Goal: Task Accomplishment & Management: Complete application form

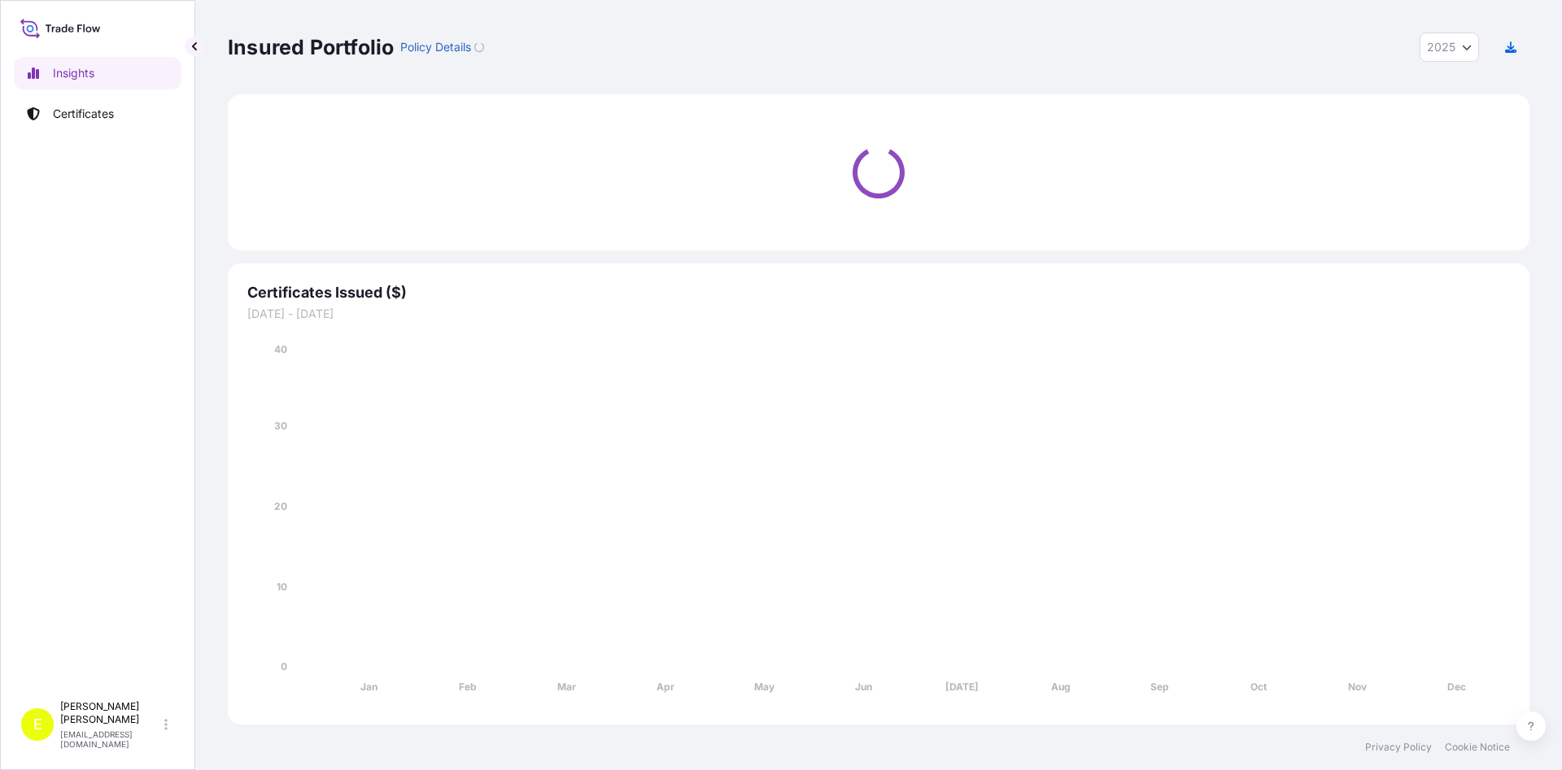
select select "2025"
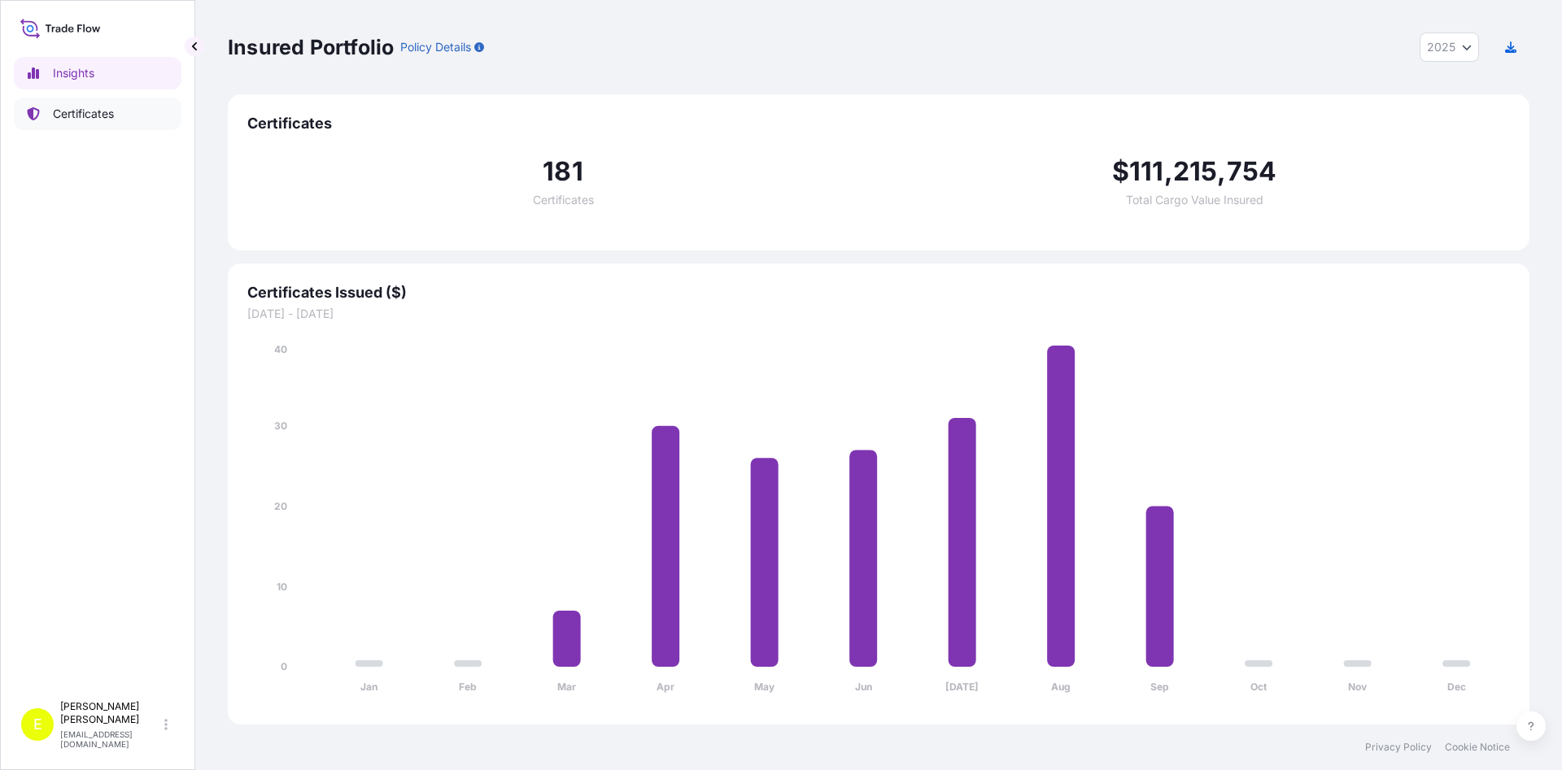
click at [88, 120] on p "Certificates" at bounding box center [83, 114] width 61 height 16
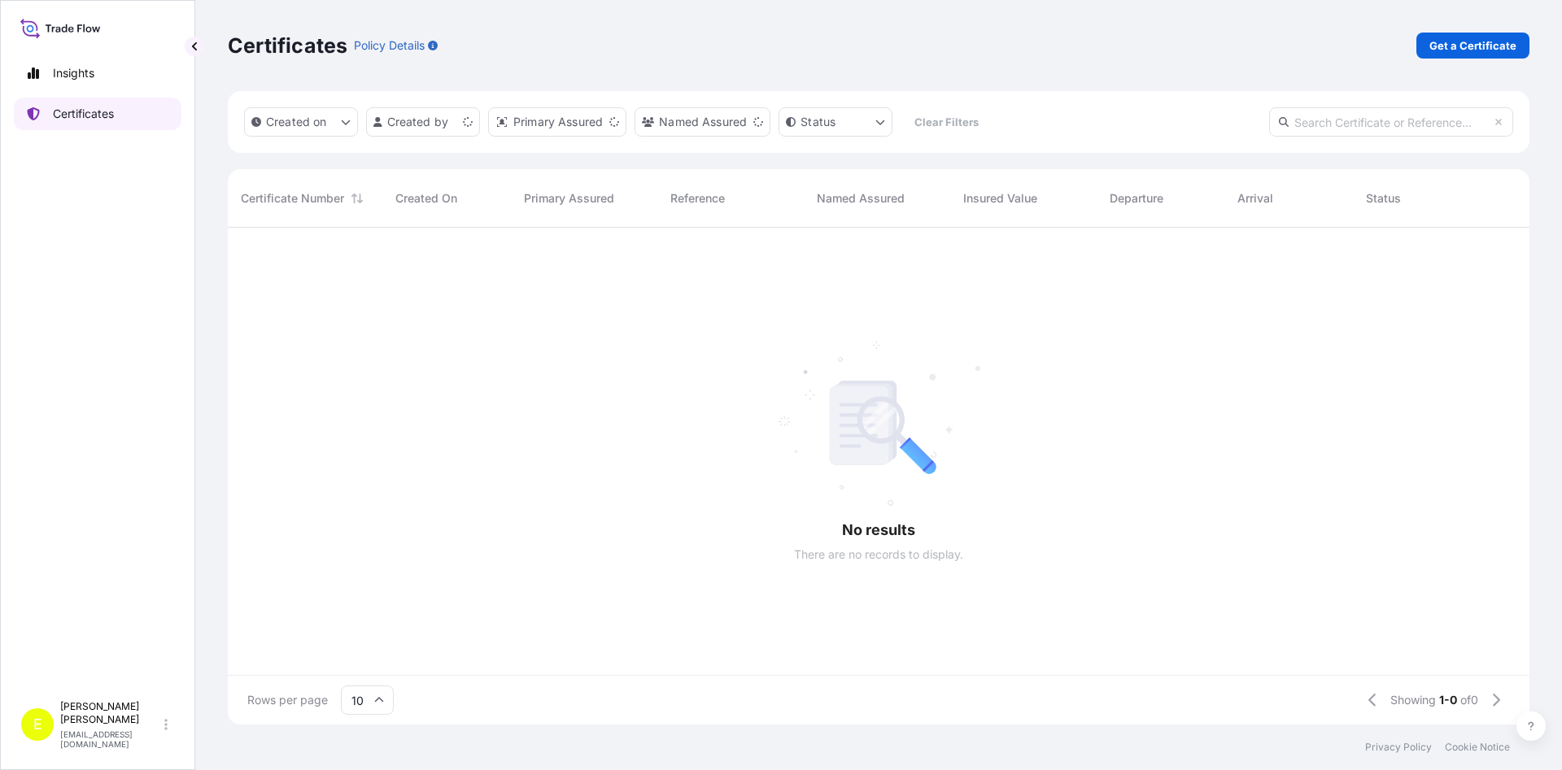
scroll to position [506, 1302]
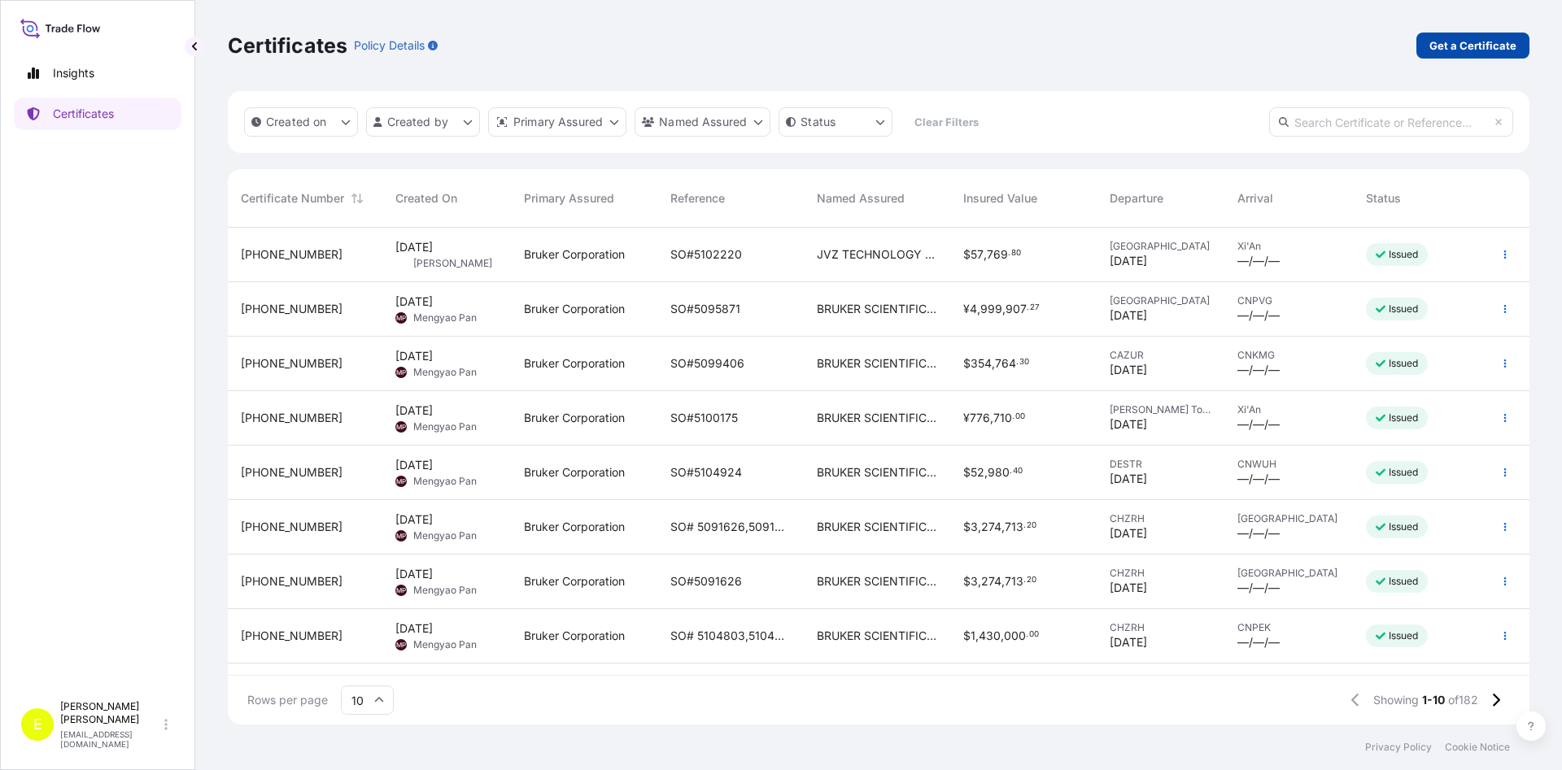
click at [1461, 44] on p "Get a Certificate" at bounding box center [1472, 45] width 87 height 16
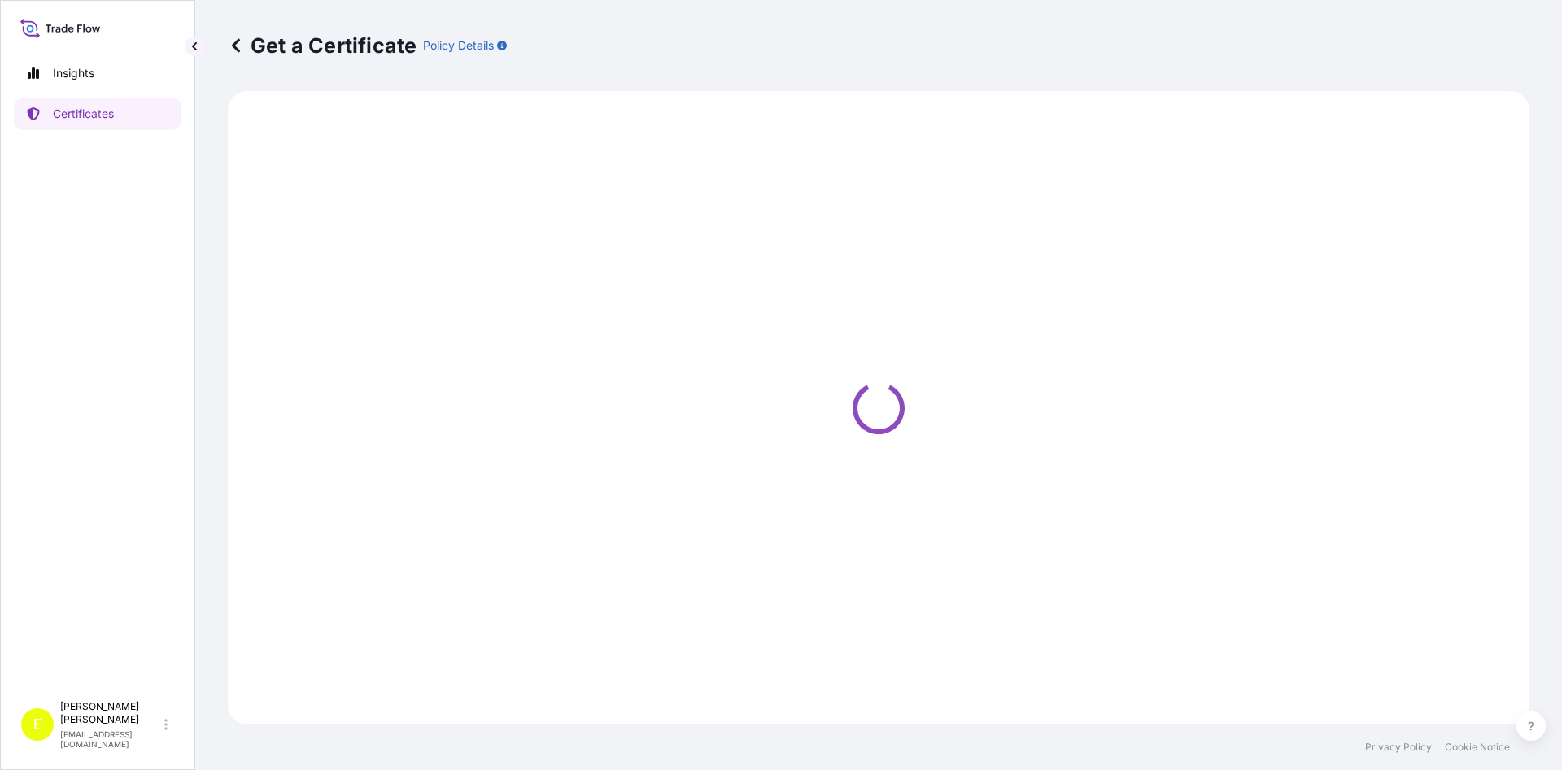
select select "Barge"
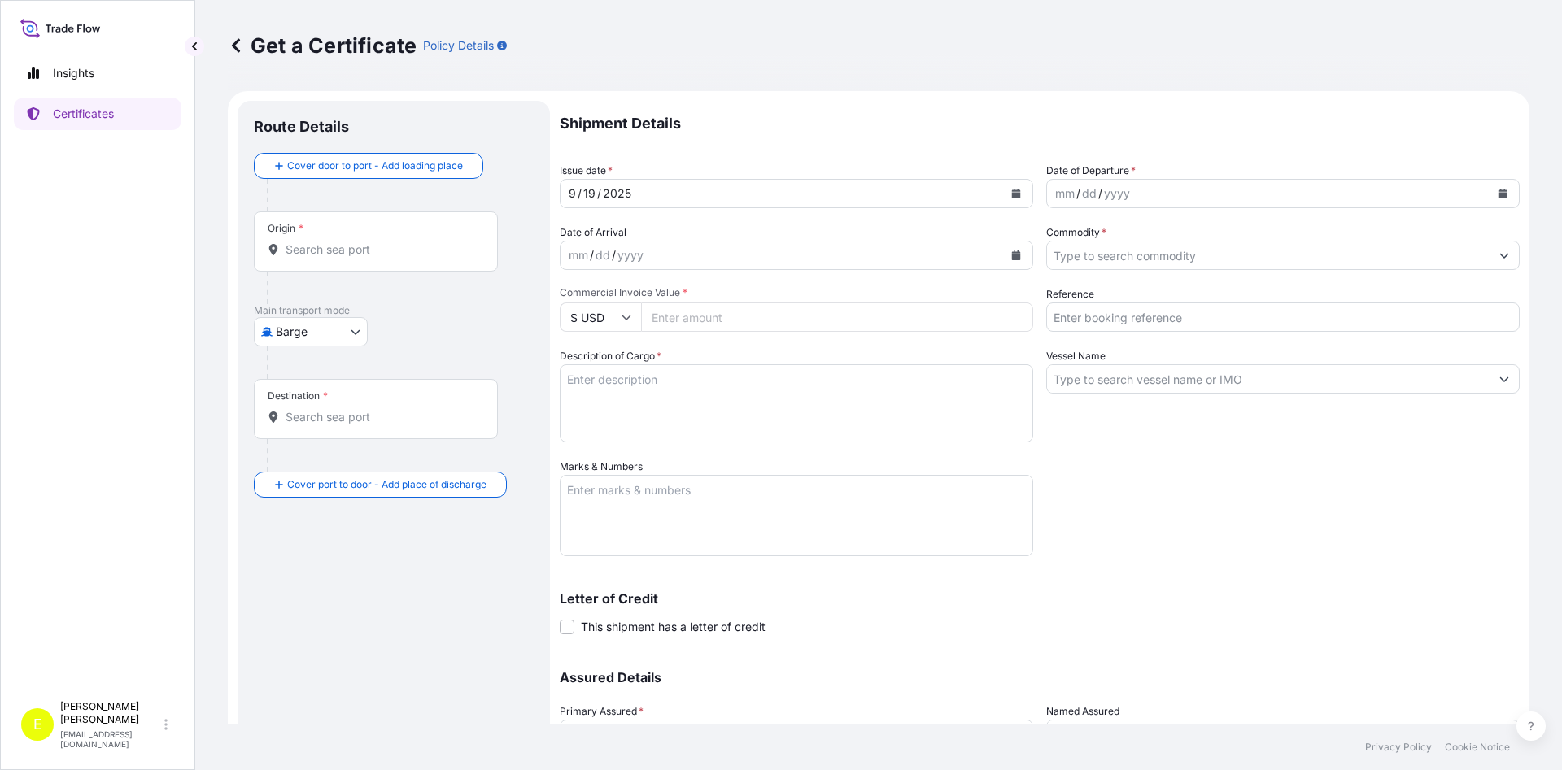
click at [315, 247] on input "Origin *" at bounding box center [382, 250] width 192 height 16
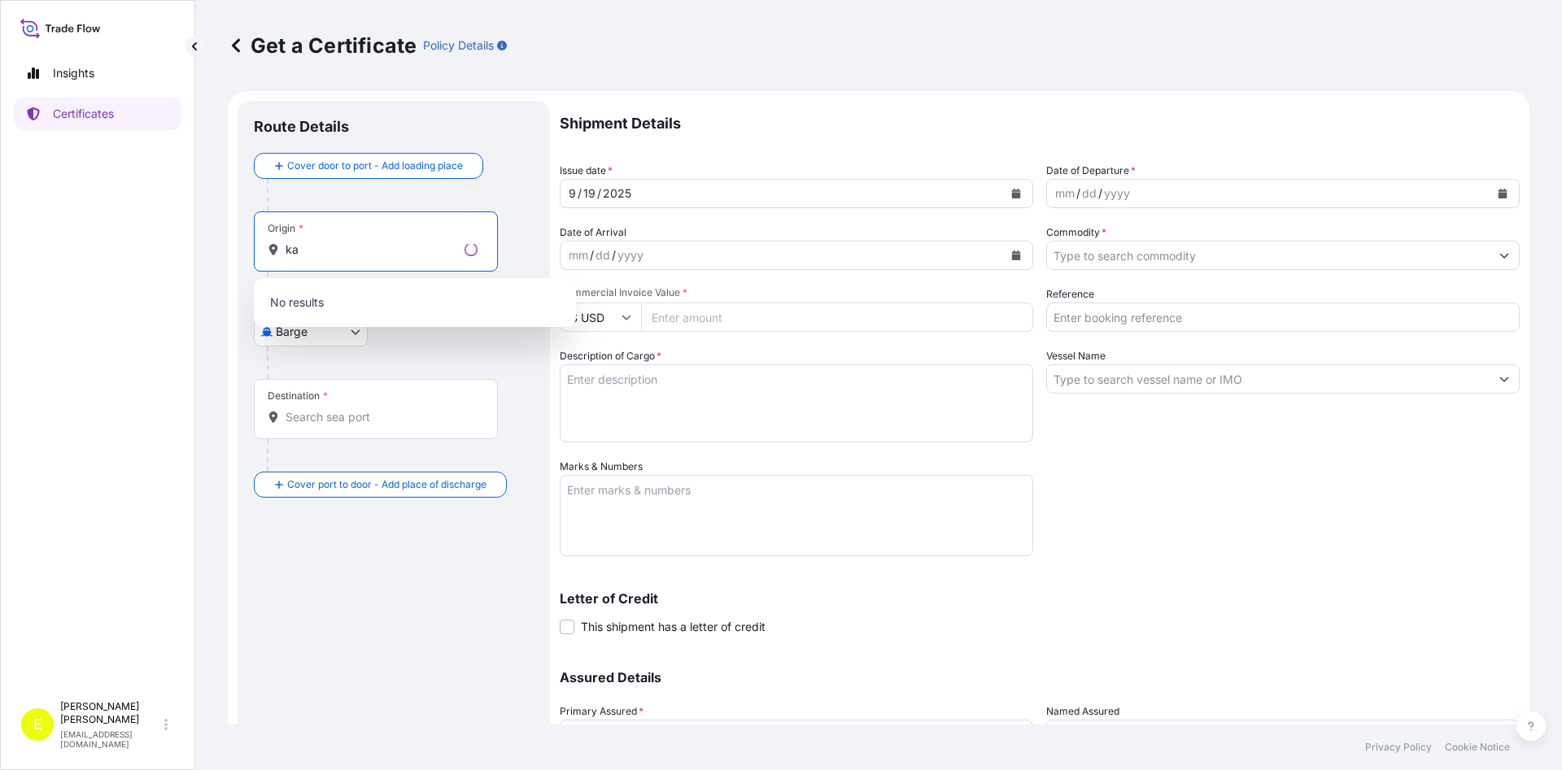
type input "k"
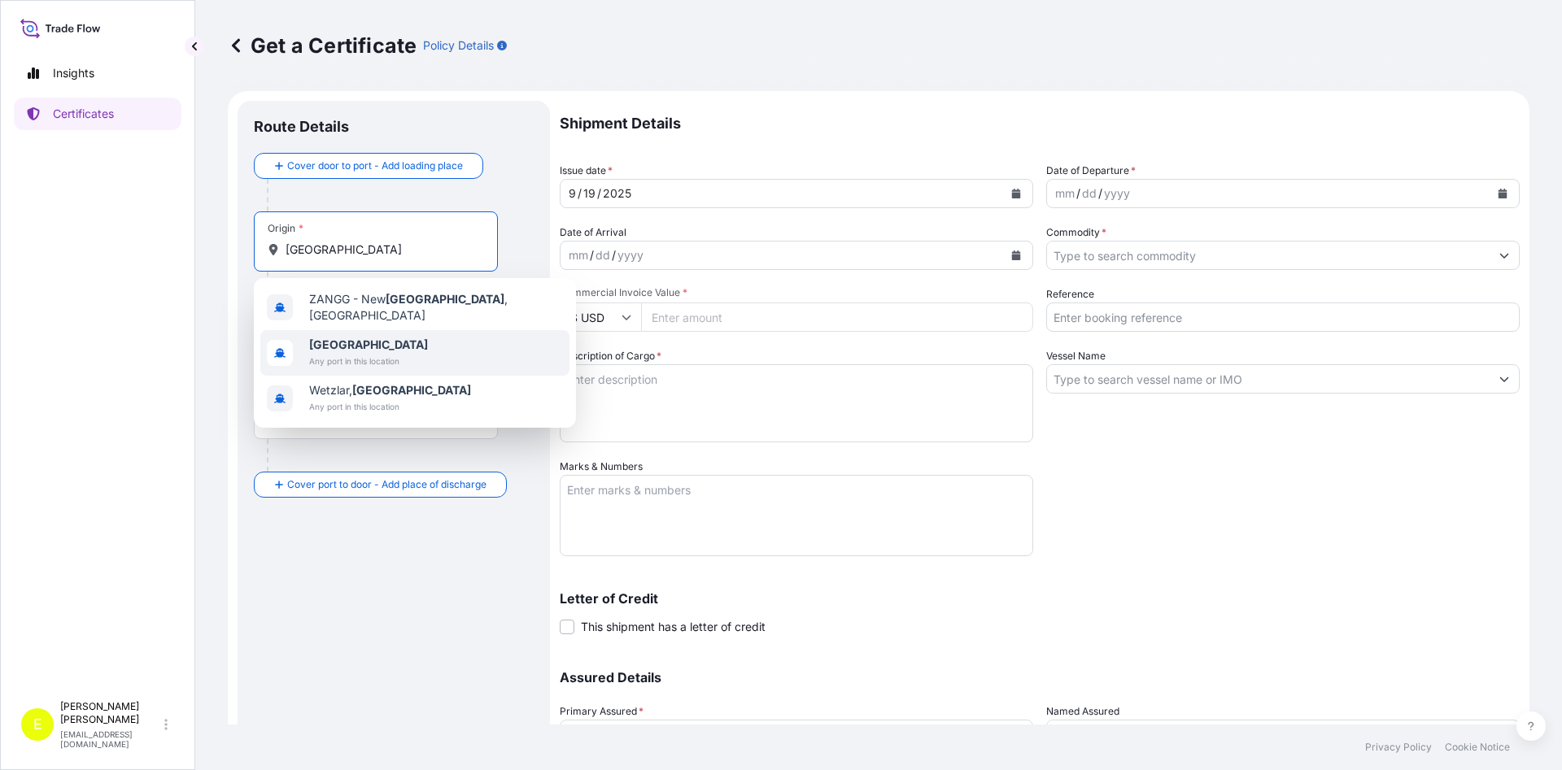
click at [382, 346] on span "[GEOGRAPHIC_DATA]" at bounding box center [368, 345] width 119 height 16
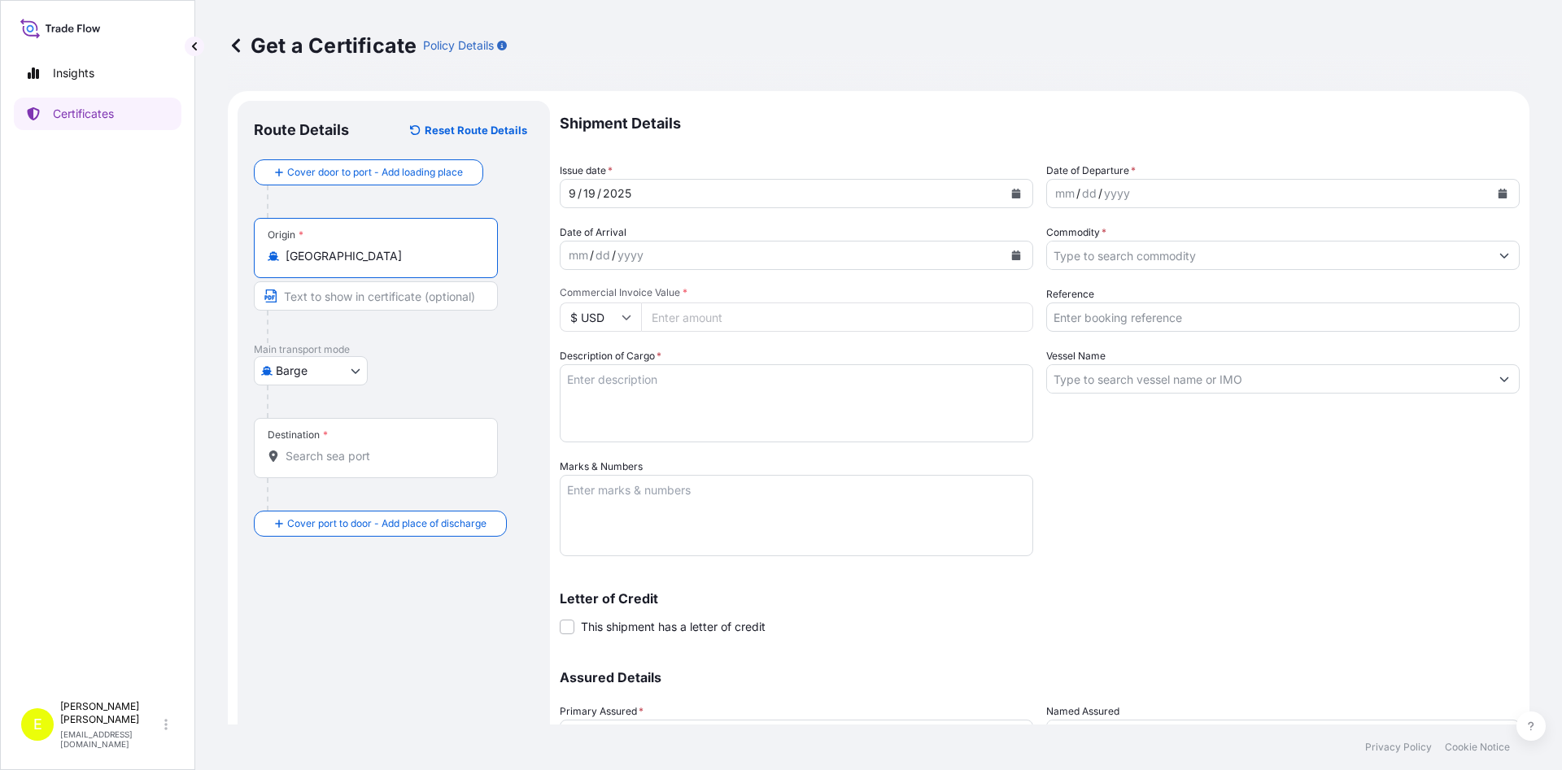
type input "[GEOGRAPHIC_DATA]"
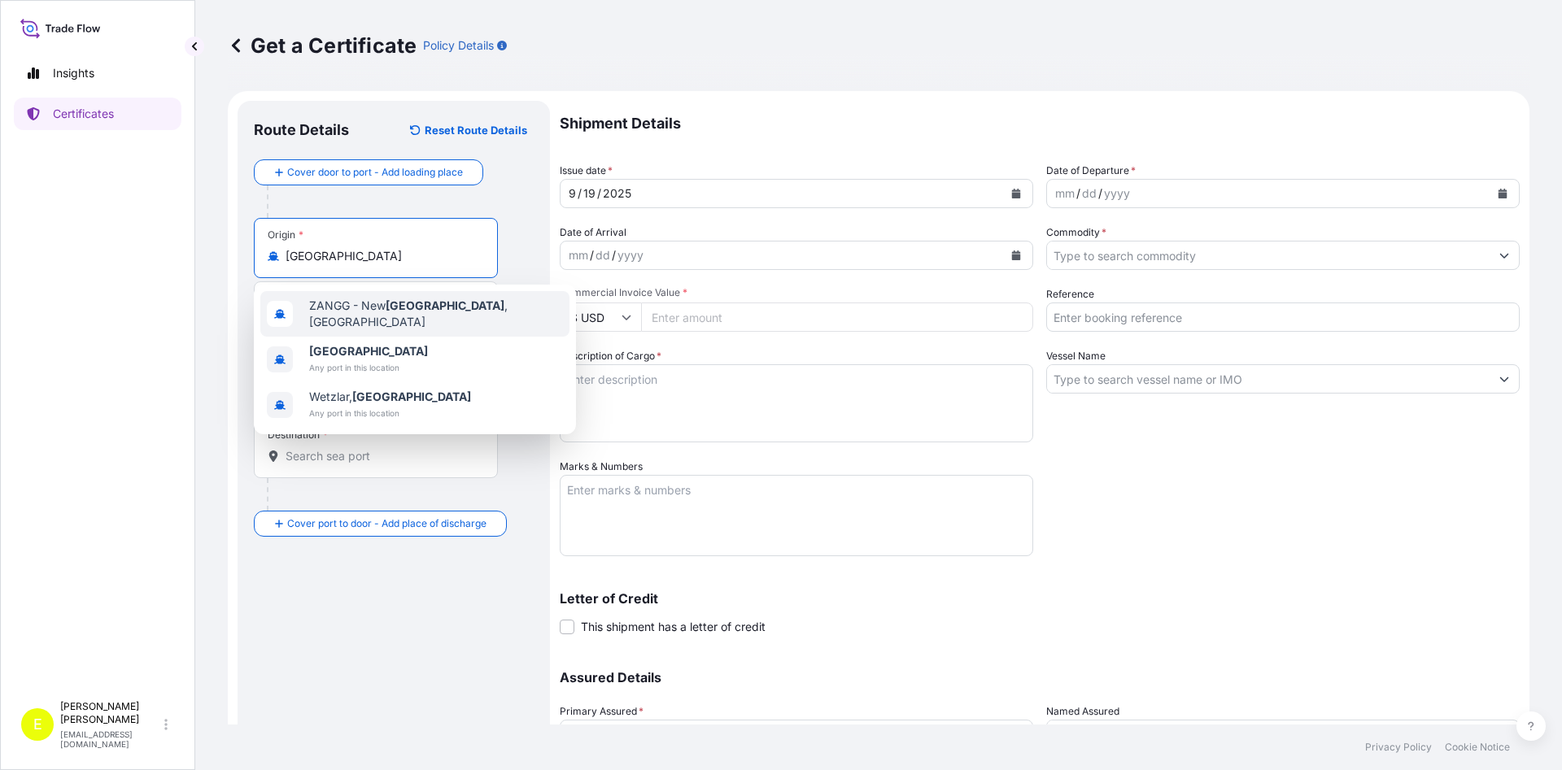
click at [373, 254] on input "[GEOGRAPHIC_DATA]" at bounding box center [382, 256] width 192 height 16
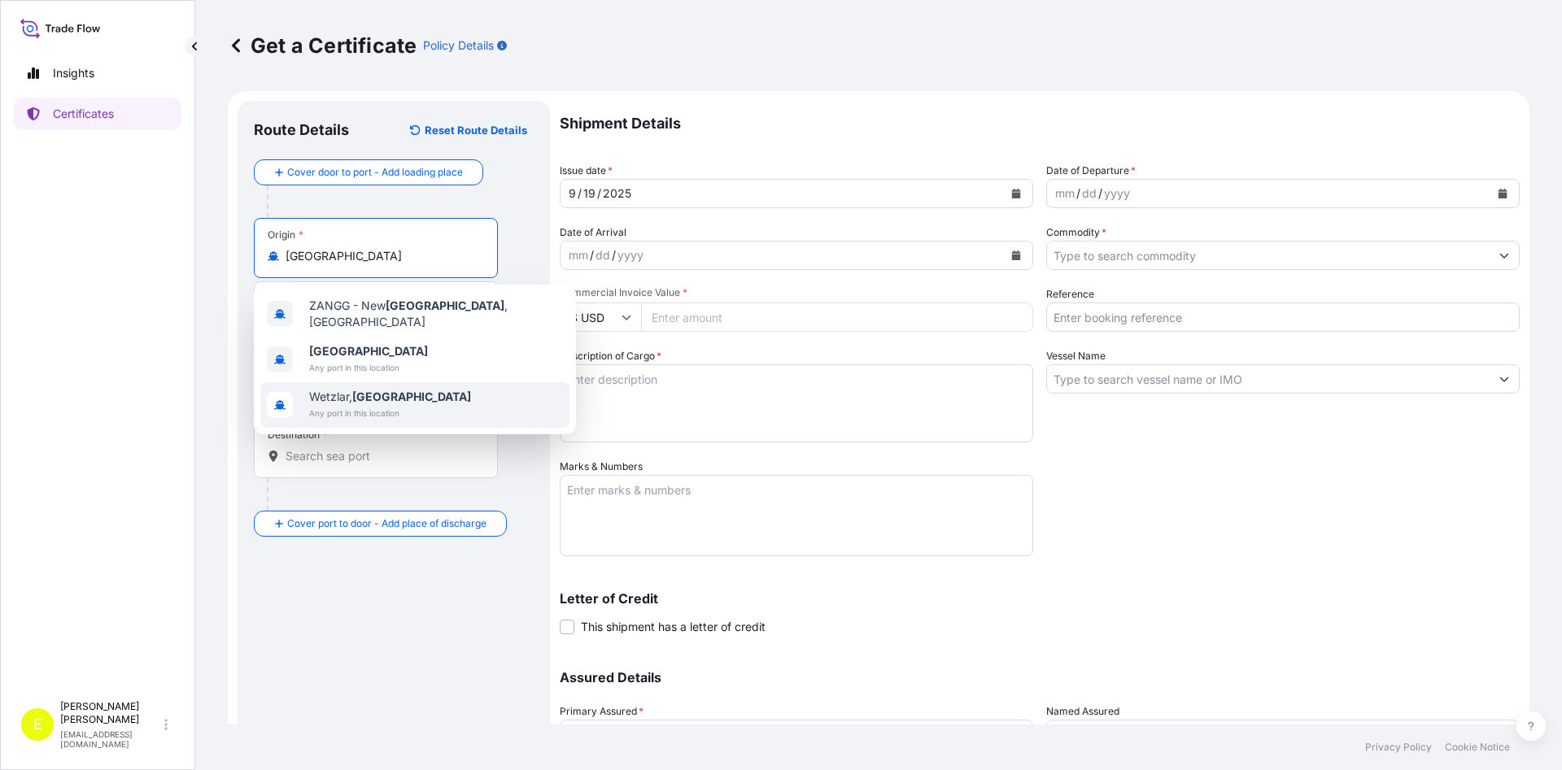
drag, startPoint x: 334, startPoint y: 648, endPoint x: 334, endPoint y: 639, distance: 8.9
click at [334, 648] on div "Route Details Reset Route Details Cover door to port - Add loading place Place …" at bounding box center [394, 480] width 280 height 726
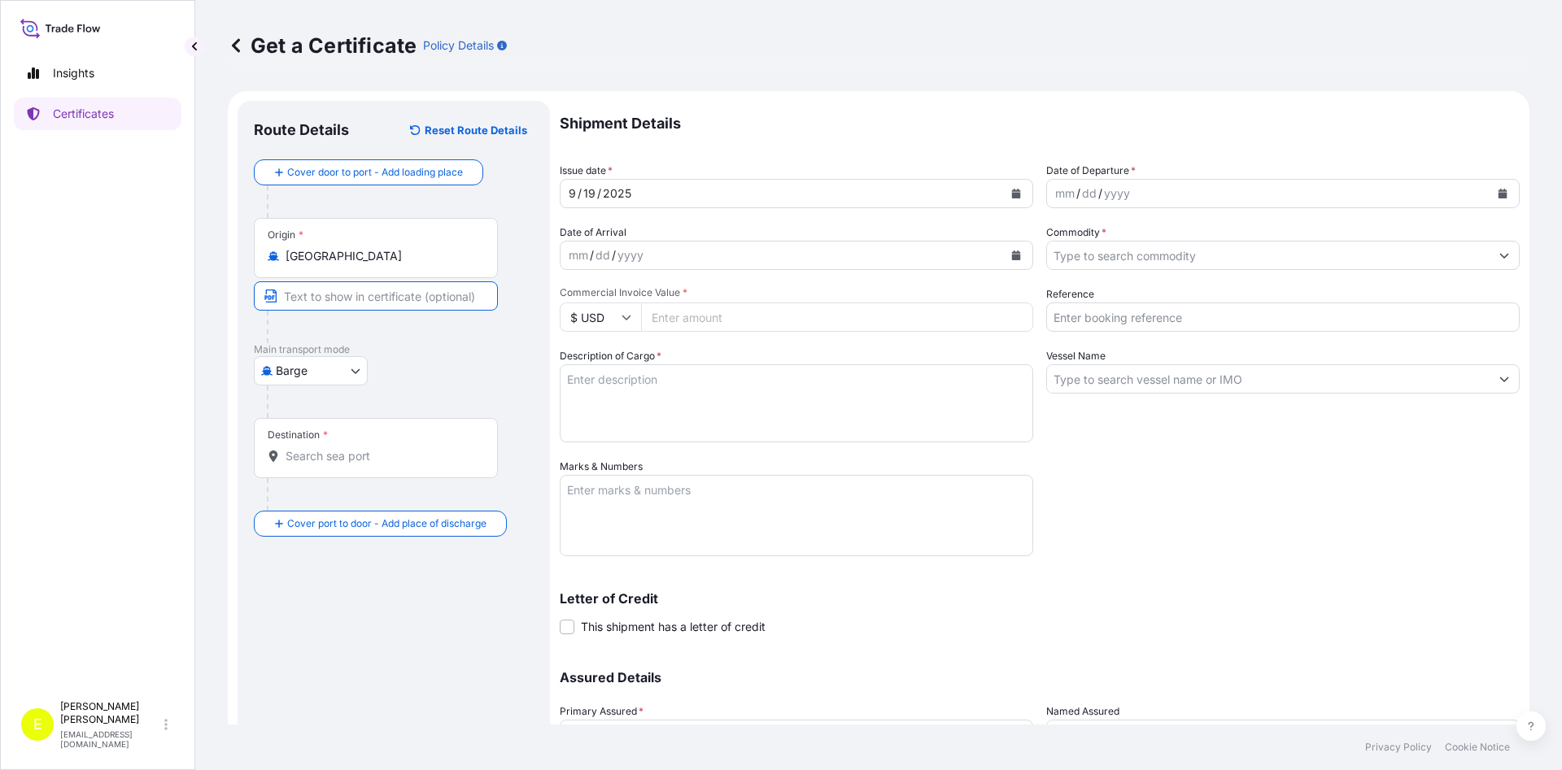
click at [312, 293] on input "Text to appear on certificate" at bounding box center [376, 295] width 244 height 29
type input "[GEOGRAPHIC_DATA], [GEOGRAPHIC_DATA]"
click at [308, 370] on body "Insights Certificates E [PERSON_NAME] [EMAIL_ADDRESS][DOMAIN_NAME] Get a Certif…" at bounding box center [781, 385] width 1562 height 770
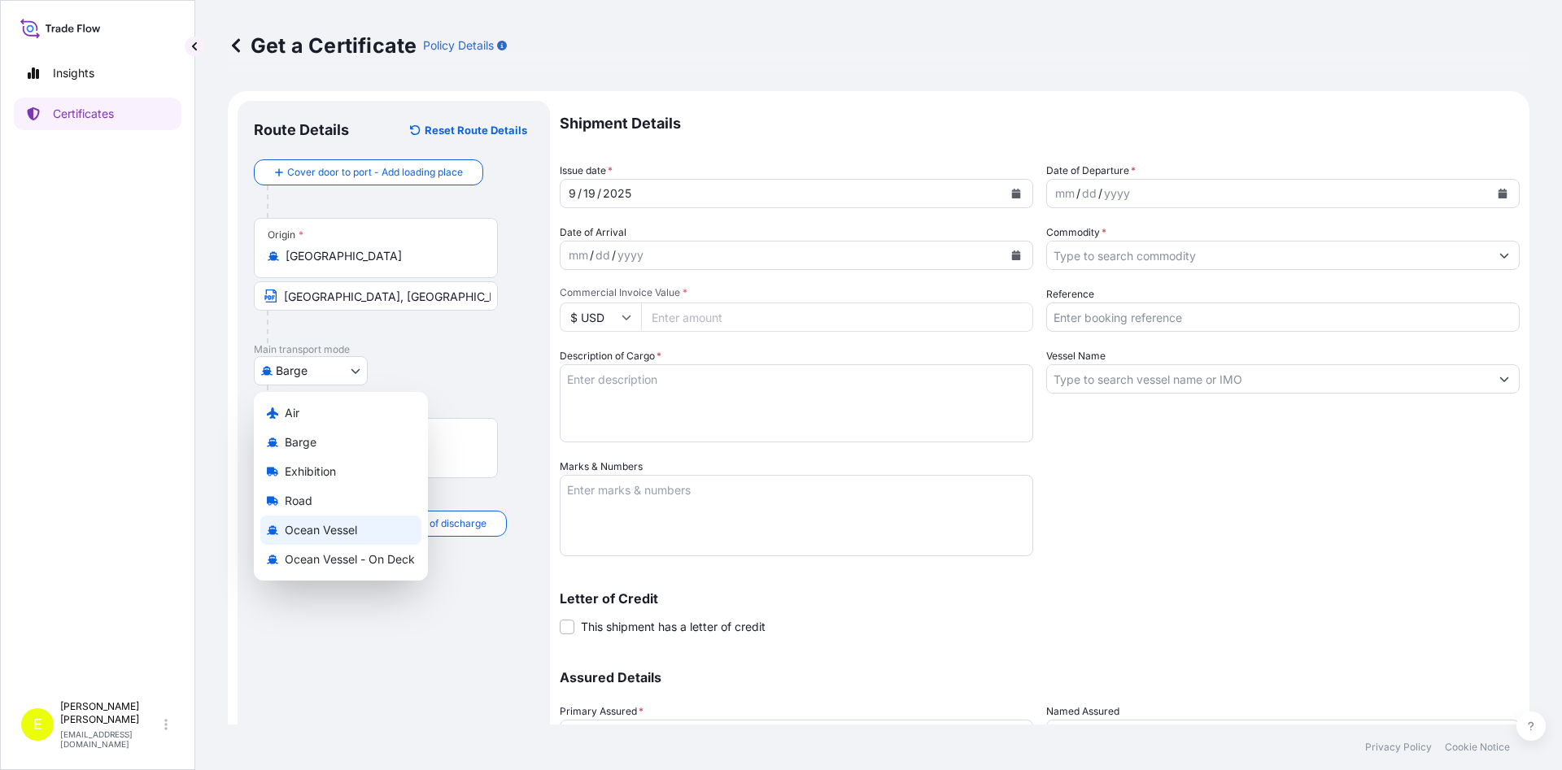
click at [322, 536] on span "Ocean Vessel" at bounding box center [321, 530] width 72 height 16
select select "Ocean Vessel"
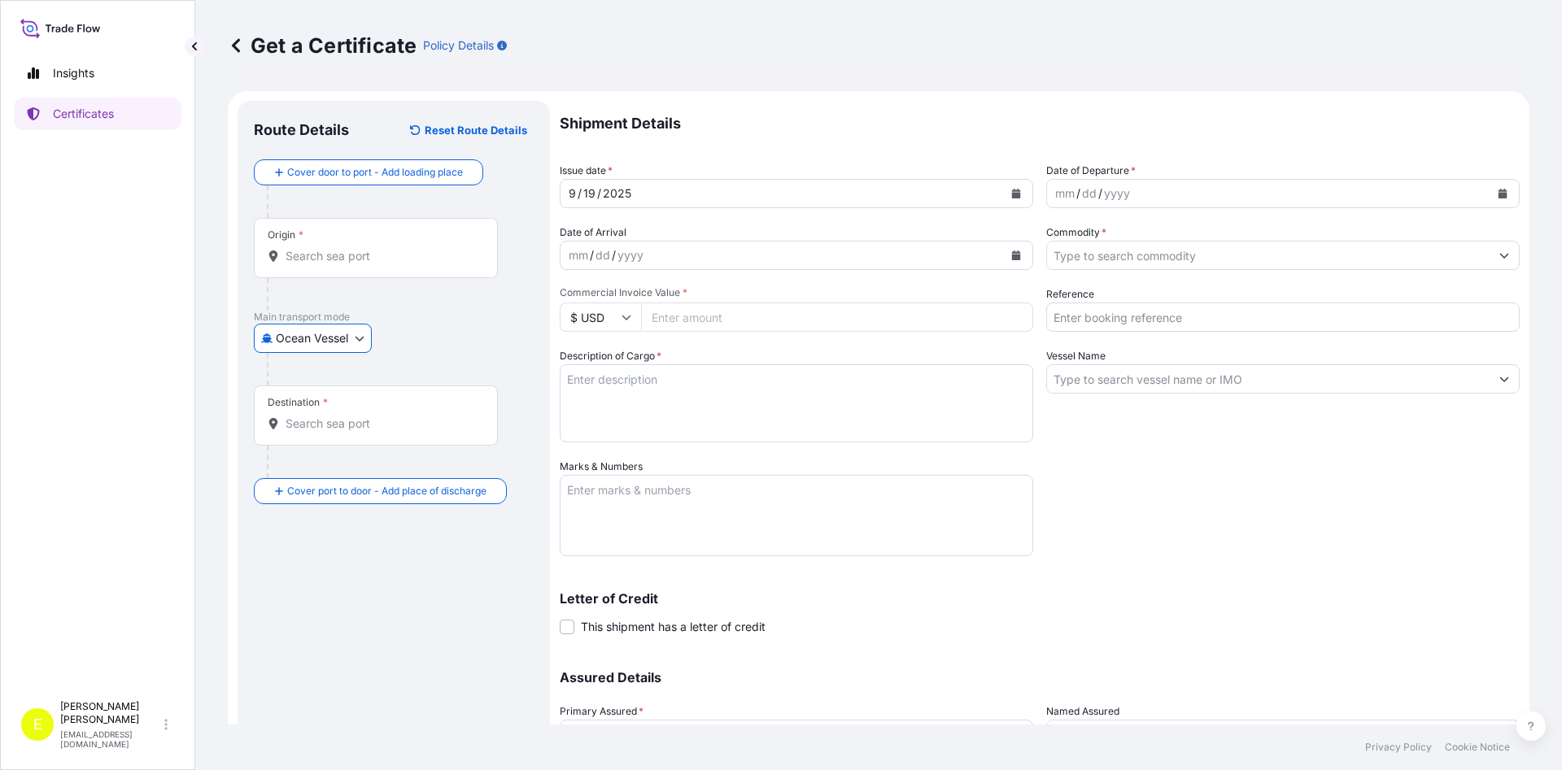
click at [319, 251] on input "Origin *" at bounding box center [382, 256] width 192 height 16
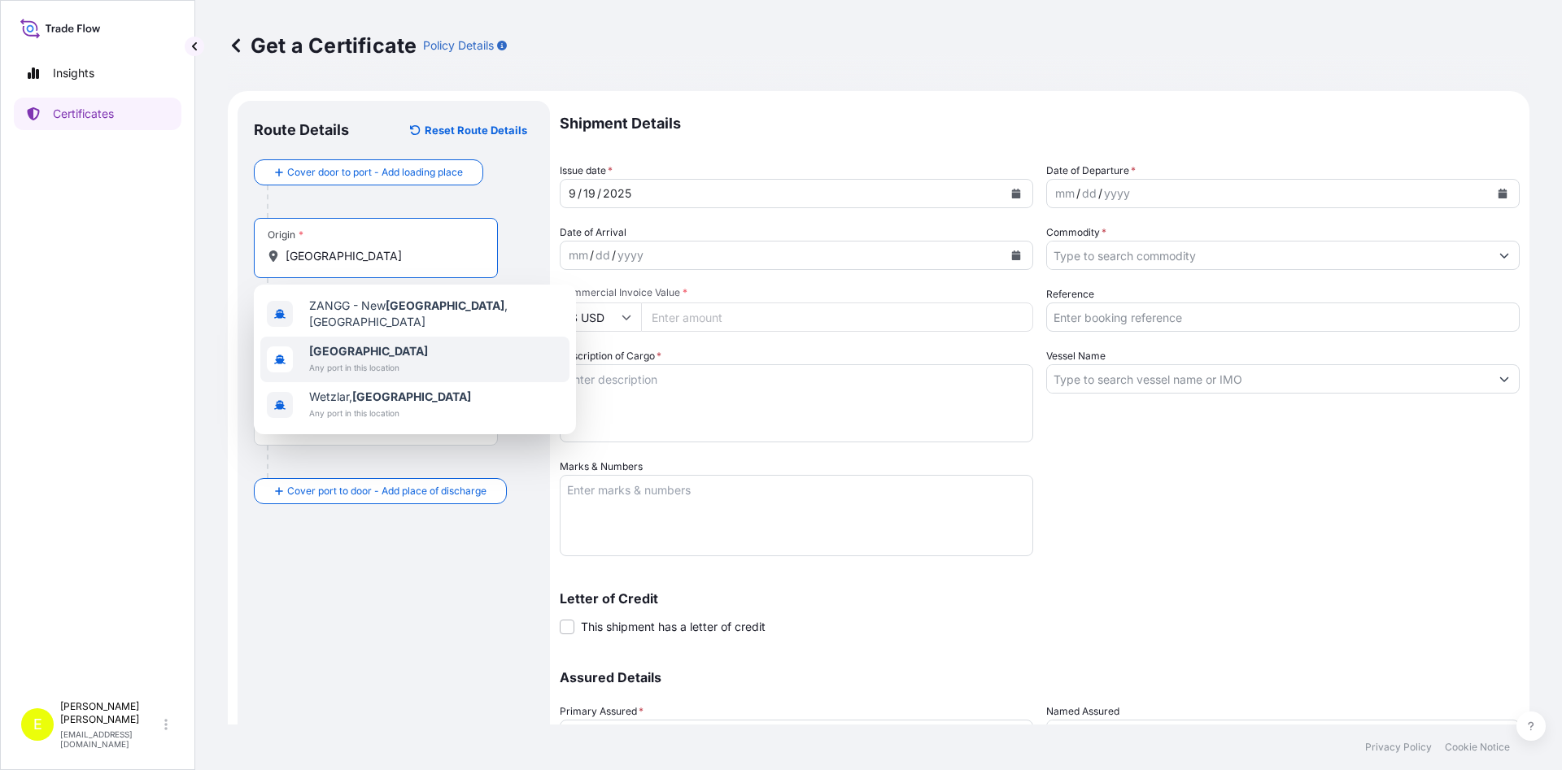
click at [419, 358] on div "[GEOGRAPHIC_DATA] Any port in this location" at bounding box center [414, 360] width 309 height 46
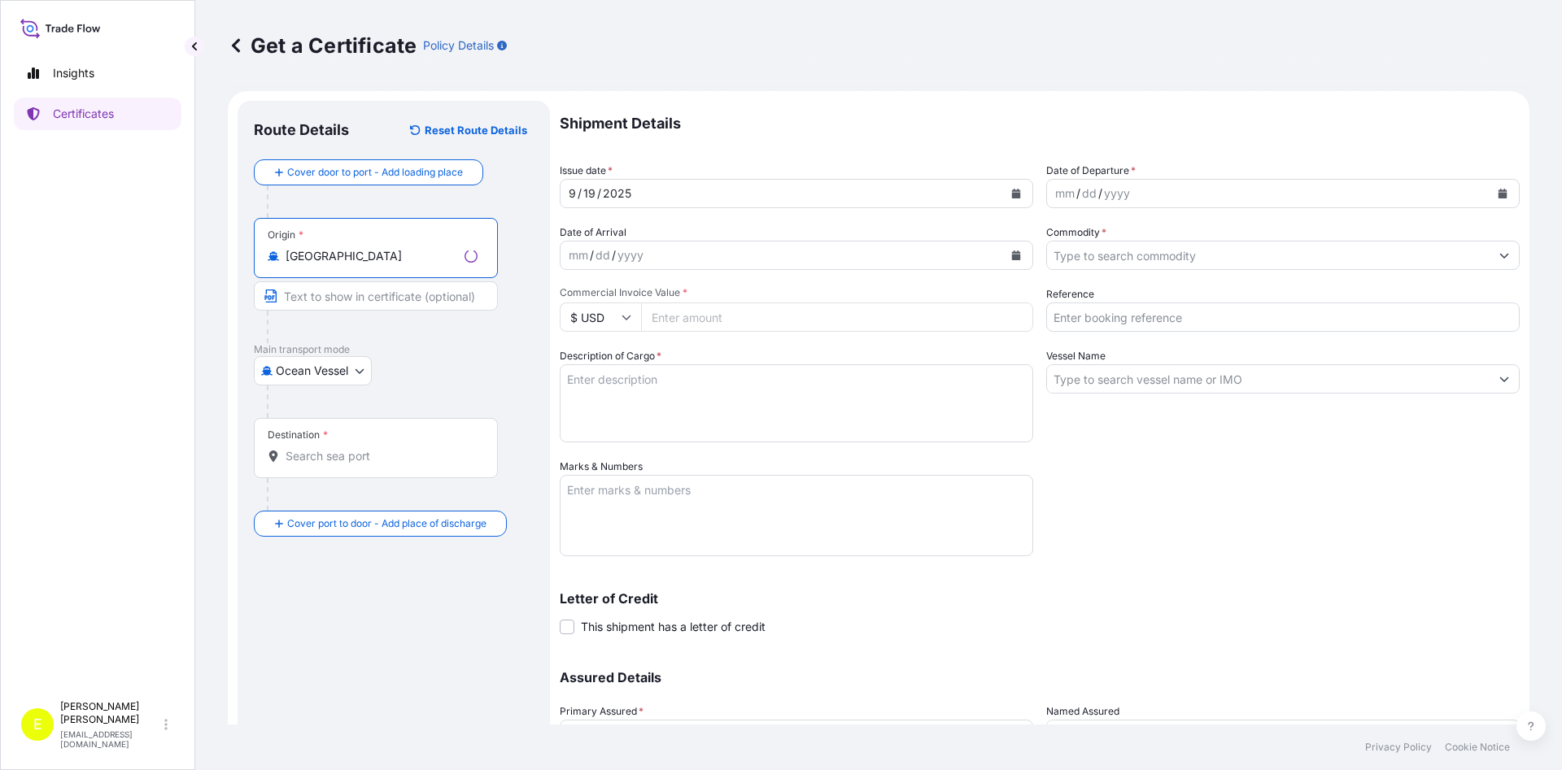
type input "[GEOGRAPHIC_DATA]"
click at [333, 304] on input "Text to appear on certificate" at bounding box center [376, 295] width 244 height 29
type input "k"
type input "[GEOGRAPHIC_DATA], [GEOGRAPHIC_DATA]"
click at [356, 451] on input "Destination *" at bounding box center [382, 456] width 192 height 16
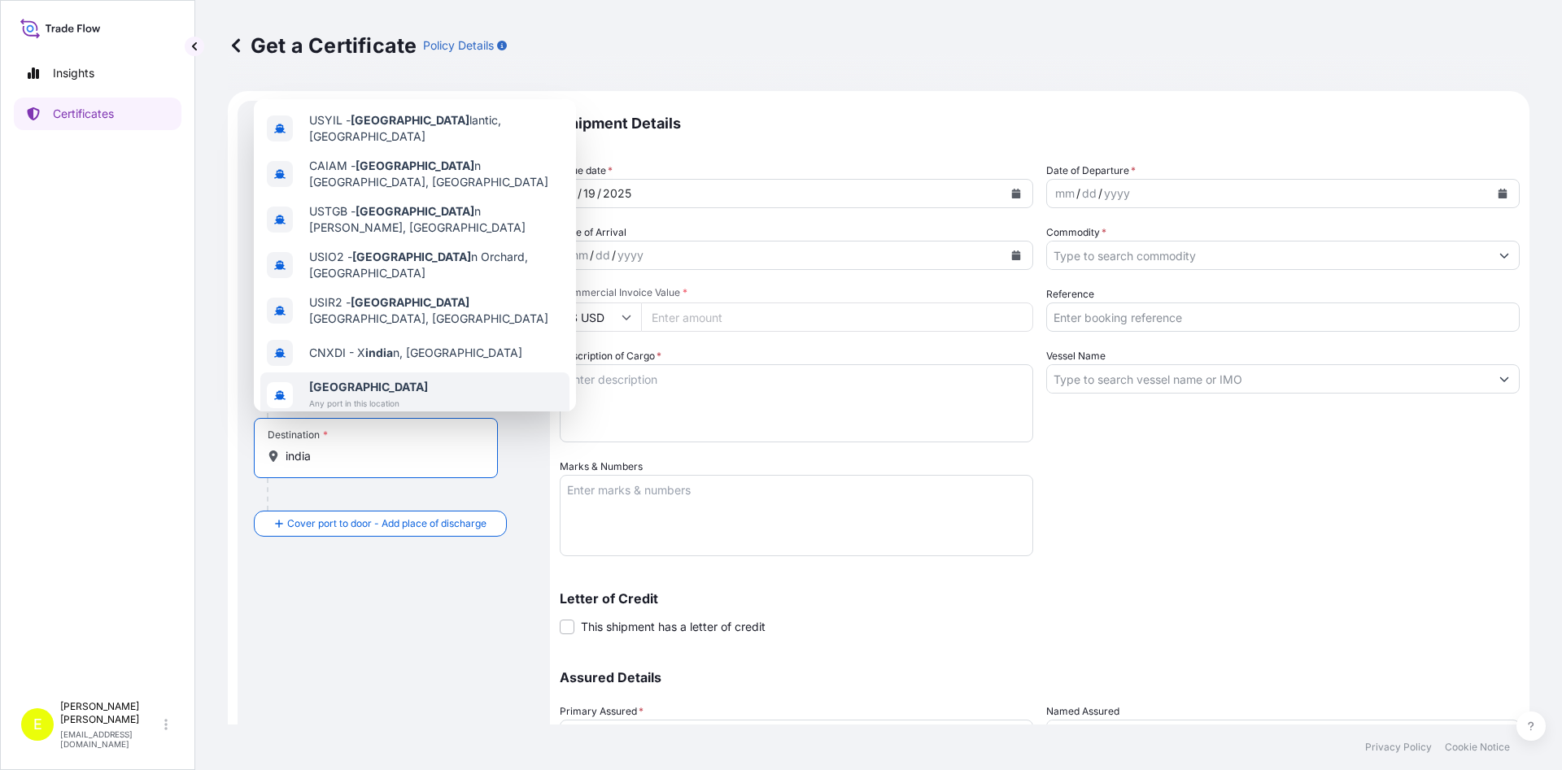
click at [382, 379] on span "[GEOGRAPHIC_DATA]" at bounding box center [368, 387] width 119 height 16
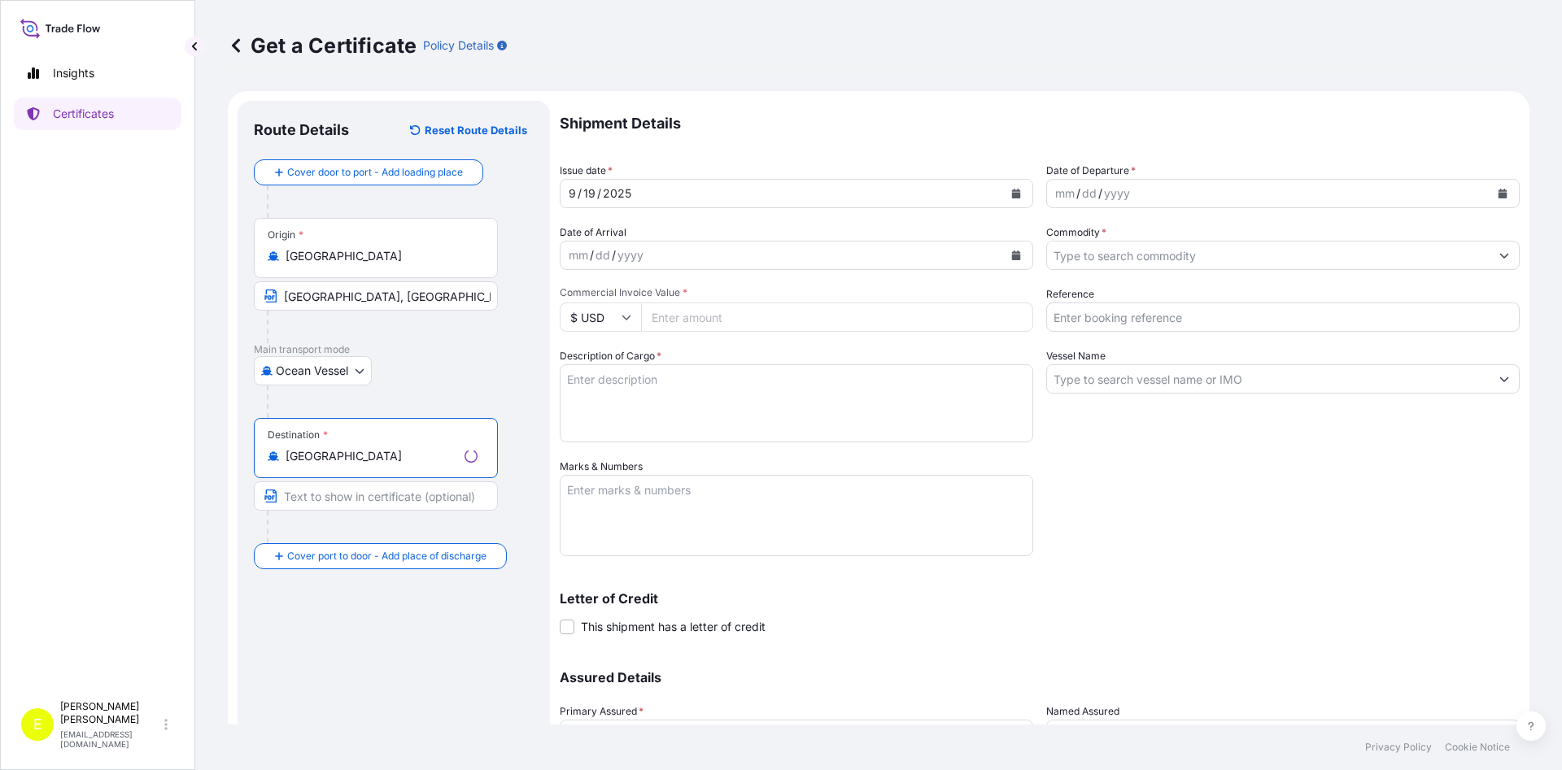
type input "[GEOGRAPHIC_DATA]"
click at [340, 504] on input "Text to appear on certificate" at bounding box center [376, 496] width 244 height 29
type input "[GEOGRAPHIC_DATA], [GEOGRAPHIC_DATA]"
click at [401, 618] on div "Route Details Reset Route Details Cover door to port - Add loading place Place …" at bounding box center [394, 480] width 280 height 726
click at [682, 194] on div "[DATE]" at bounding box center [782, 193] width 443 height 29
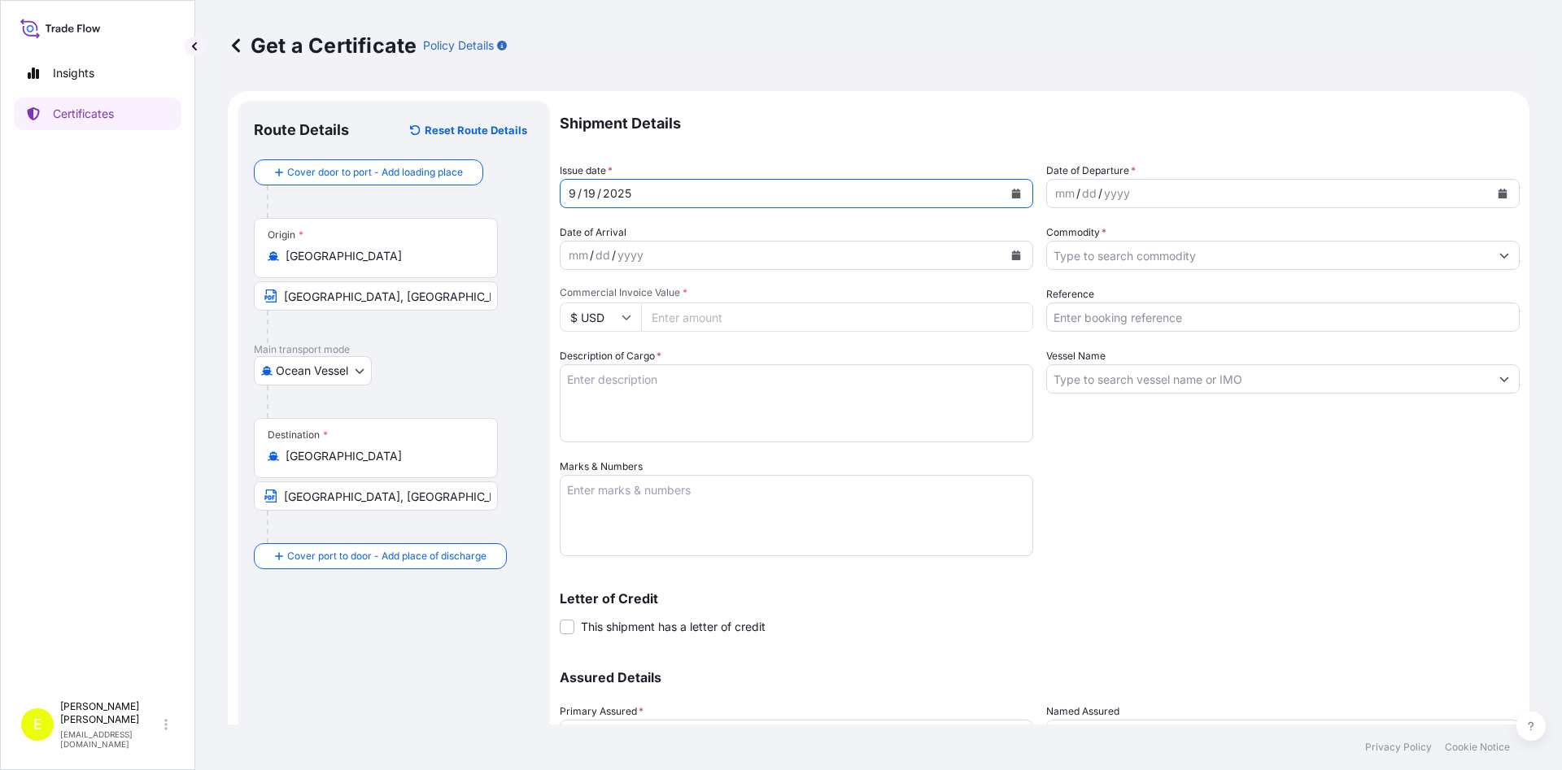
click at [1015, 190] on icon "Calendar" at bounding box center [1016, 194] width 10 height 10
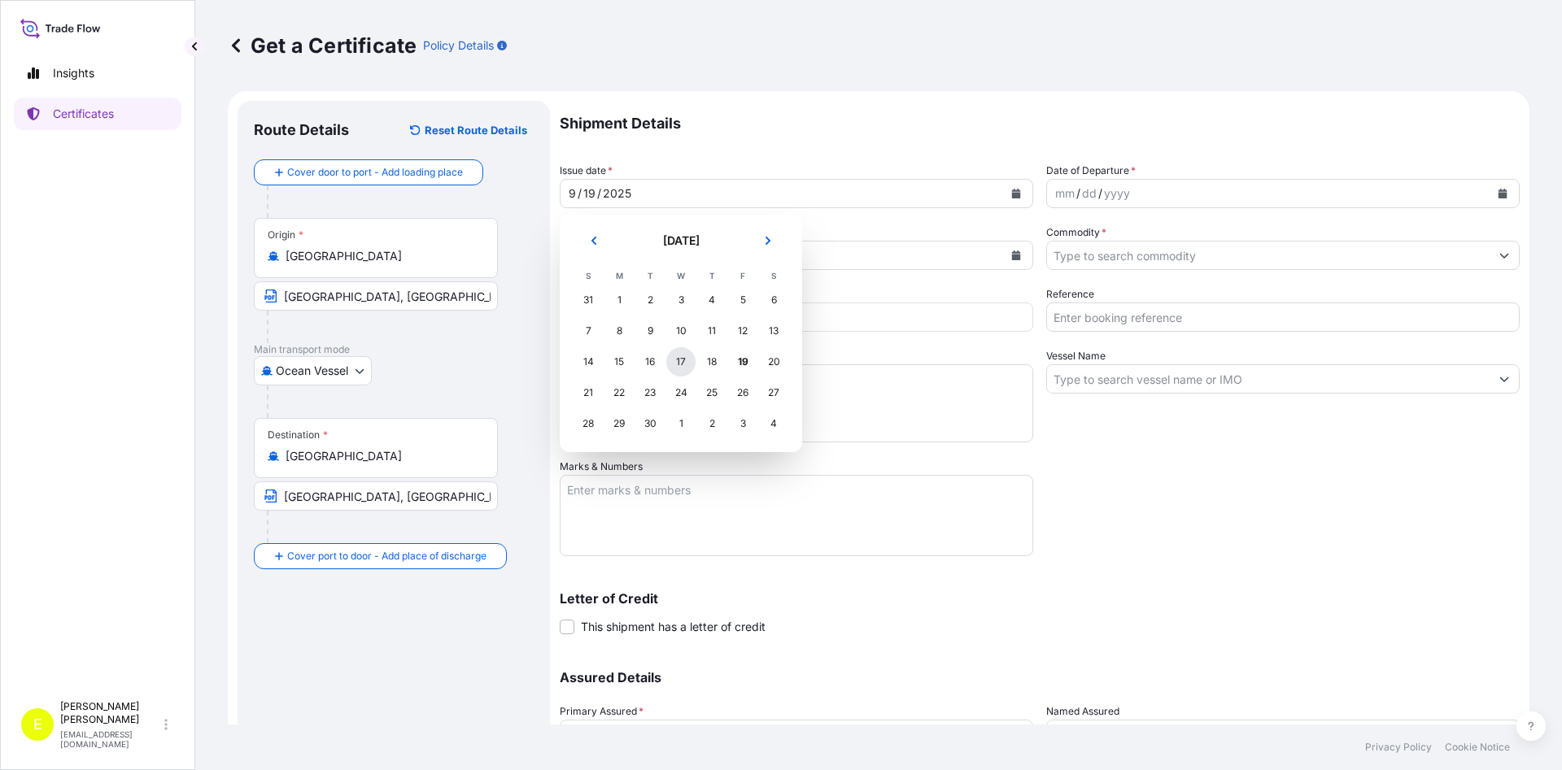
click at [677, 363] on div "17" at bounding box center [680, 361] width 29 height 29
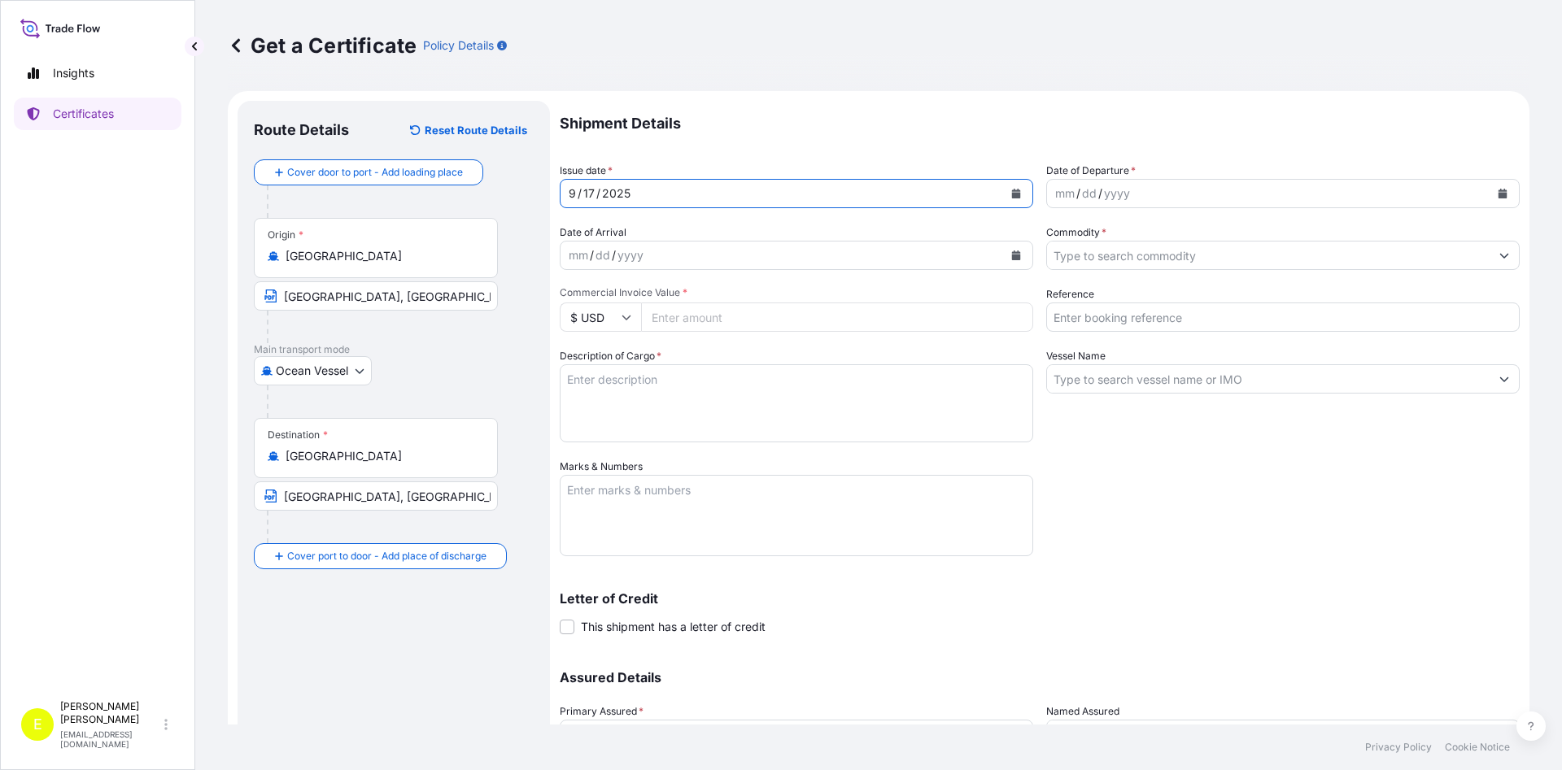
click at [1507, 194] on icon "Calendar" at bounding box center [1502, 194] width 9 height 10
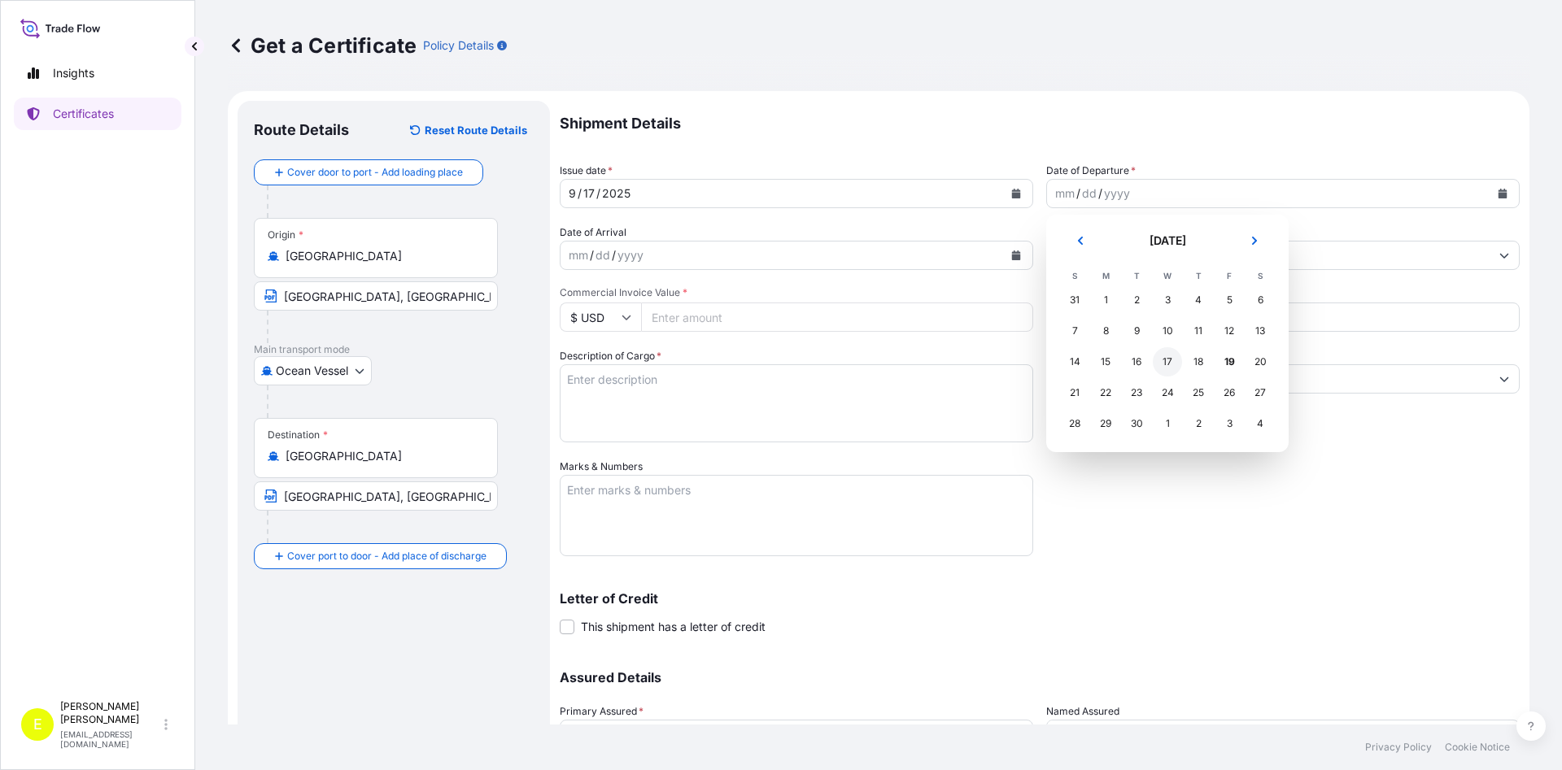
click at [1169, 364] on div "17" at bounding box center [1167, 361] width 29 height 29
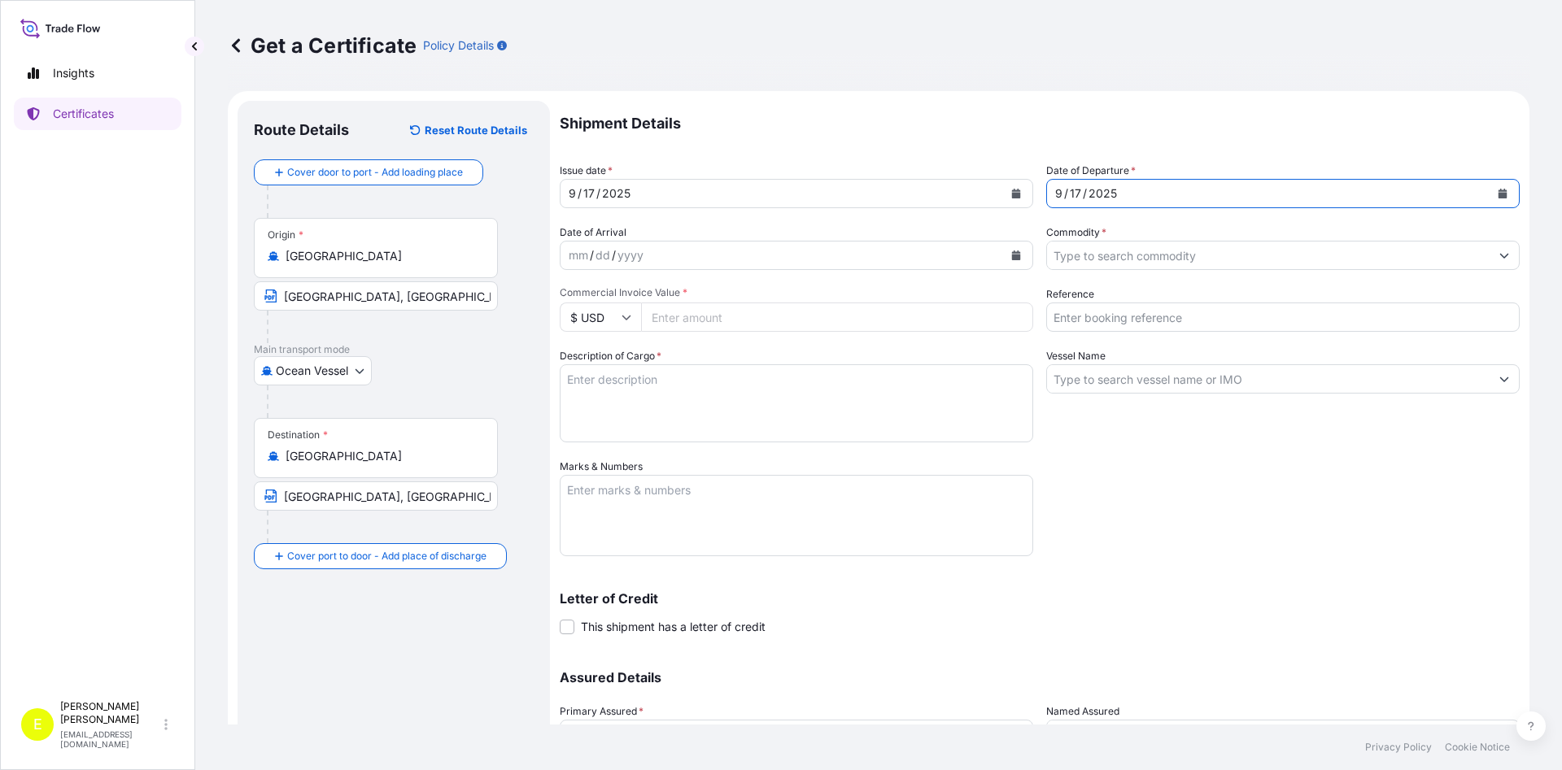
click at [1110, 259] on input "Commodity *" at bounding box center [1268, 255] width 443 height 29
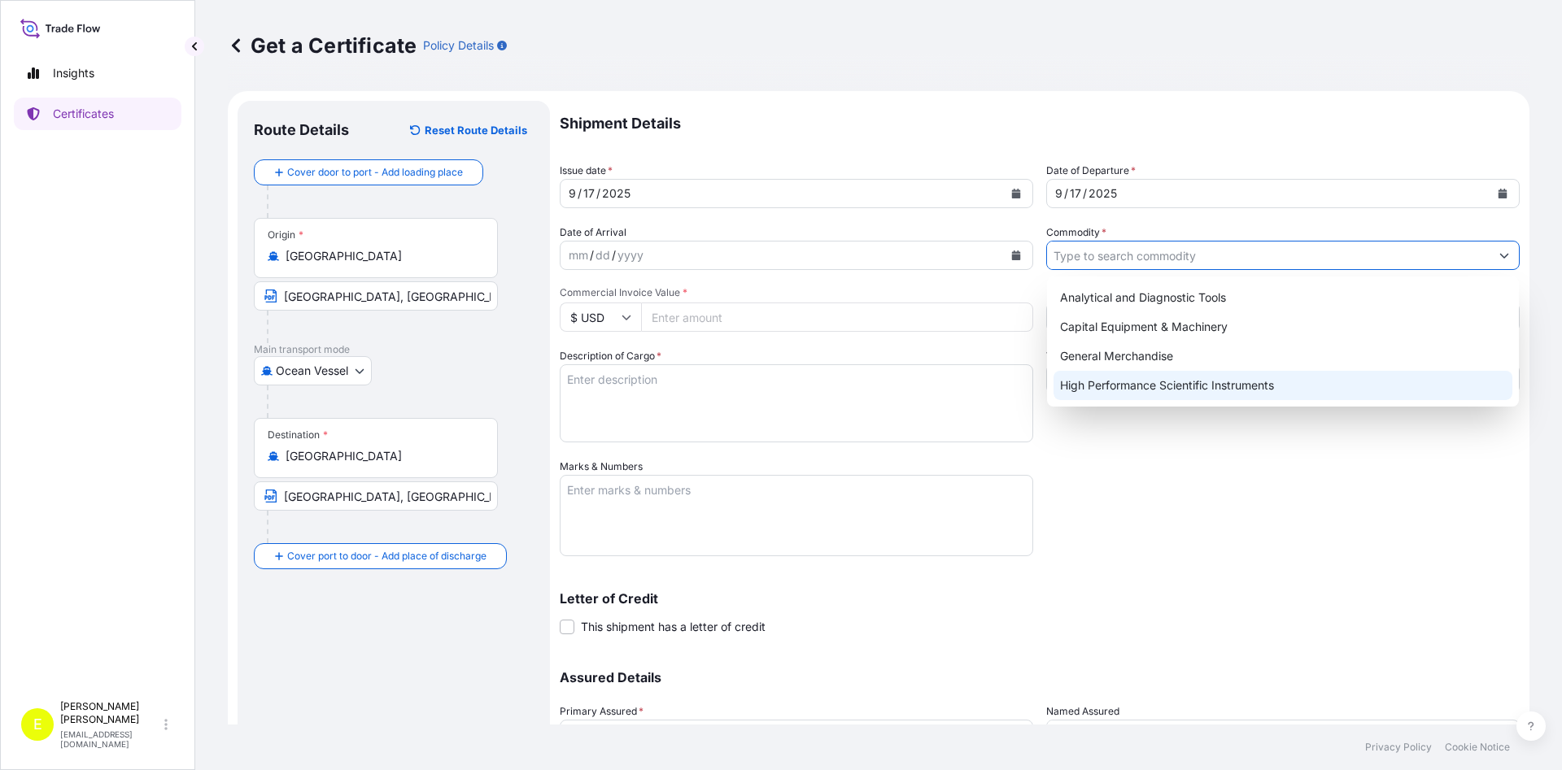
click at [1122, 382] on div "High Performance Scientific Instruments" at bounding box center [1282, 385] width 459 height 29
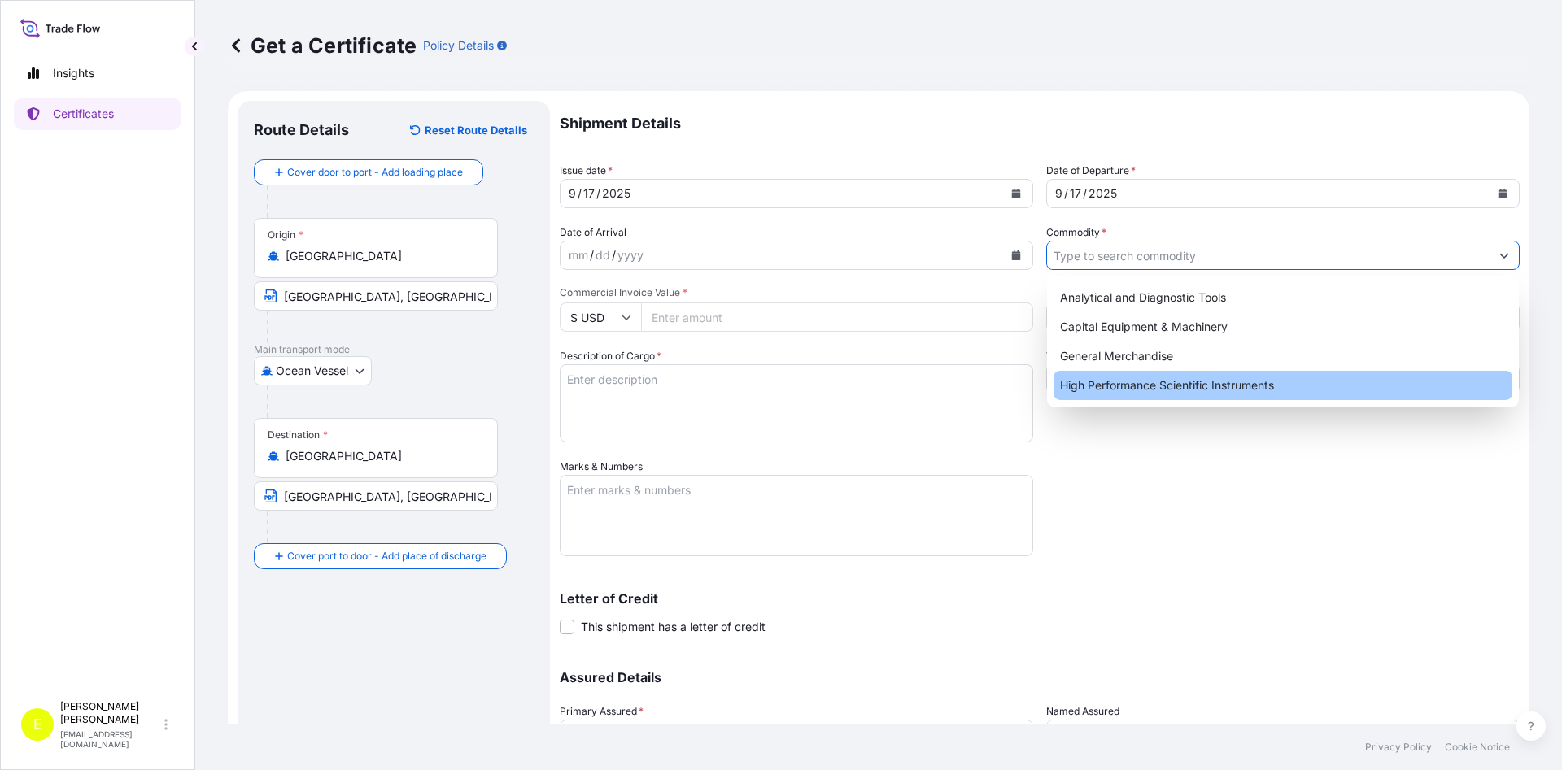
type input "High Performance Scientific Instruments"
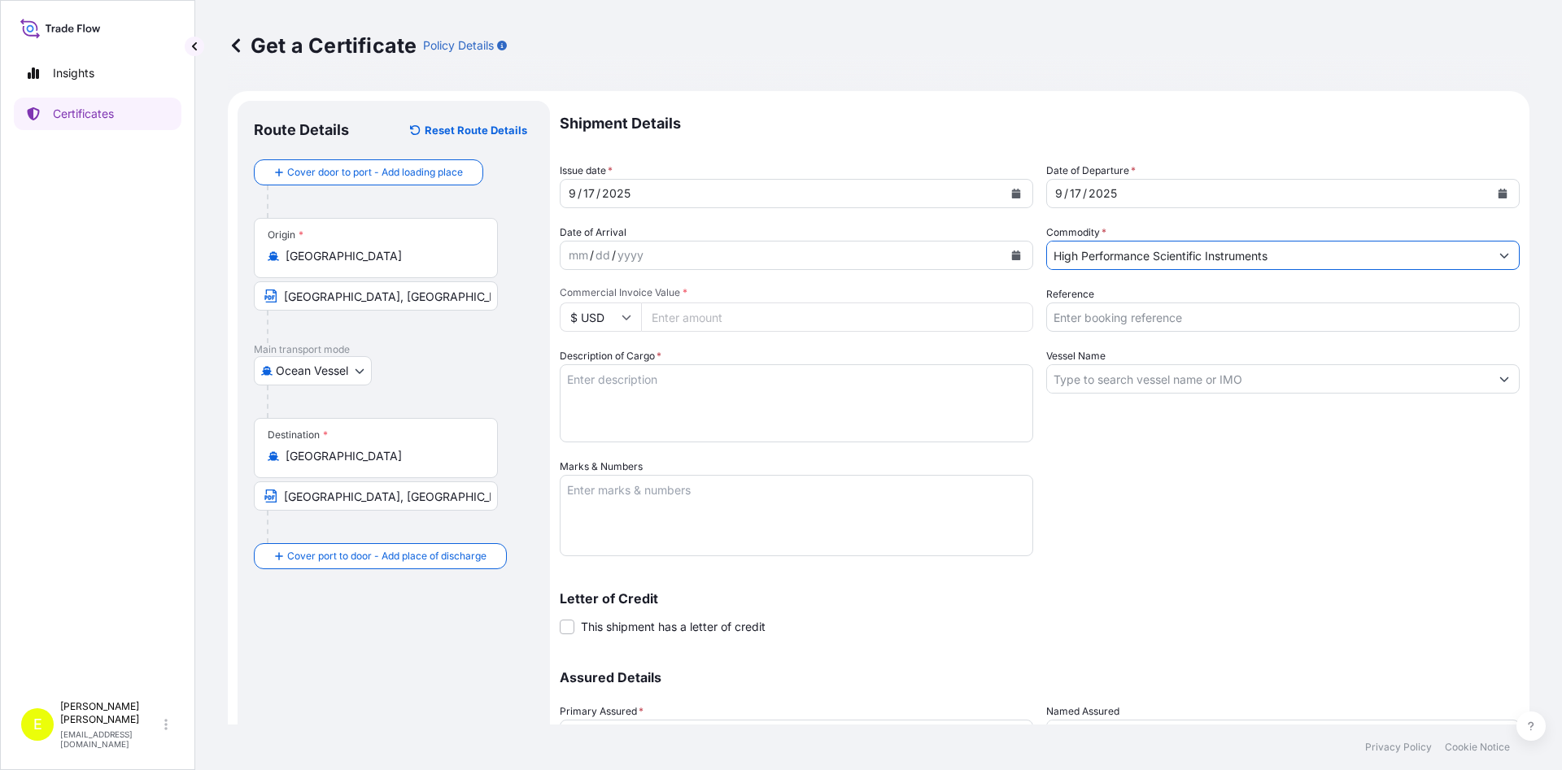
click at [631, 317] on input "$ USD" at bounding box center [600, 317] width 81 height 29
click at [603, 362] on div "€ EUR" at bounding box center [600, 362] width 68 height 31
type input "€ EUR"
click at [1106, 320] on input "Reference" at bounding box center [1282, 317] width 473 height 29
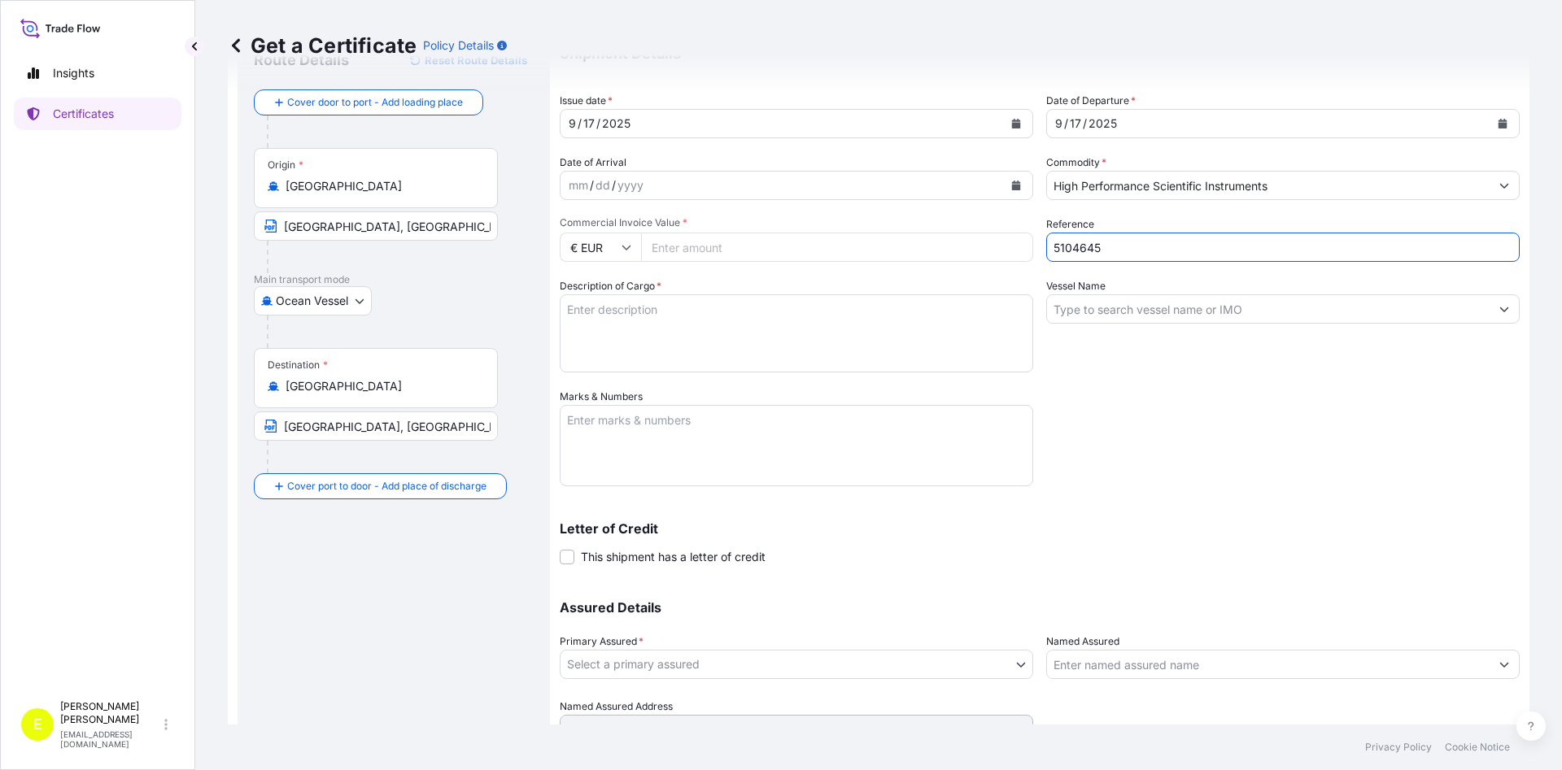
scroll to position [135, 0]
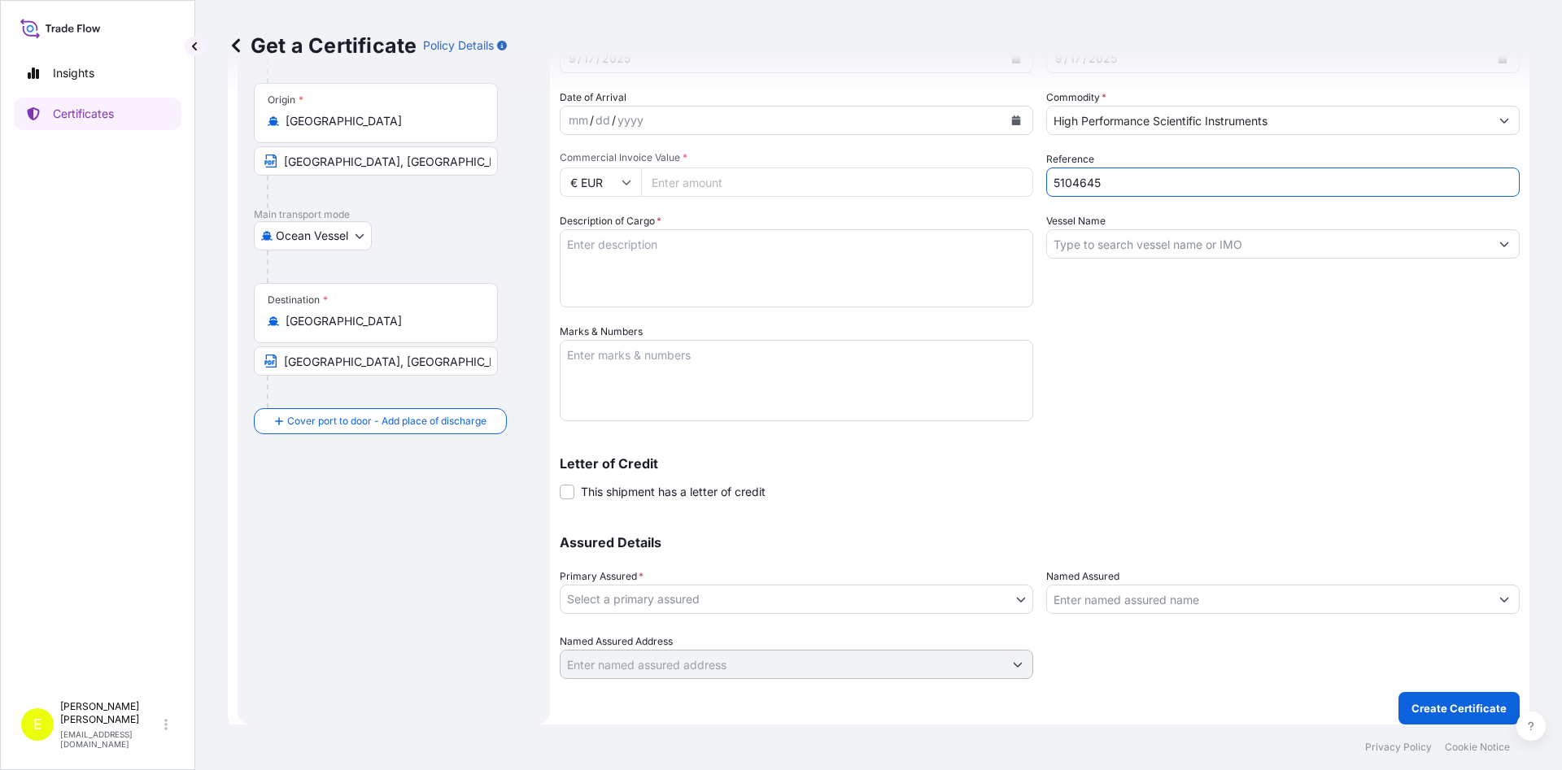
type input "5104645"
click at [575, 486] on label "This shipment has a letter of credit" at bounding box center [663, 491] width 206 height 17
click at [560, 483] on input "This shipment has a letter of credit" at bounding box center [560, 483] width 0 height 0
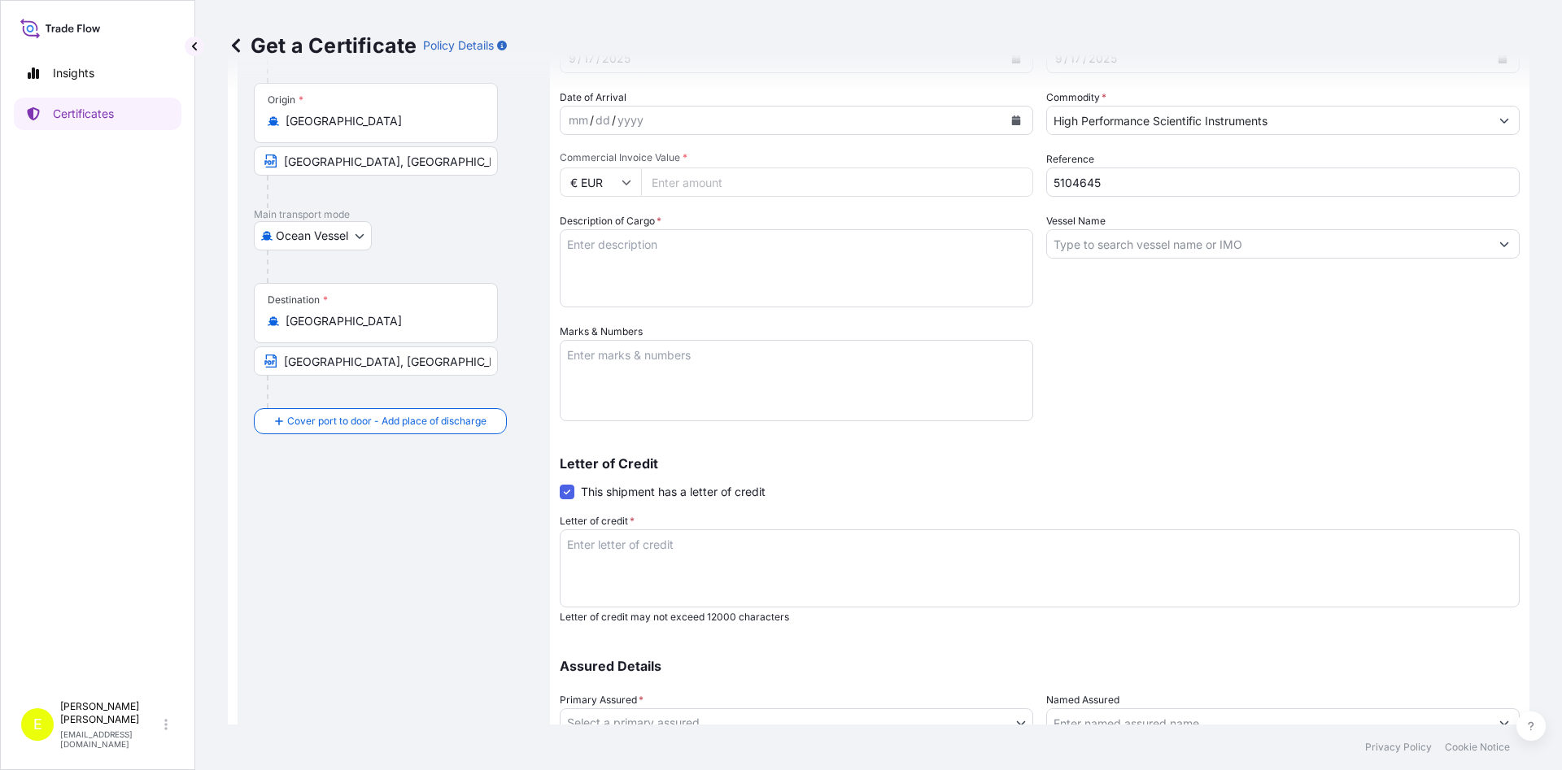
click at [586, 379] on textarea "Marks & Numbers" at bounding box center [796, 380] width 473 height 81
click at [612, 284] on textarea "Description of Cargo *" at bounding box center [796, 268] width 473 height 78
paste textarea "A25X1 D8 ADVANCE DIFFRACTOMETER SYSTEM WITH ACCESSORIES"
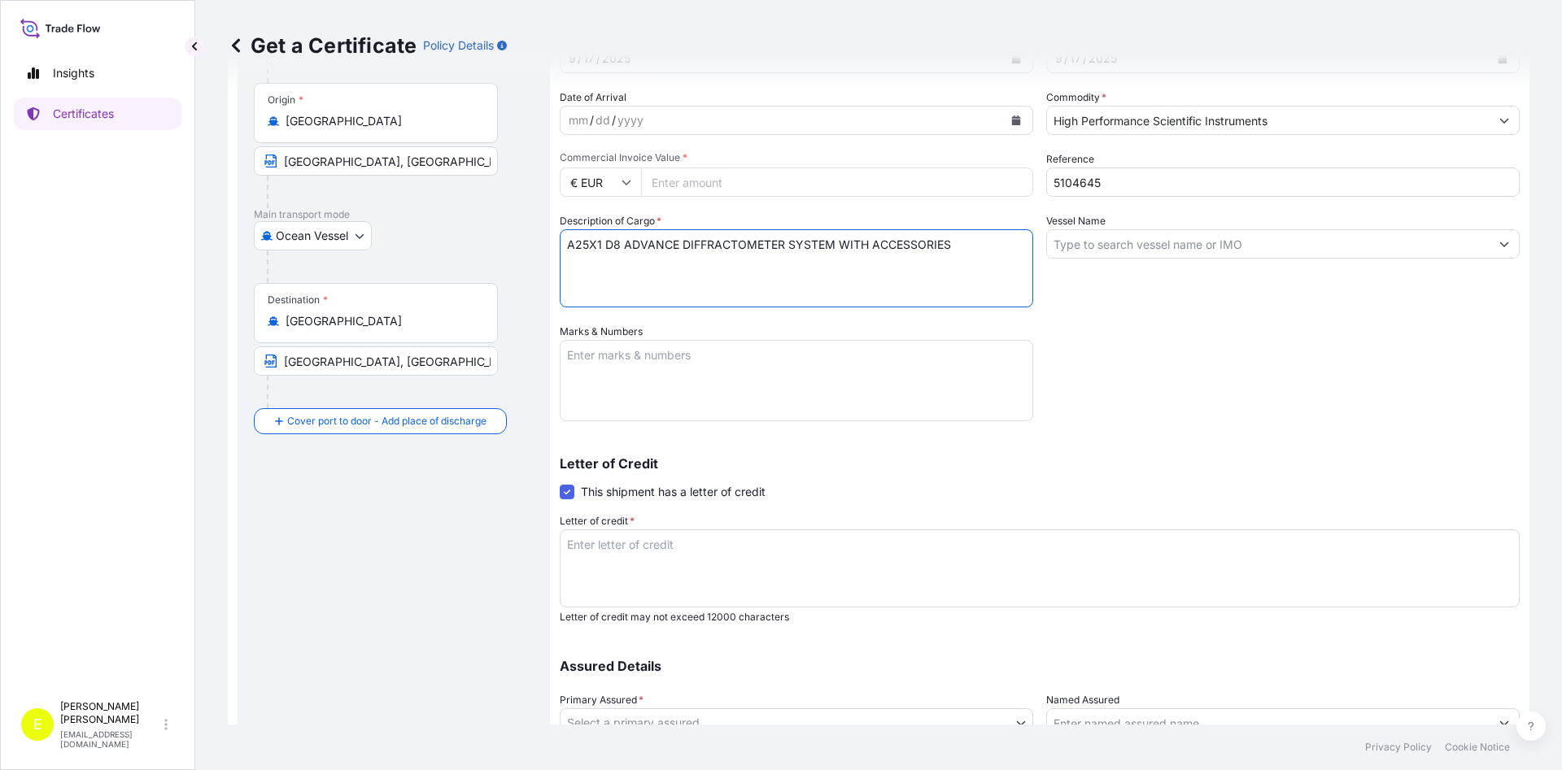
type textarea "A25X1 D8 ADVANCE DIFFRACTOMETER SYSTEM WITH ACCESSORIES"
click at [1271, 415] on div "Shipment Details Issue date * [DATE] Date of Departure * [DATE] Date of Arrival…" at bounding box center [1040, 384] width 960 height 837
click at [696, 181] on input "Commercial Invoice Value *" at bounding box center [837, 182] width 392 height 29
type input "231000"
click at [1321, 342] on div "Shipment Details Issue date * [DATE] Date of Departure * [DATE] Date of Arrival…" at bounding box center [1040, 384] width 960 height 837
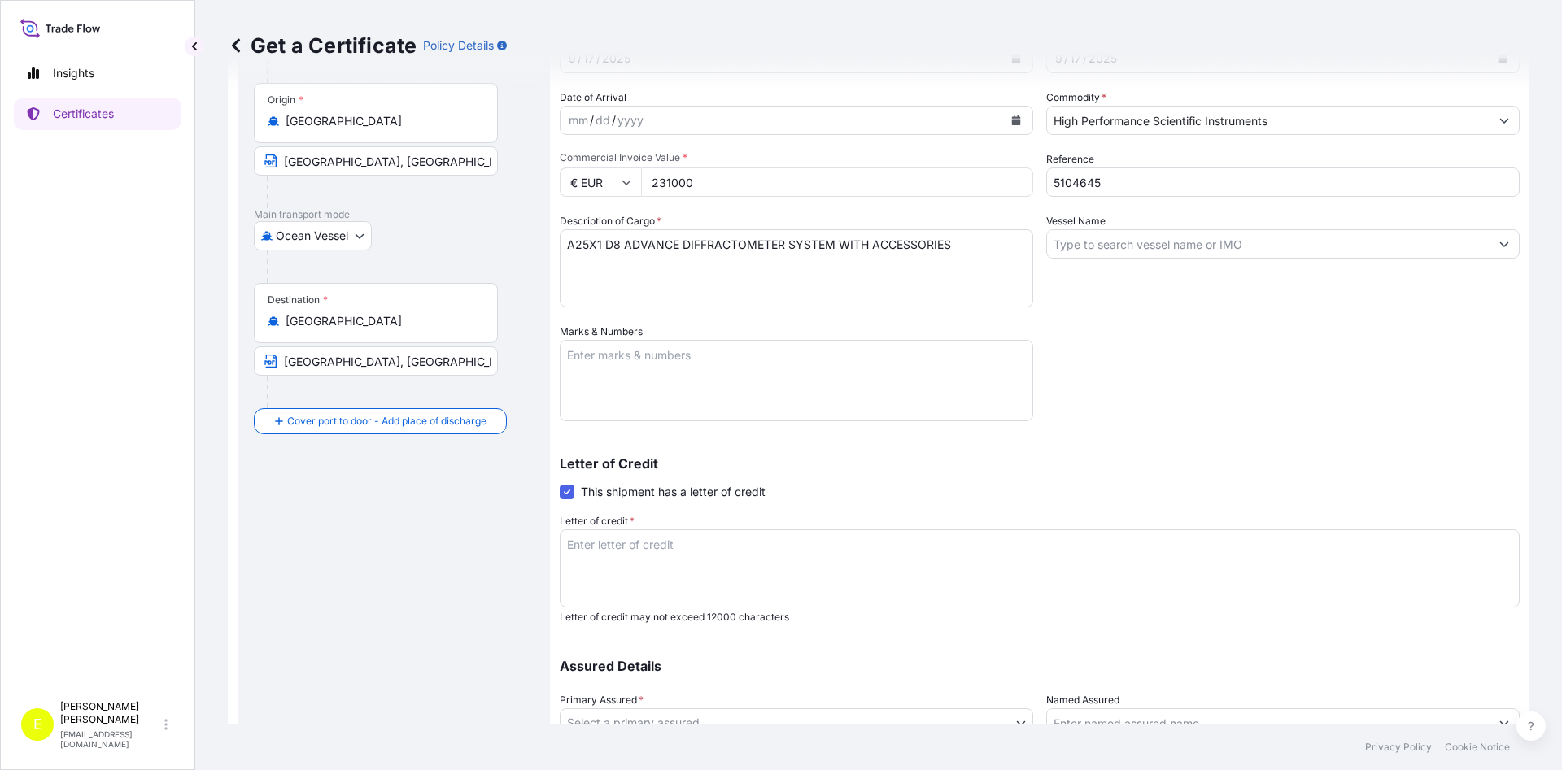
click at [1130, 253] on input "Vessel Name" at bounding box center [1268, 243] width 443 height 29
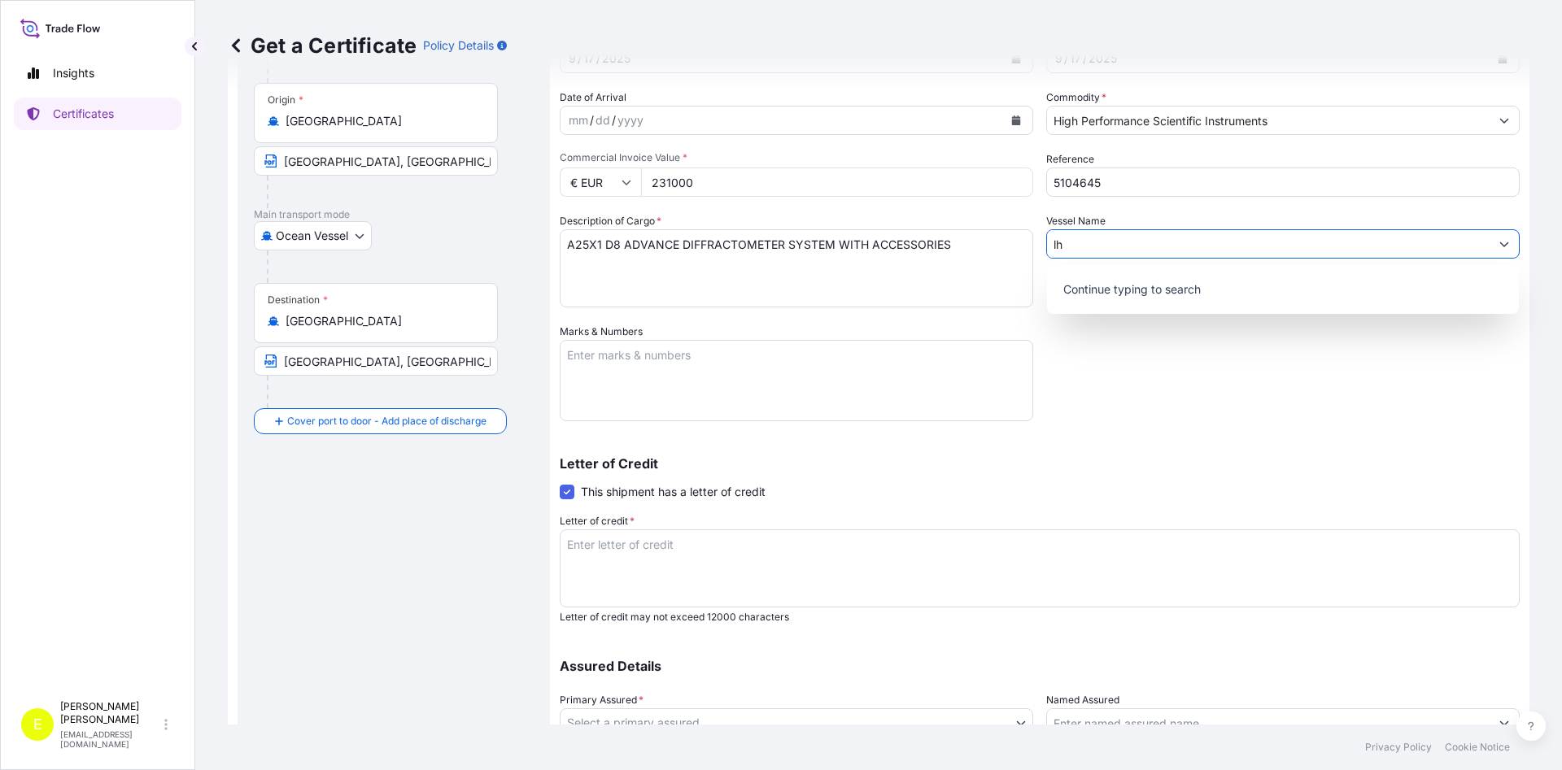
type input "l"
type input "LH752"
click at [1302, 389] on div "Shipment Details Issue date * [DATE] Date of Departure * [DATE] Date of Arrival…" at bounding box center [1040, 384] width 960 height 837
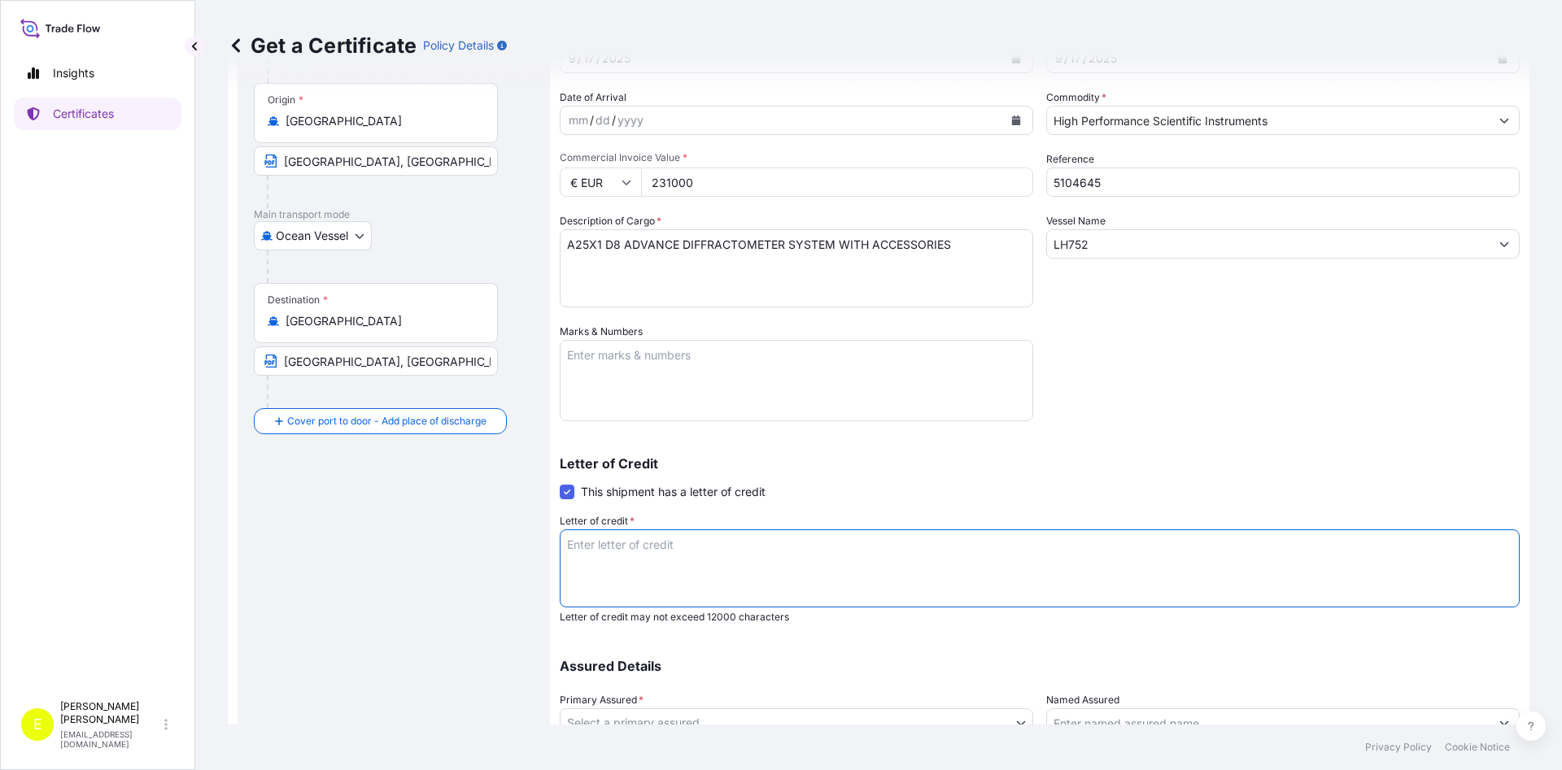
click at [754, 549] on textarea "Letter of credit *" at bounding box center [1040, 569] width 960 height 78
paste textarea "AVIATION INSURANCE POLICY OR CERTIFICATE DATED NOT LATER THAN THE DATE OF AIRWA…"
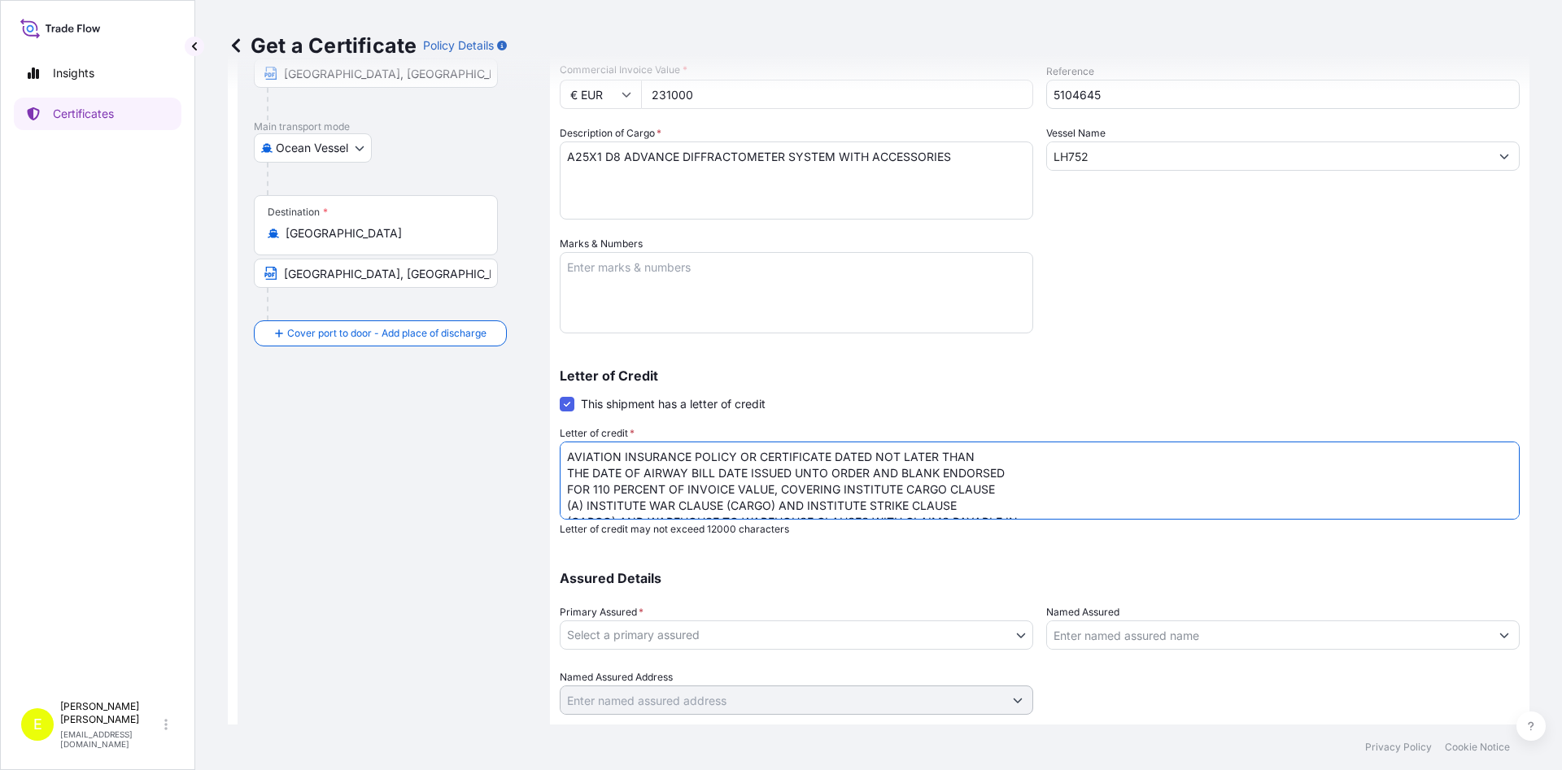
scroll to position [259, 0]
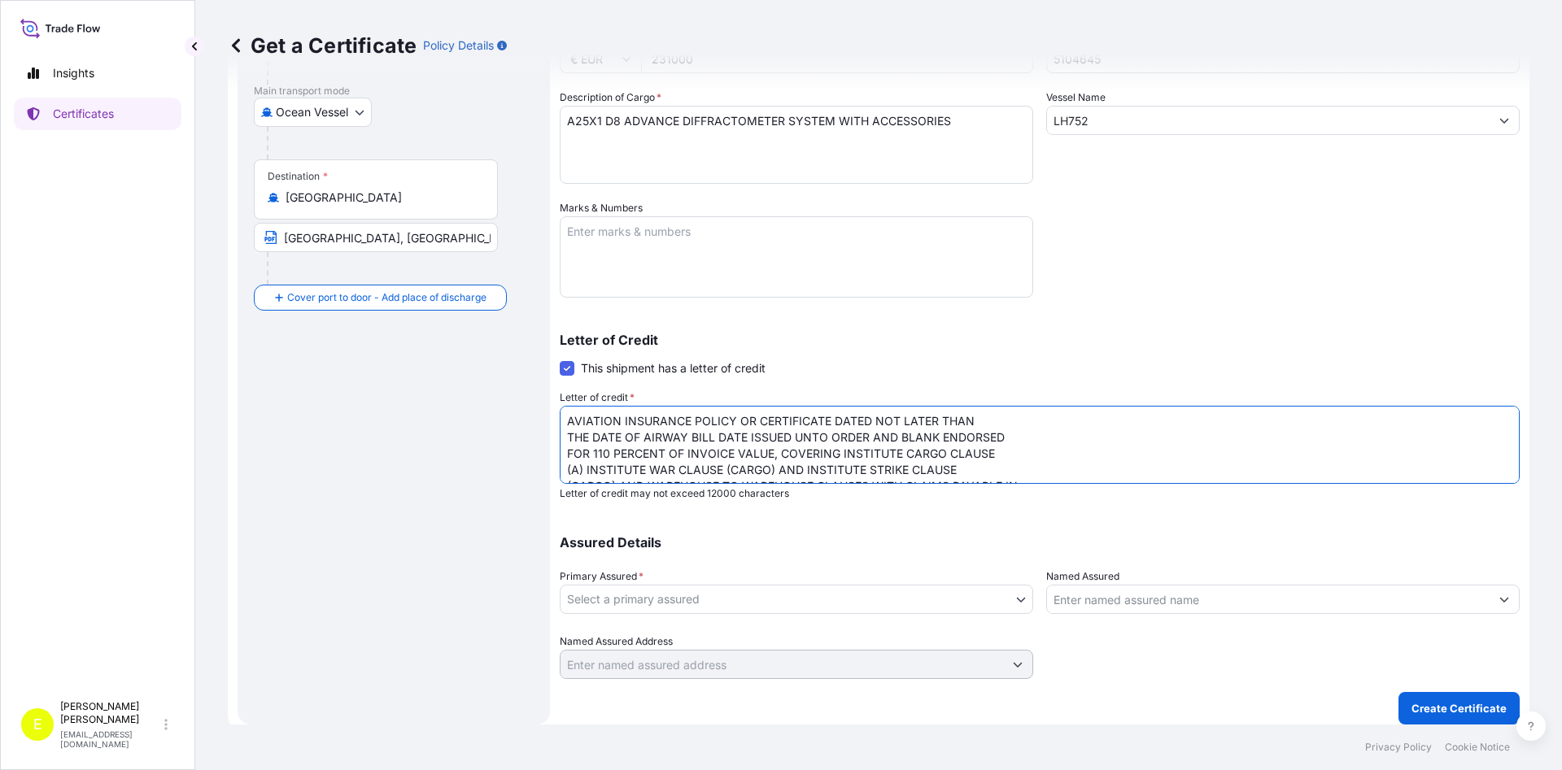
click at [715, 419] on textarea "AVIATION INSURANCE POLICY OR CERTIFICATE DATED NOT LATER THAN THE DATE OF AIRWA…" at bounding box center [1040, 445] width 960 height 78
click at [930, 423] on textarea "AVIATION INSURANCE CERTIFICATE DATED NOT LATER THAN THE DATE OF AIRWAY BILL DAT…" at bounding box center [1040, 445] width 960 height 78
click at [1387, 422] on textarea "AVIATION INSURANCE CERTIFICATE DATED NOT LATER THAN THE DATE OF AIRWAY BILL DAT…" at bounding box center [1040, 445] width 960 height 78
click at [901, 440] on textarea "AVIATION INSURANCE CERTIFICATE DATED NOT LATER THAN THE DATE OF AIRWAY BILL DAT…" at bounding box center [1040, 445] width 960 height 78
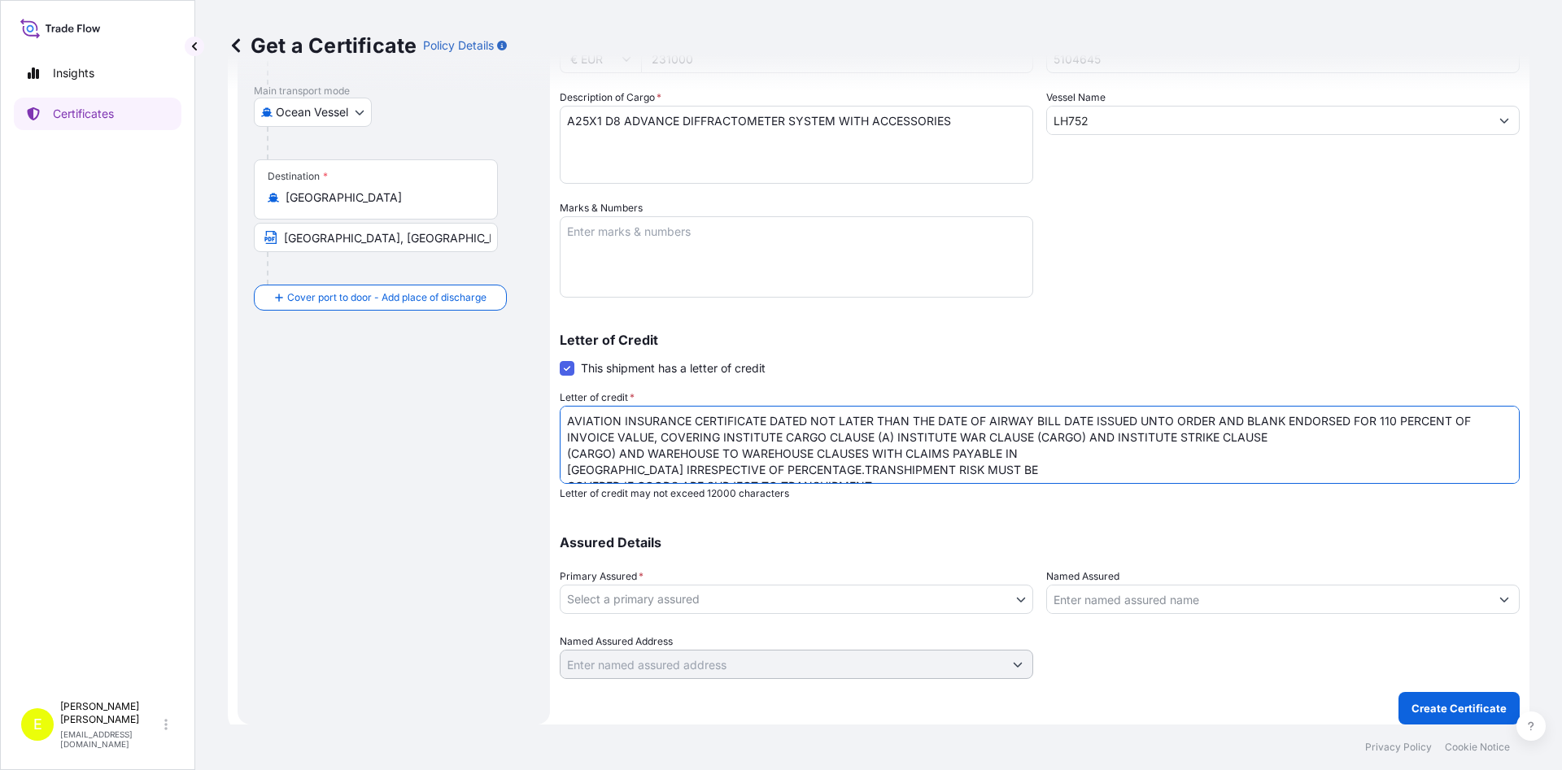
click at [1307, 437] on textarea "AVIATION INSURANCE CERTIFICATE DATED NOT LATER THAN THE DATE OF AIRWAY BILL DAT…" at bounding box center [1040, 445] width 960 height 78
click at [1260, 445] on textarea "AVIATION INSURANCE CERTIFICATE DATED NOT LATER THAN THE DATE OF AIRWAY BILL DAT…" at bounding box center [1040, 445] width 960 height 78
click at [1253, 452] on textarea "AVIATION INSURANCE CERTIFICATE DATED NOT LATER THAN THE DATE OF AIRWAY BILL DAT…" at bounding box center [1040, 445] width 960 height 78
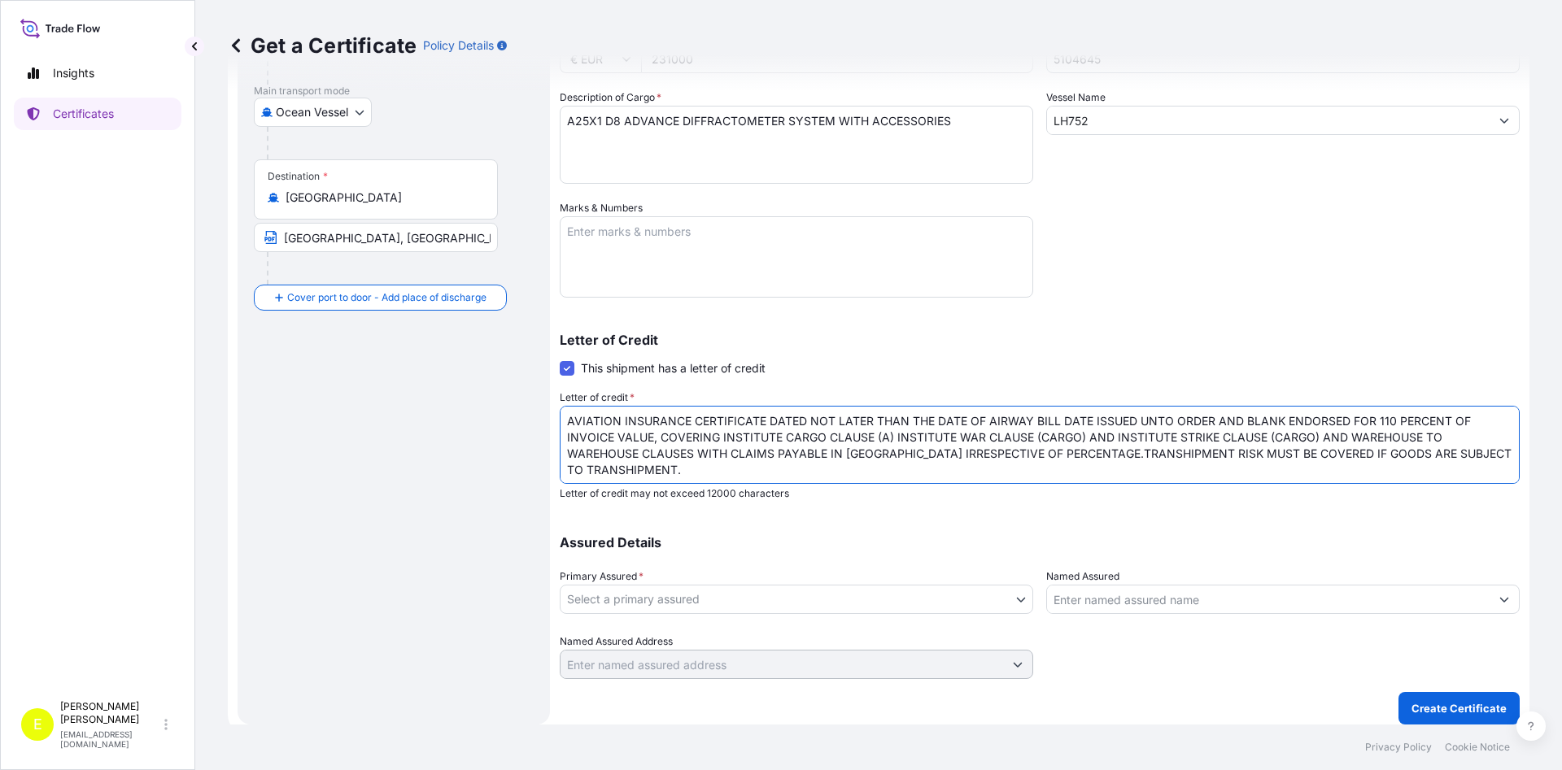
type textarea "AVIATION INSURANCE CERTIFICATE DATED NOT LATER THAN THE DATE OF AIRWAY BILL DAT…"
click at [613, 279] on textarea "Marks & Numbers" at bounding box center [796, 256] width 473 height 81
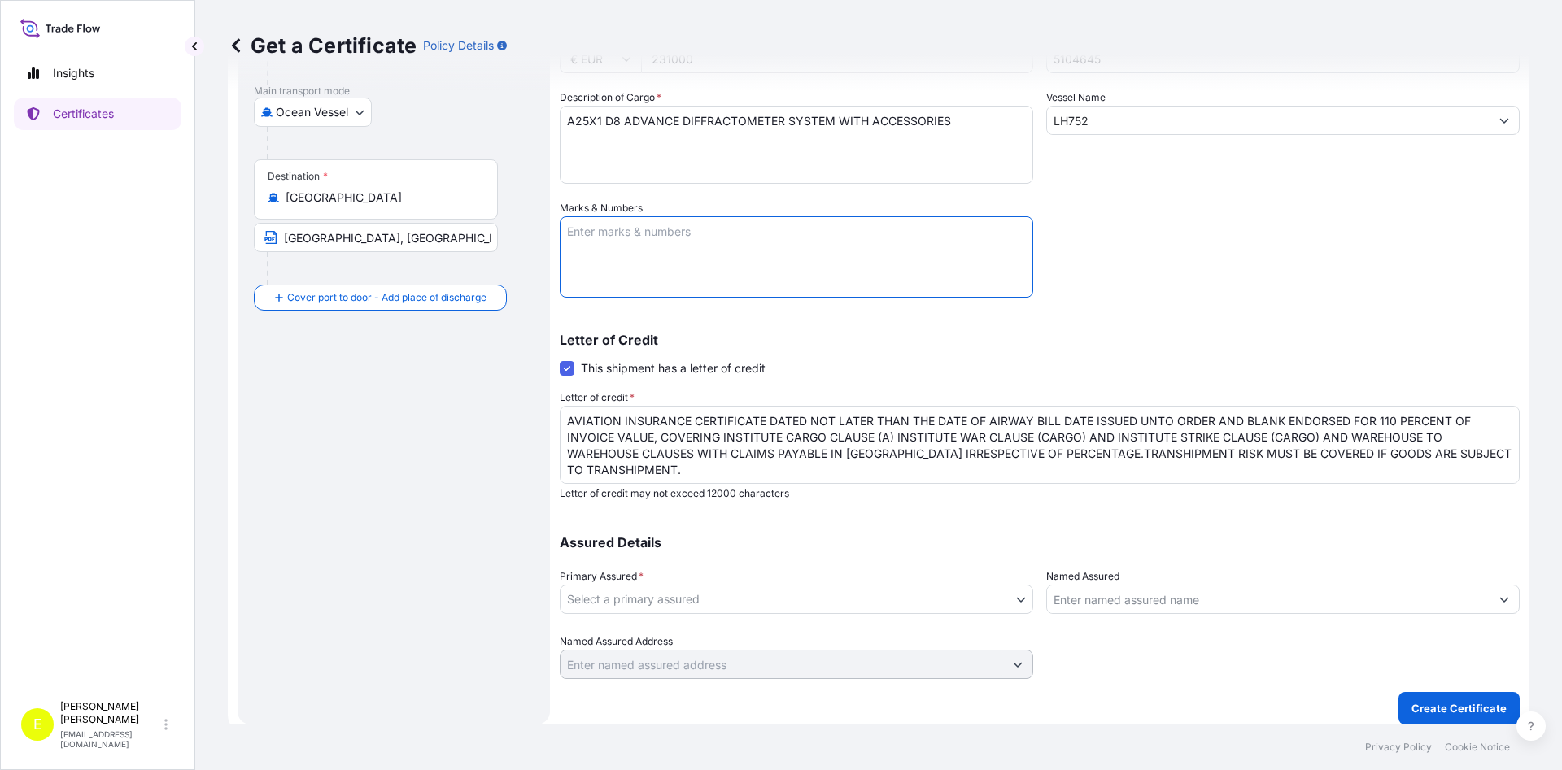
click at [995, 122] on textarea "A25X1 D8 ADVANCE DIFFRACTOMETER SYSTEM WITH ACCESSORIES" at bounding box center [796, 145] width 473 height 78
paste textarea "LC NUMBER 75200M11F0061025 DATED 250828 ISSUED BY UNION BANK OF [GEOGRAPHIC_DAT…"
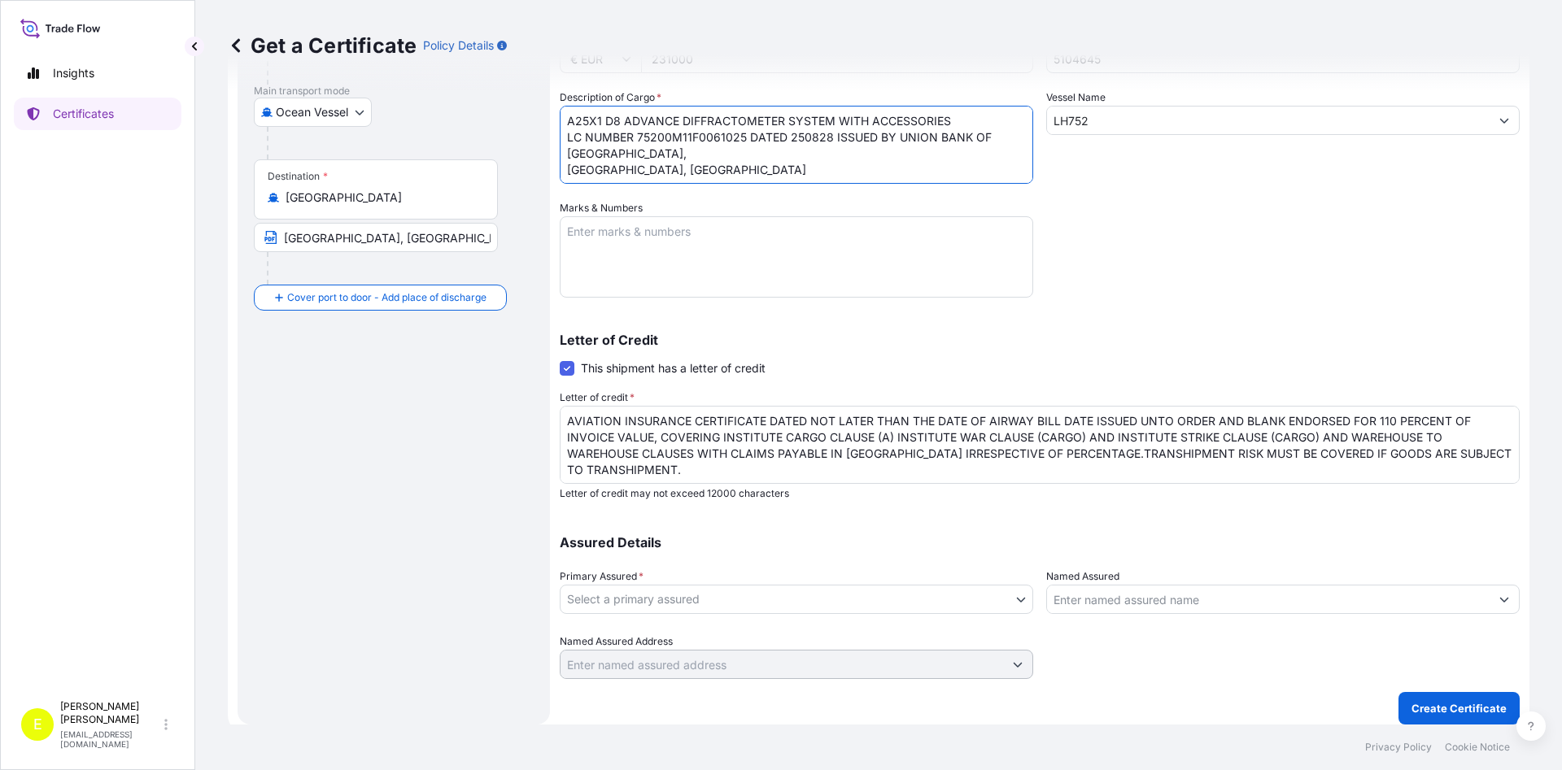
type textarea "A25X1 D8 ADVANCE DIFFRACTOMETER SYSTEM WITH ACCESSORIES LC NUMBER 75200M11F0061…"
click at [645, 604] on body "Insights Certificates E [PERSON_NAME] [EMAIL_ADDRESS][DOMAIN_NAME] Get a Certif…" at bounding box center [781, 385] width 1562 height 770
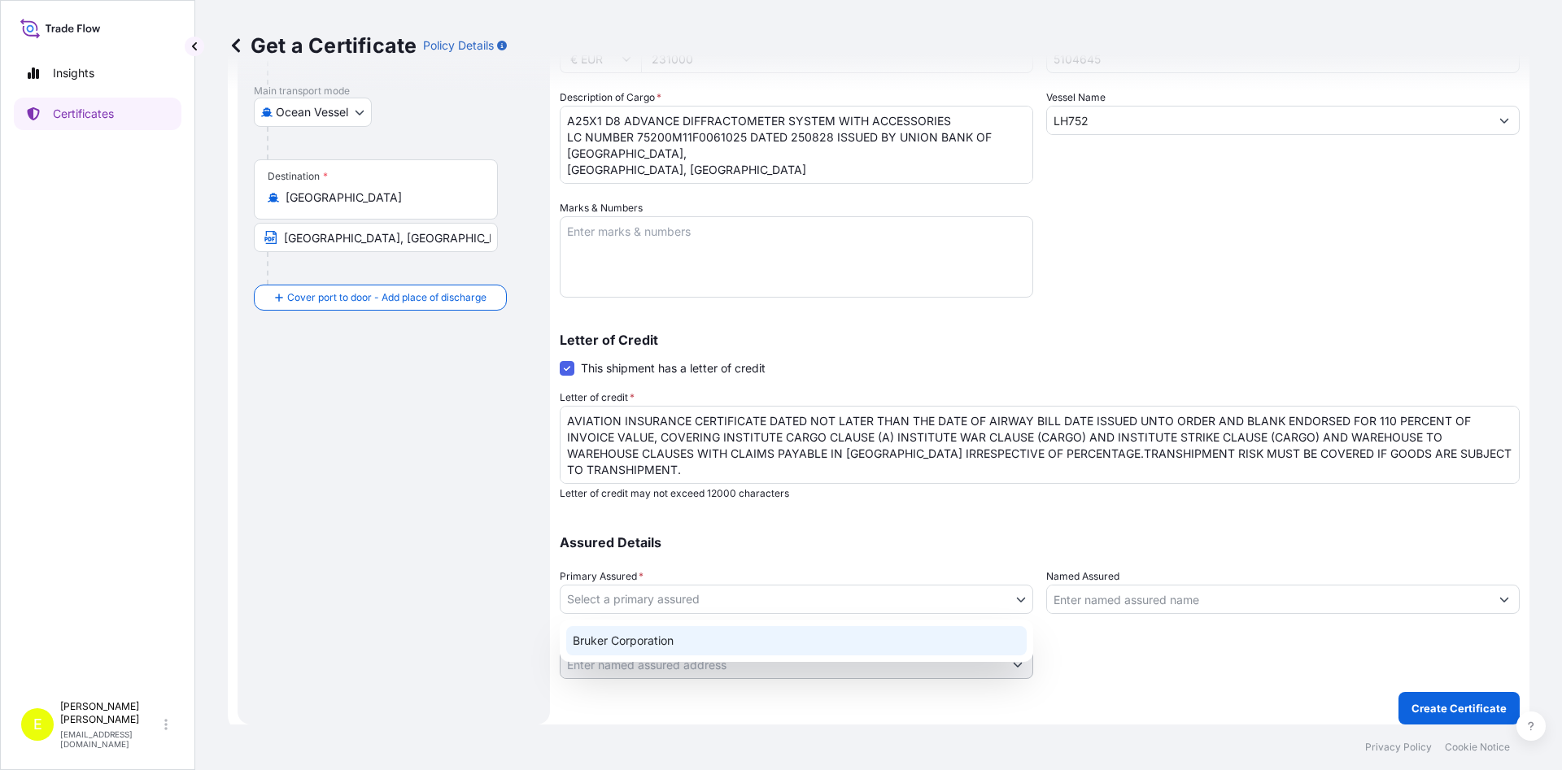
click at [653, 632] on div "Bruker Corporation" at bounding box center [796, 640] width 460 height 29
select select "31474"
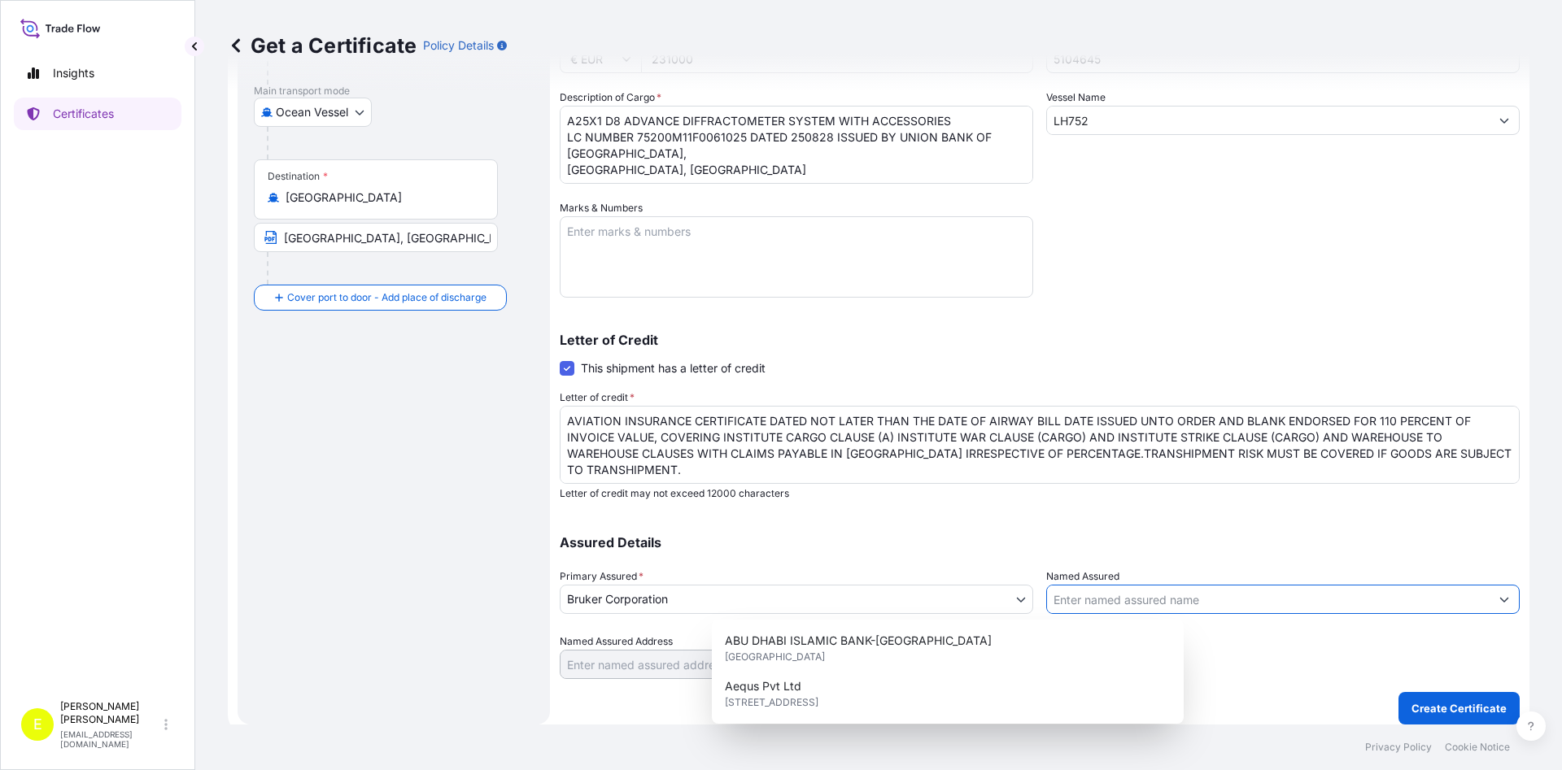
click at [1121, 588] on input "Named Assured" at bounding box center [1268, 599] width 443 height 29
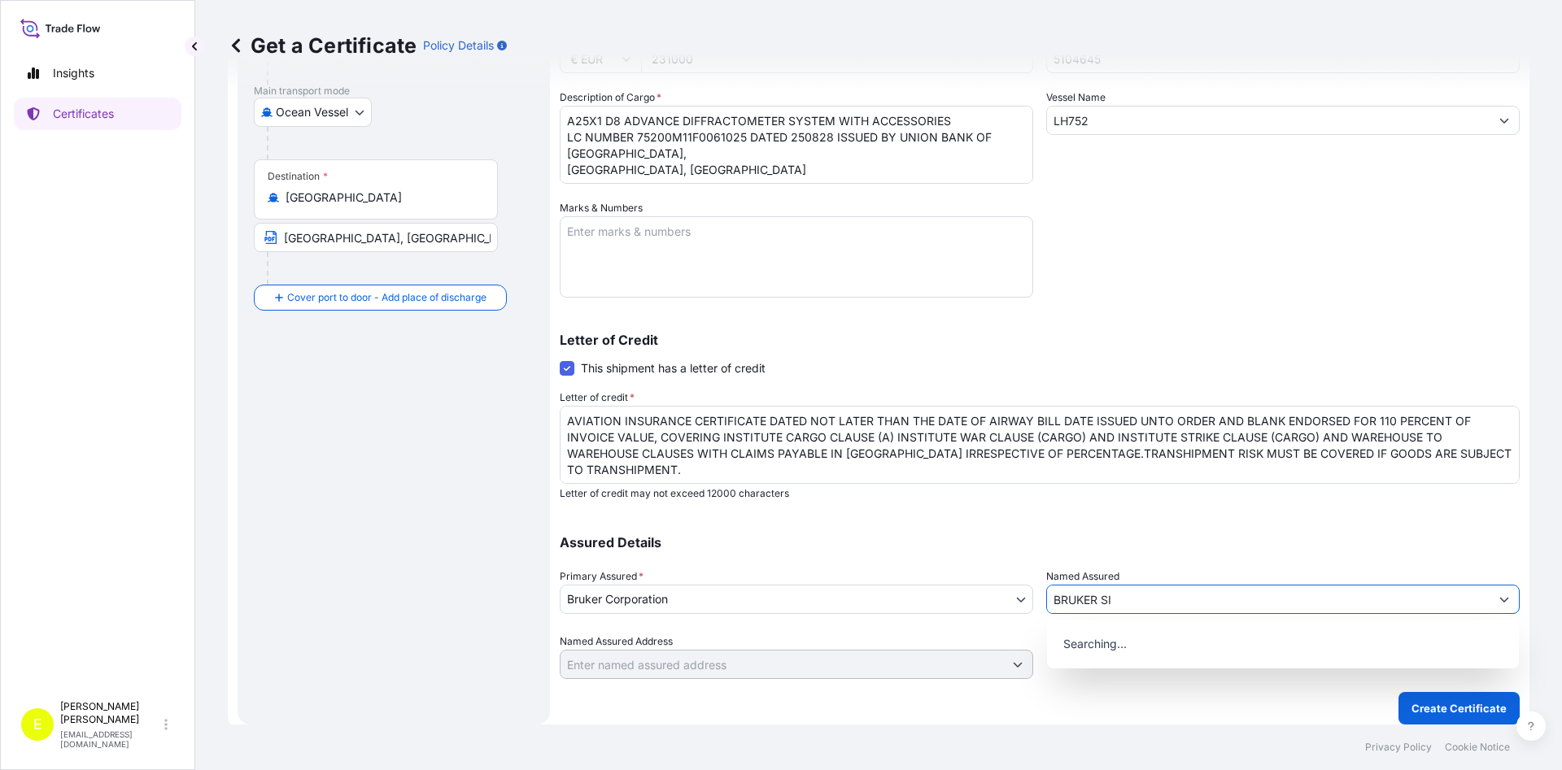
type input "BRUKER SIN"
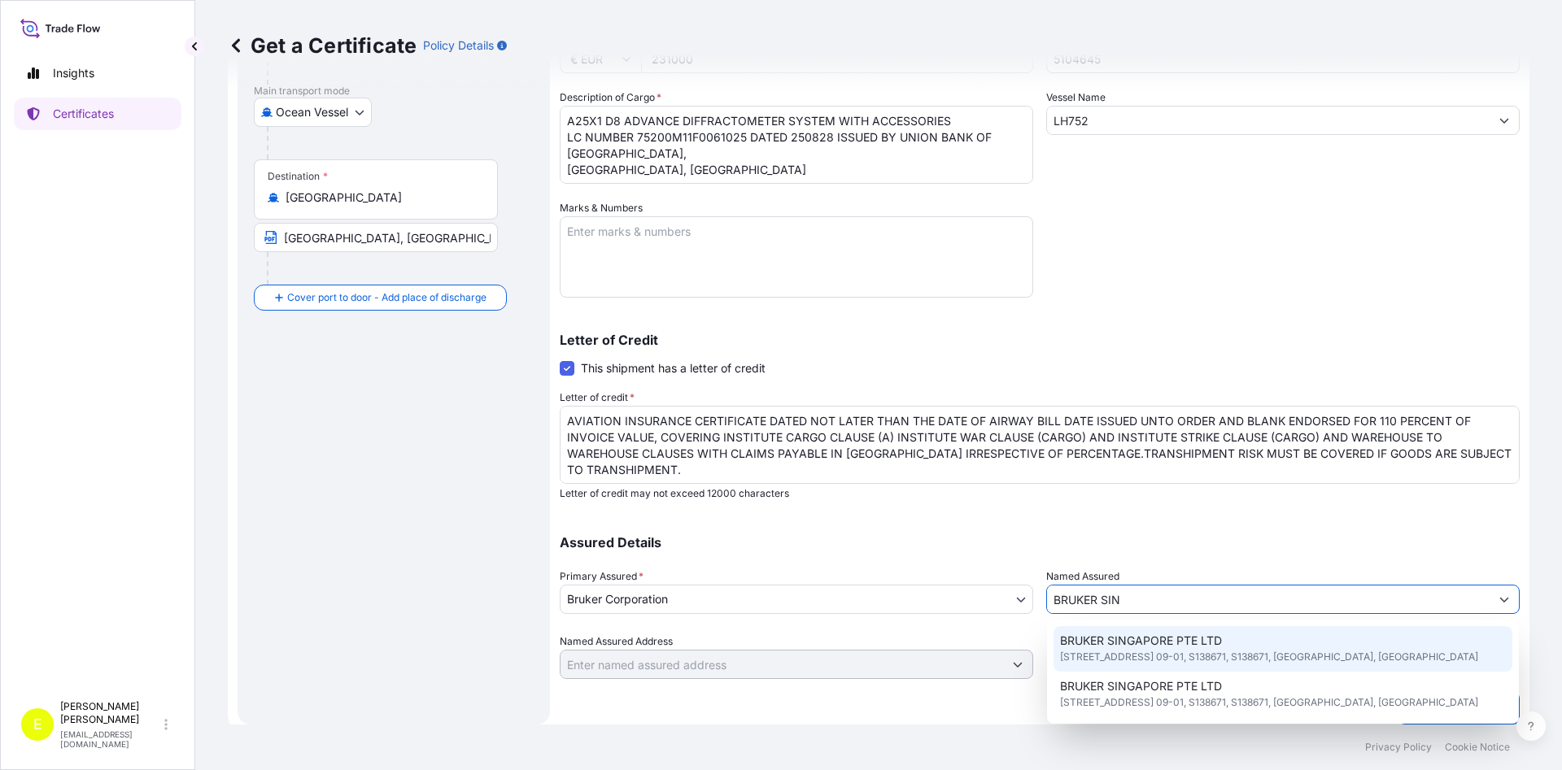
click at [1131, 656] on span "[STREET_ADDRESS] 09-01, S138671, S138671, [GEOGRAPHIC_DATA], [GEOGRAPHIC_DATA]" at bounding box center [1269, 657] width 418 height 16
type input "[STREET_ADDRESS] 09-01, S138671"
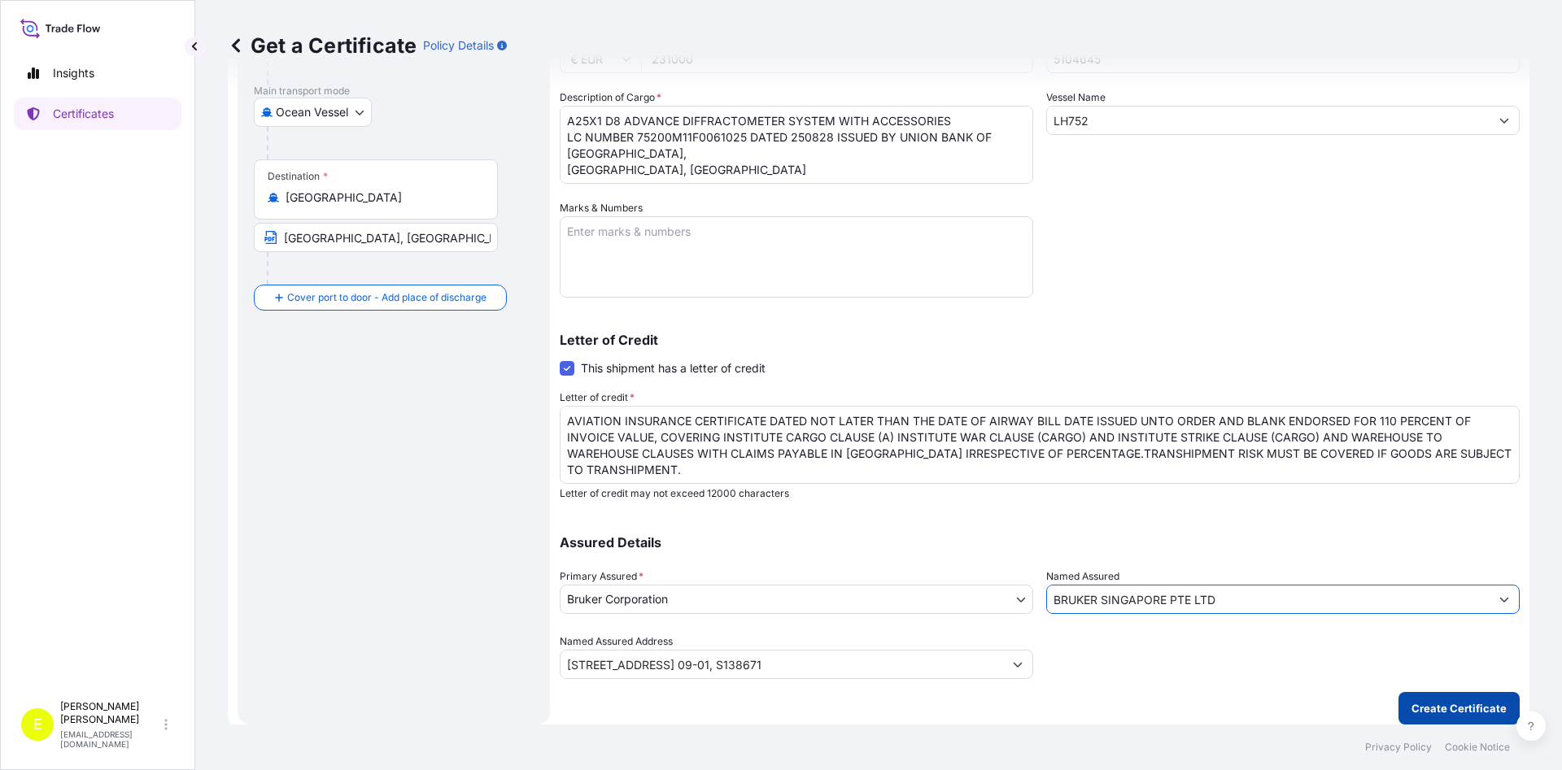
type input "BRUKER SINGAPORE PTE LTD"
click at [1450, 708] on p "Create Certificate" at bounding box center [1458, 708] width 95 height 16
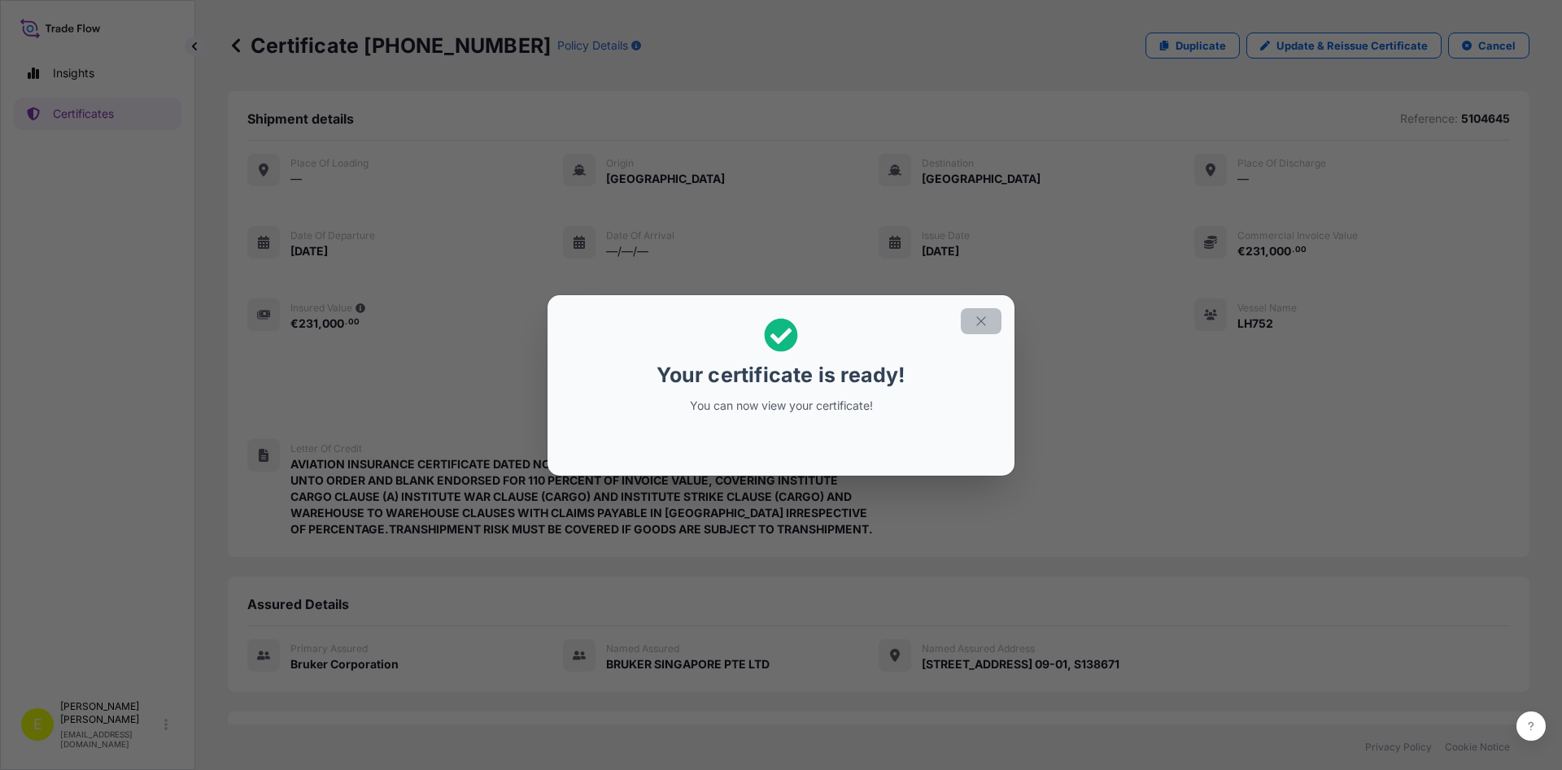
click at [979, 326] on icon "button" at bounding box center [981, 321] width 15 height 15
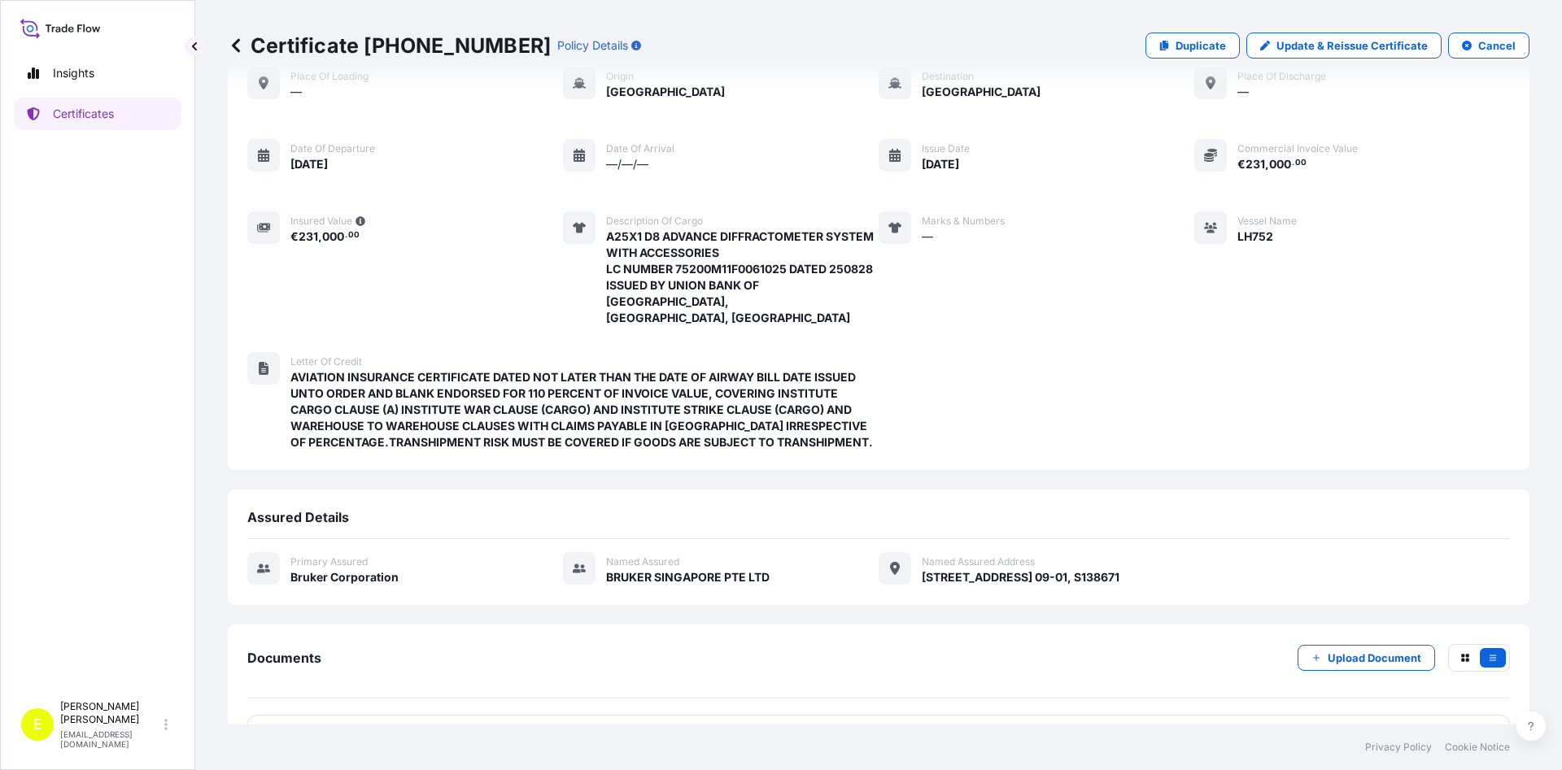
scroll to position [121, 0]
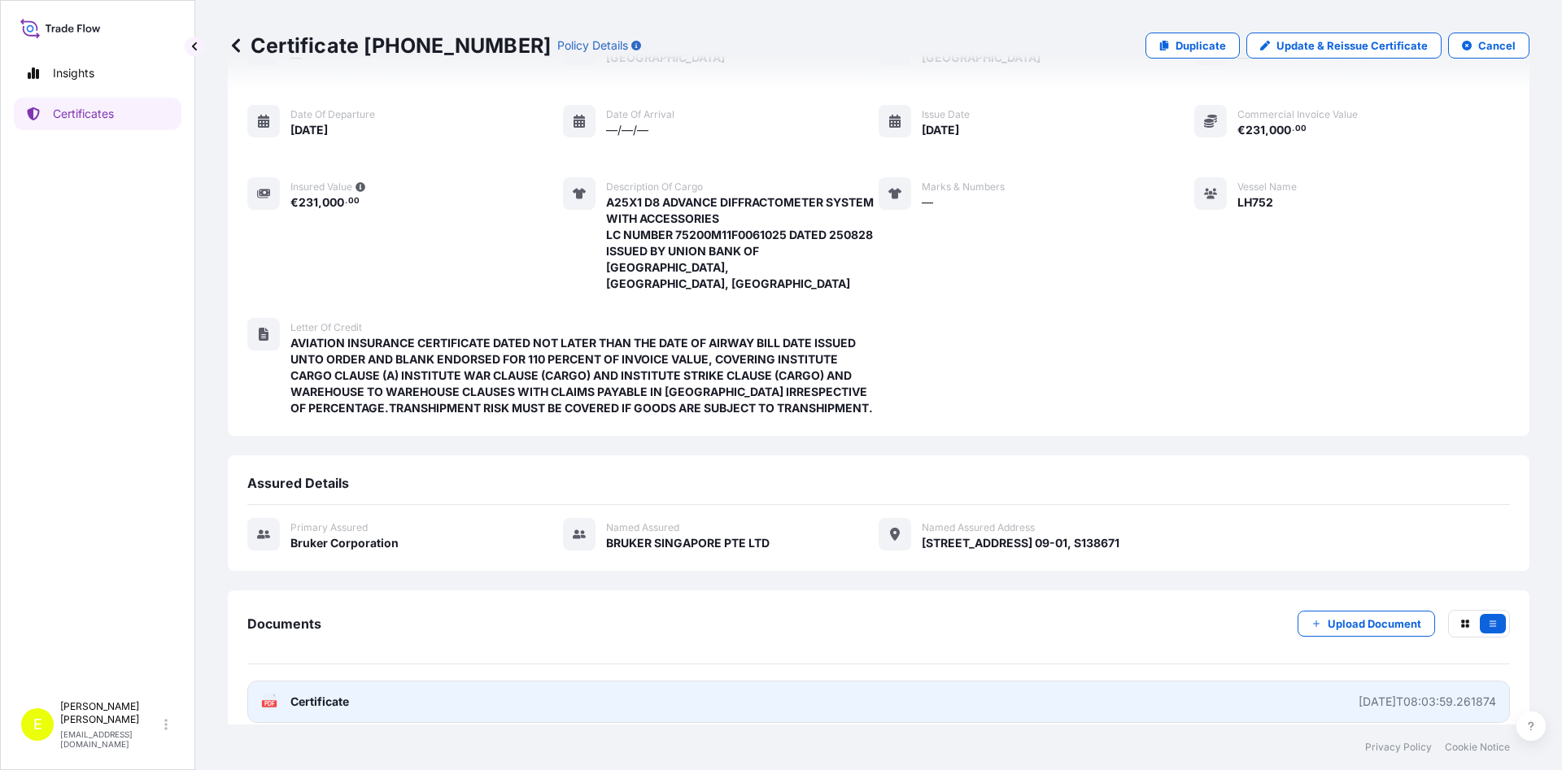
click at [325, 694] on span "Certificate" at bounding box center [319, 702] width 59 height 16
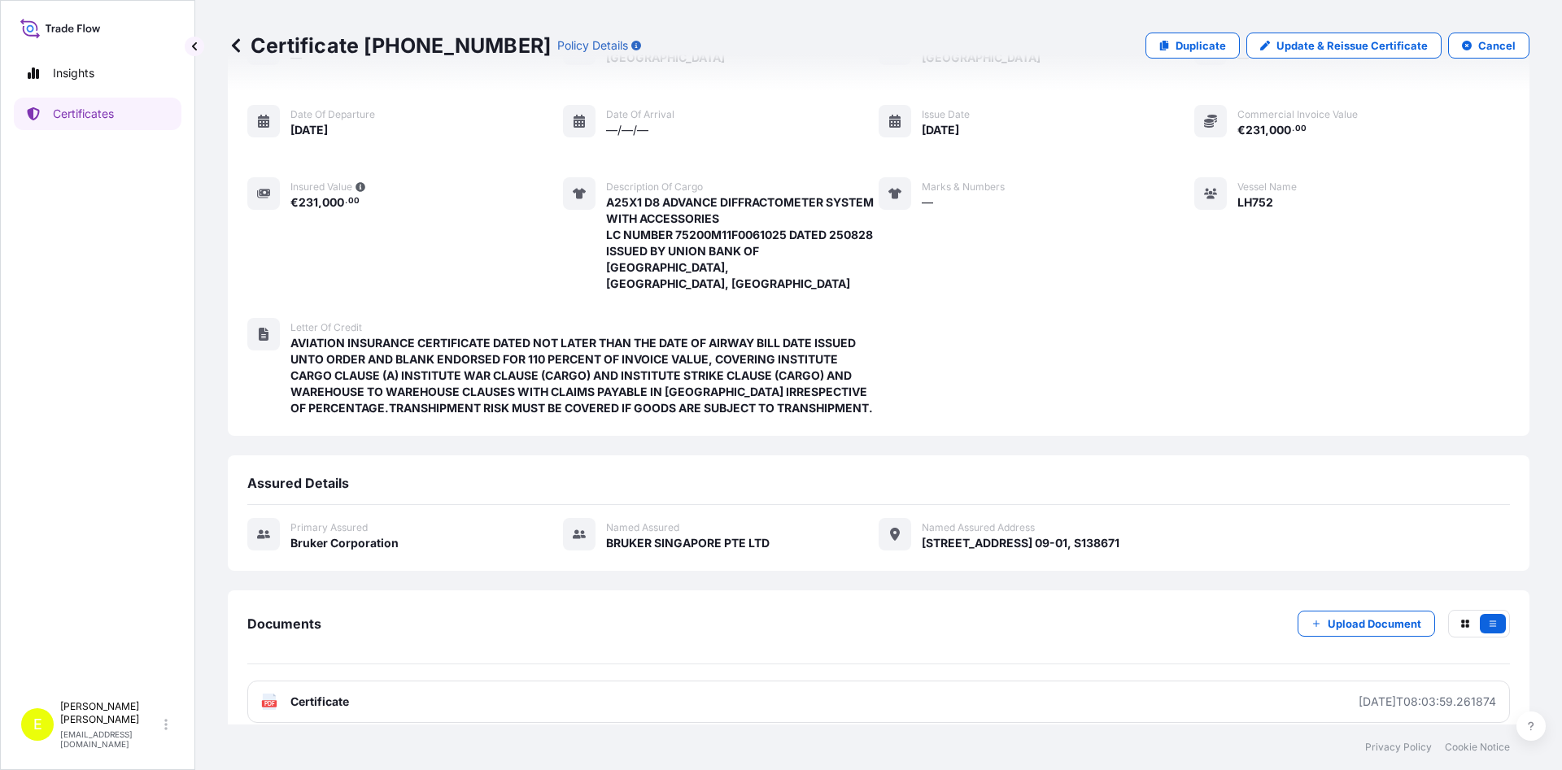
scroll to position [0, 0]
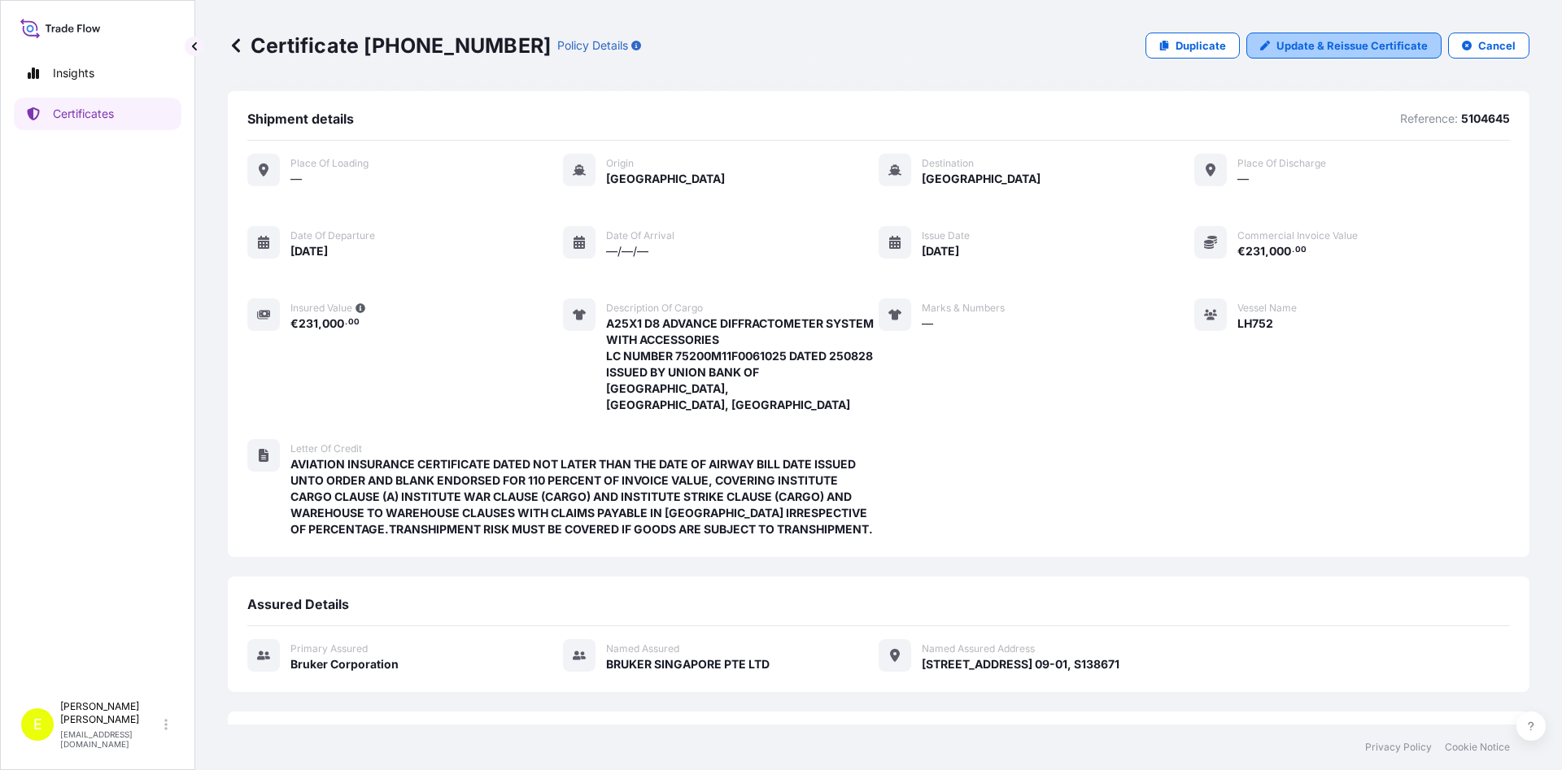
click at [1372, 54] on link "Update & Reissue Certificate" at bounding box center [1343, 46] width 195 height 26
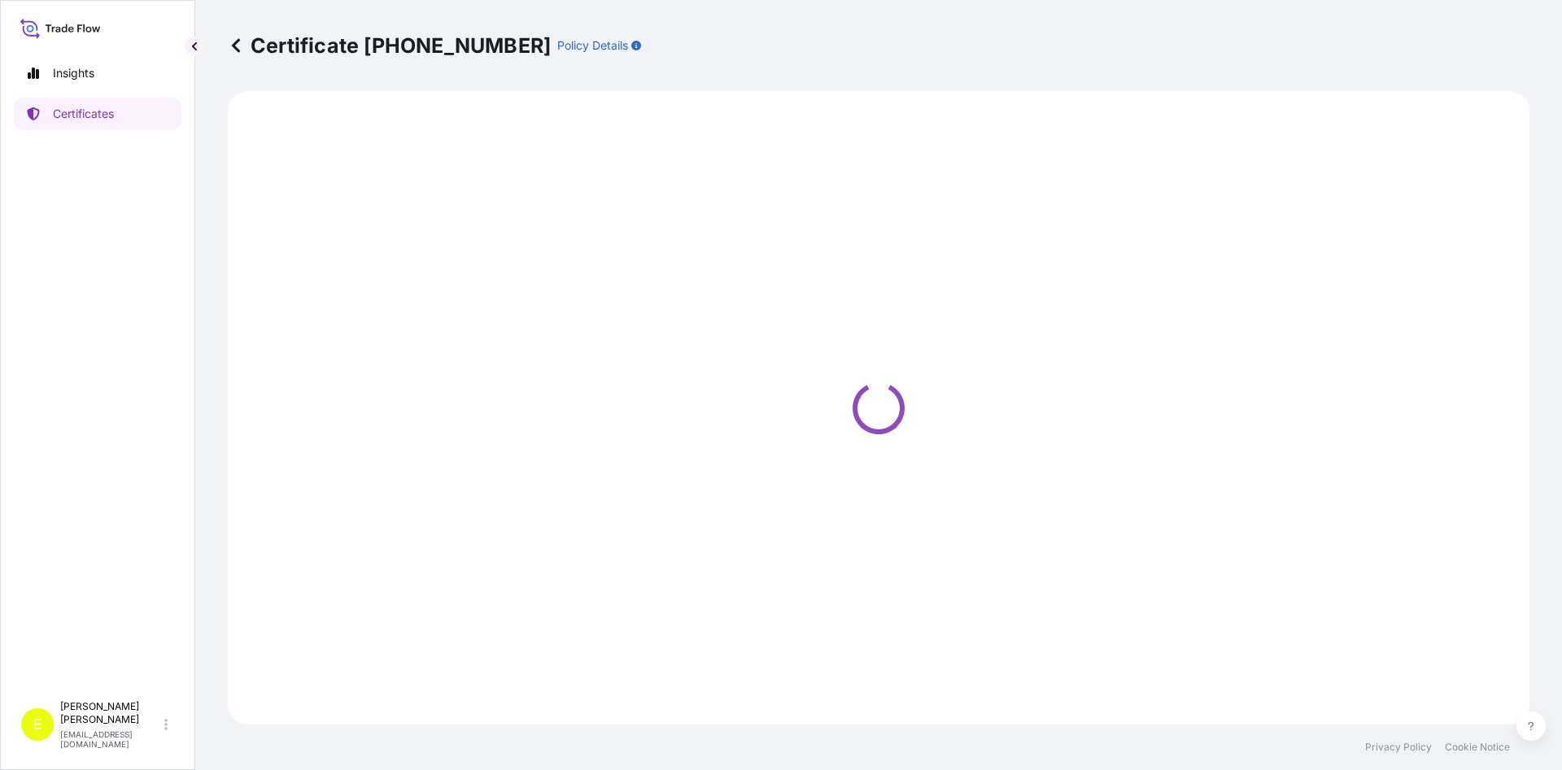
select select "Ocean Vessel"
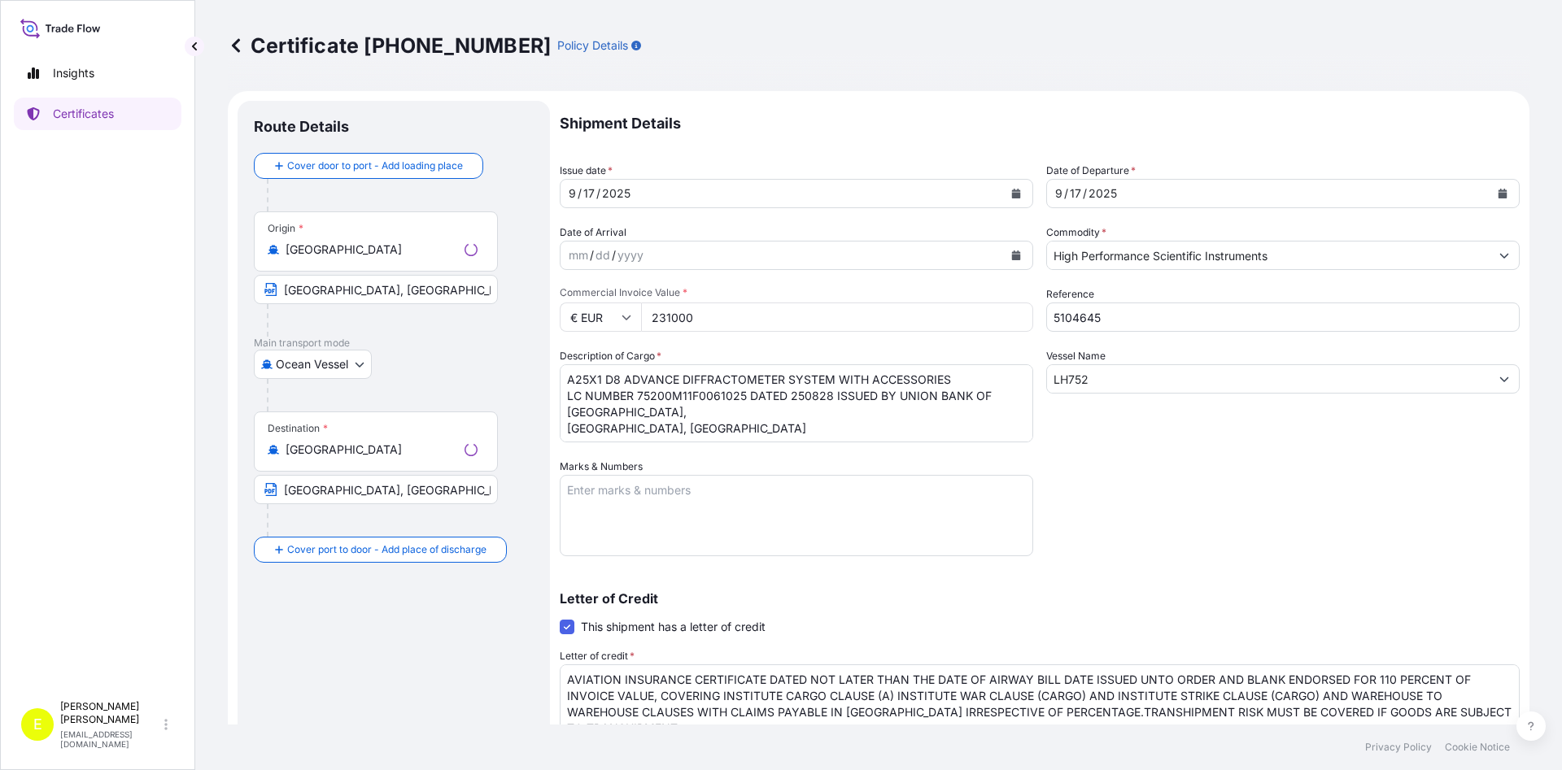
select select "31474"
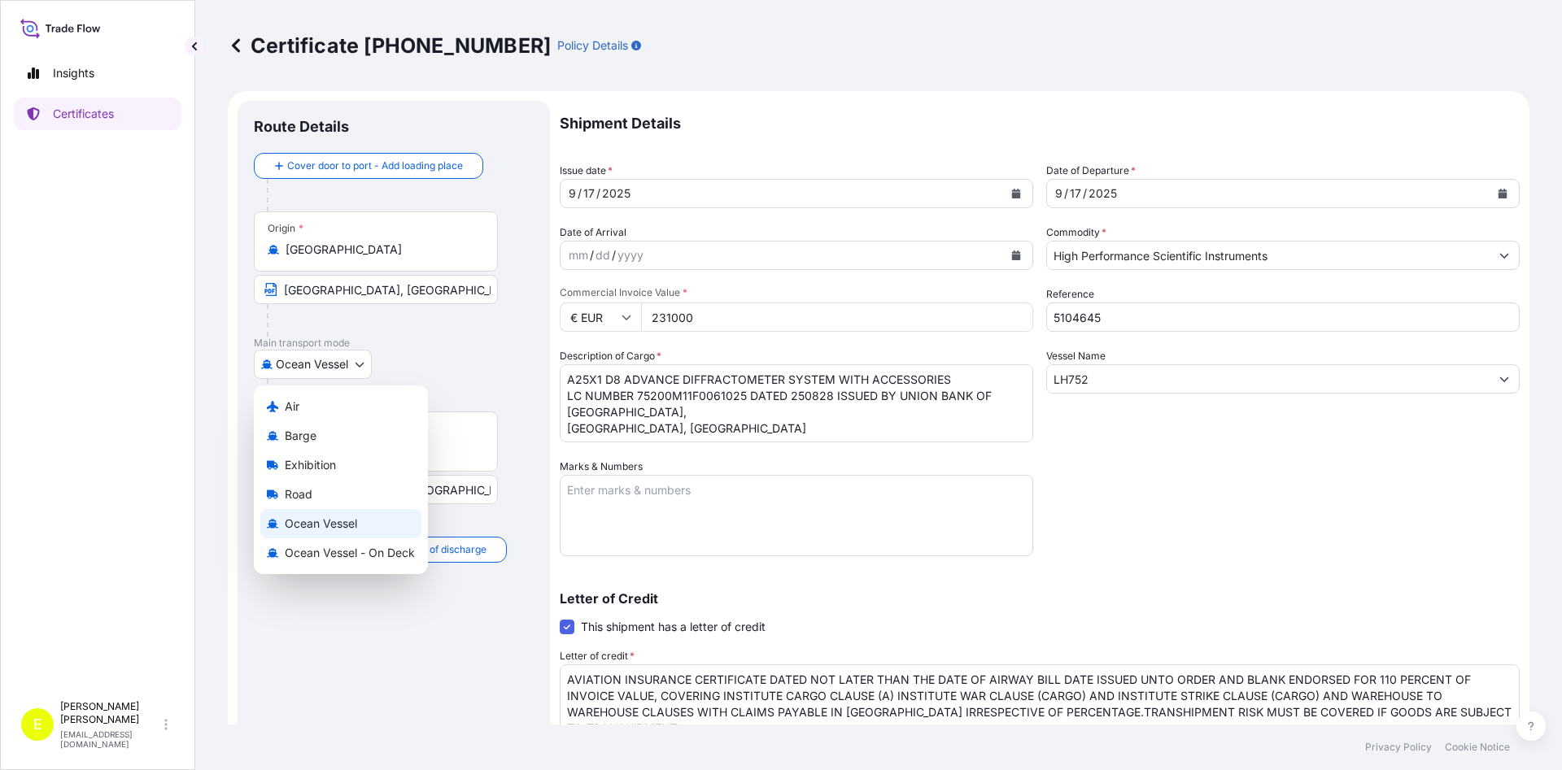
click at [313, 373] on body "Insights Certificates E [PERSON_NAME] [EMAIL_ADDRESS][DOMAIN_NAME] Certificate …" at bounding box center [781, 385] width 1562 height 770
click at [303, 408] on div "Air" at bounding box center [340, 406] width 161 height 29
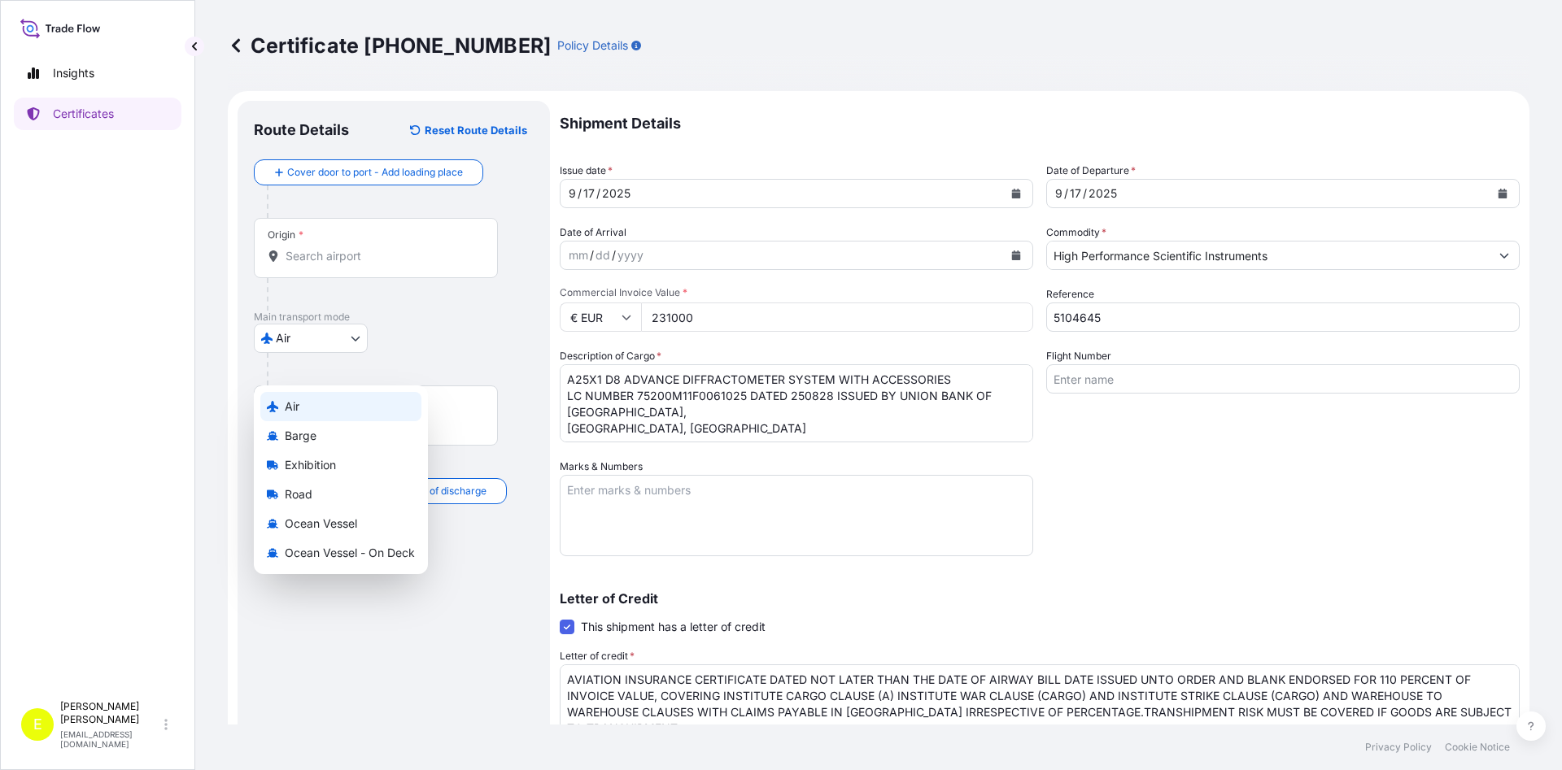
select select "Air"
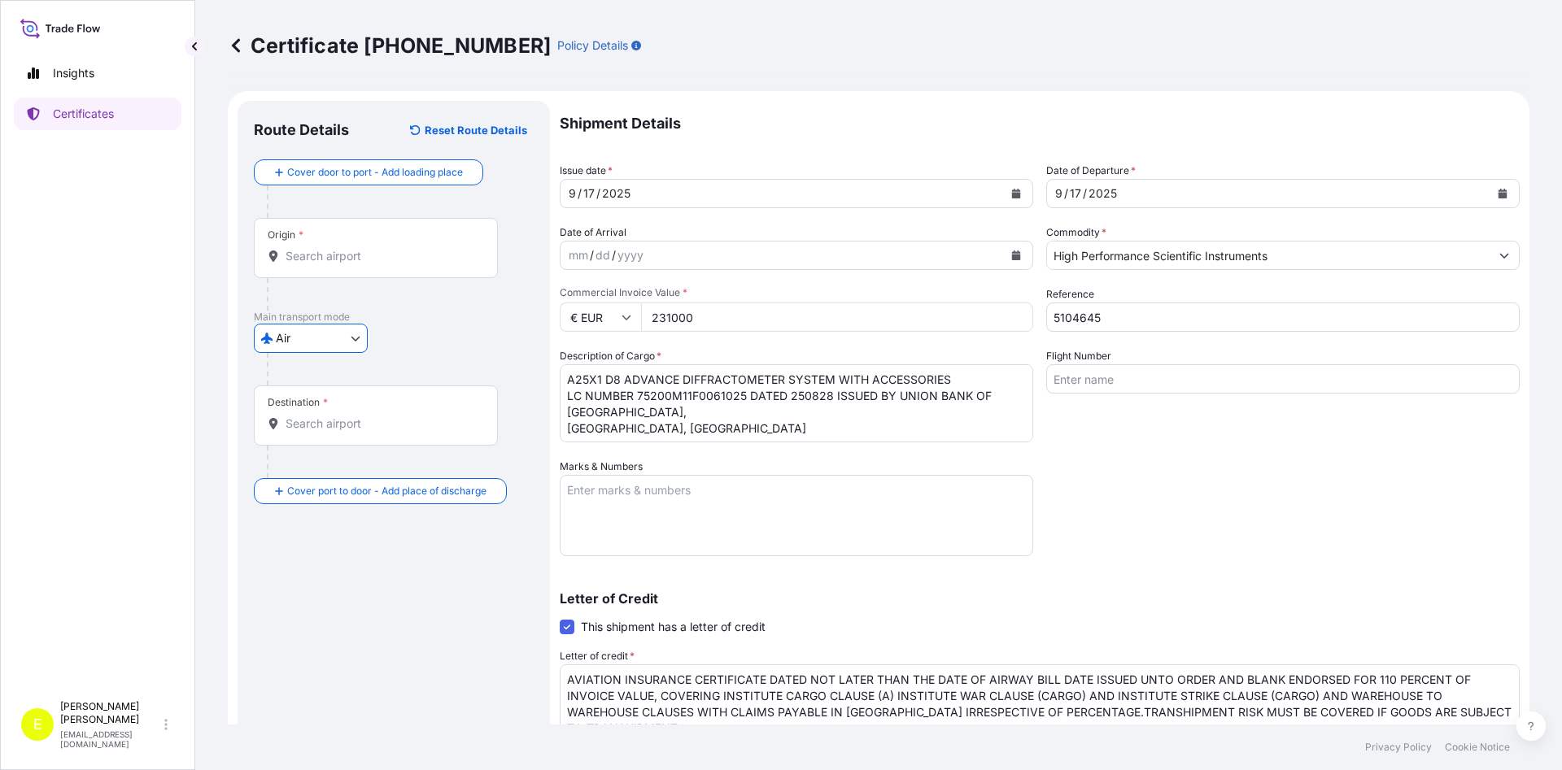
click at [342, 253] on input "Origin *" at bounding box center [382, 256] width 192 height 16
click at [351, 254] on input "Origin * Please select an origin" at bounding box center [382, 256] width 192 height 16
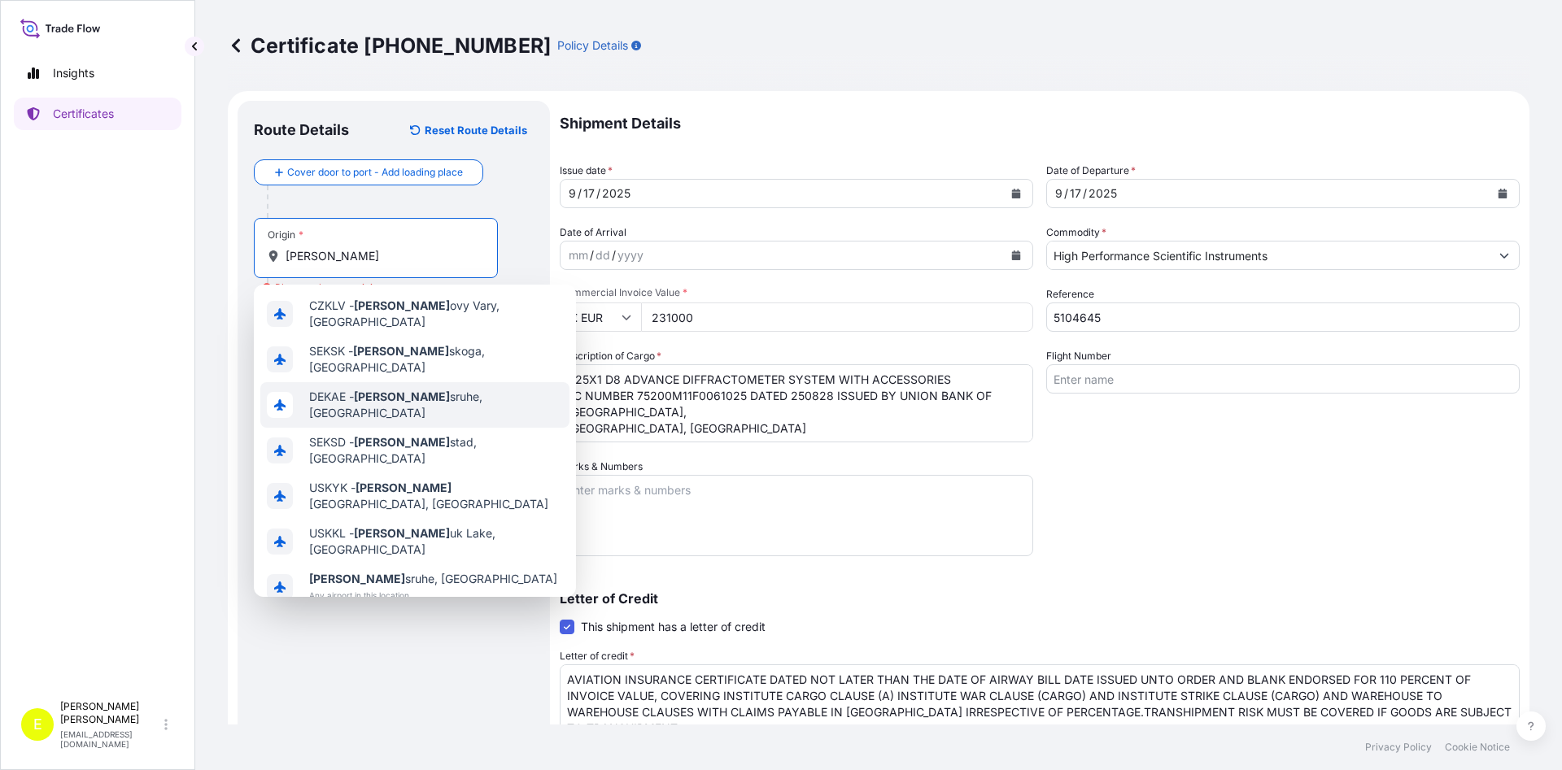
click at [415, 391] on span "DEKAE - [PERSON_NAME], [GEOGRAPHIC_DATA]" at bounding box center [436, 405] width 254 height 33
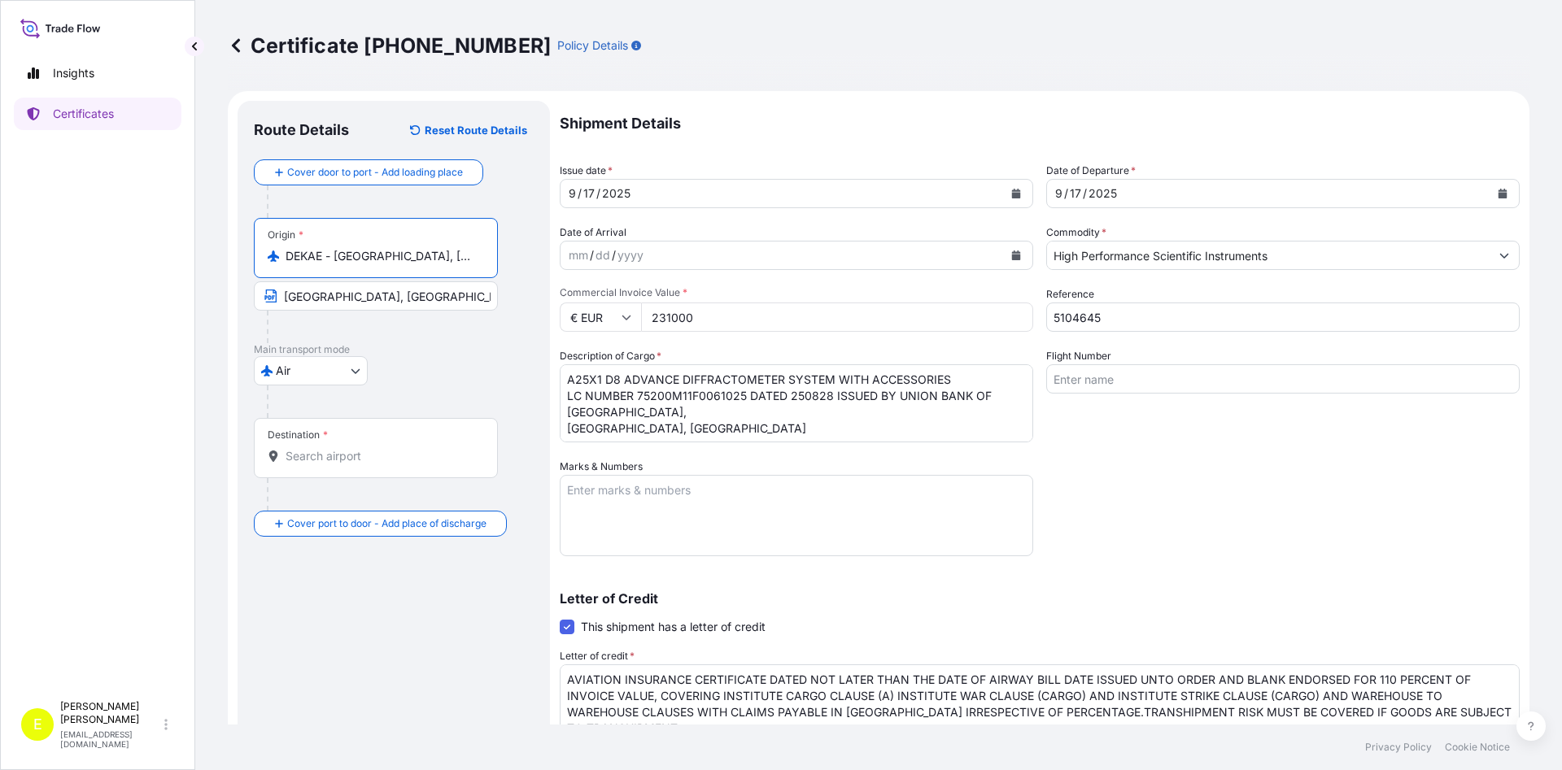
type input "DEKAE - [GEOGRAPHIC_DATA], [GEOGRAPHIC_DATA]"
click at [318, 454] on input "Destination *" at bounding box center [382, 456] width 192 height 16
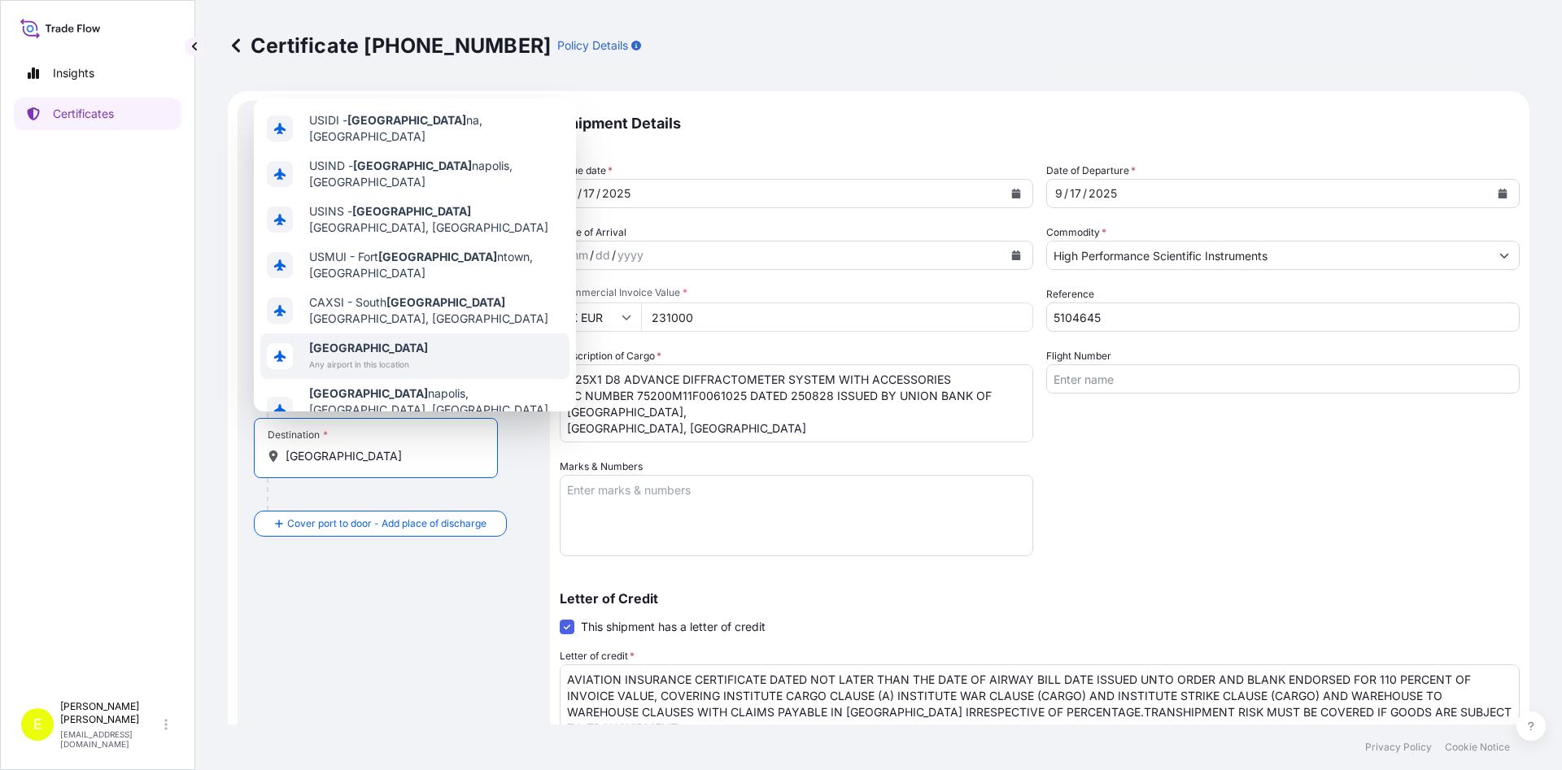
click at [358, 340] on span "[GEOGRAPHIC_DATA]" at bounding box center [368, 348] width 119 height 16
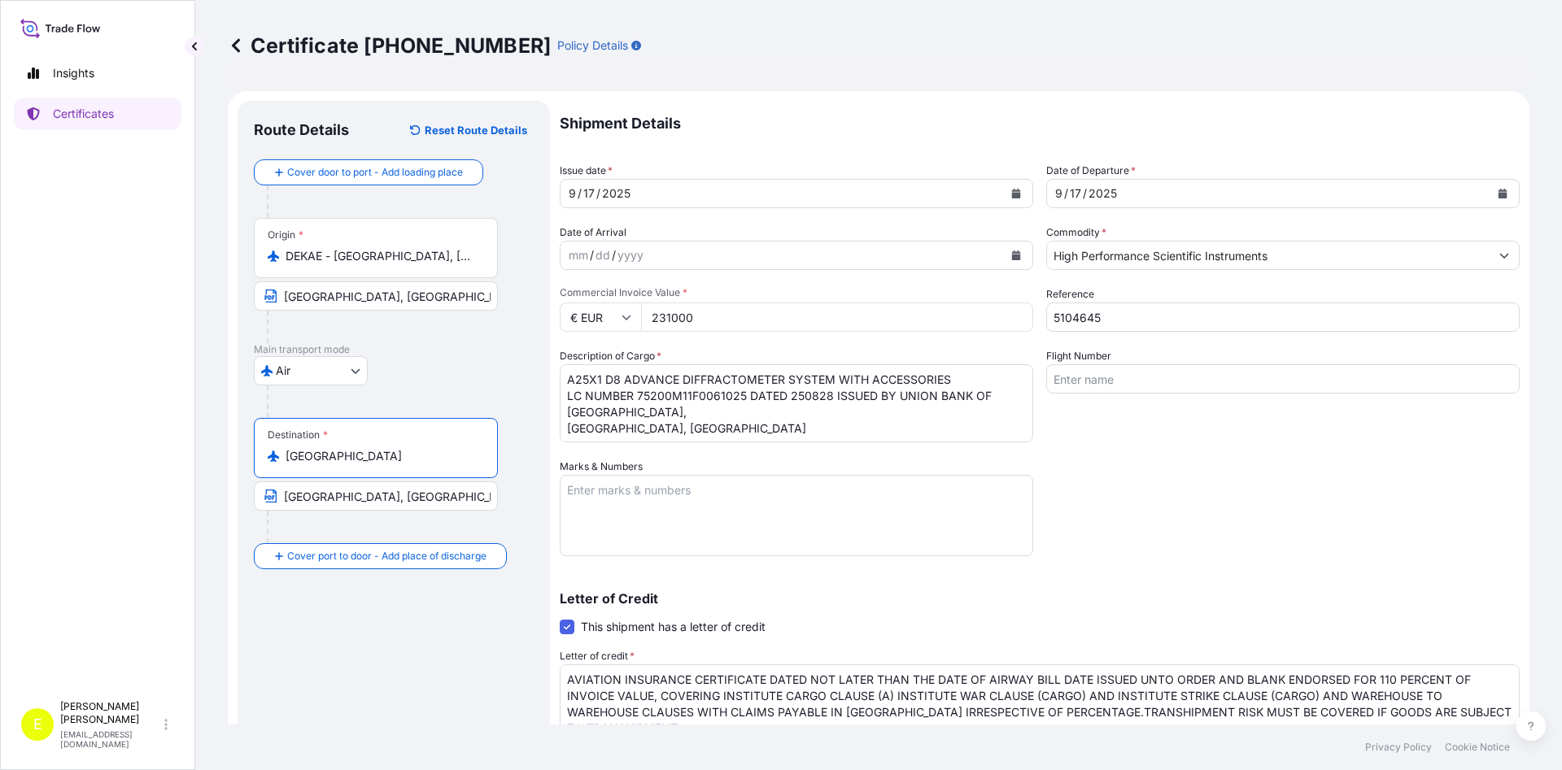
scroll to position [259, 0]
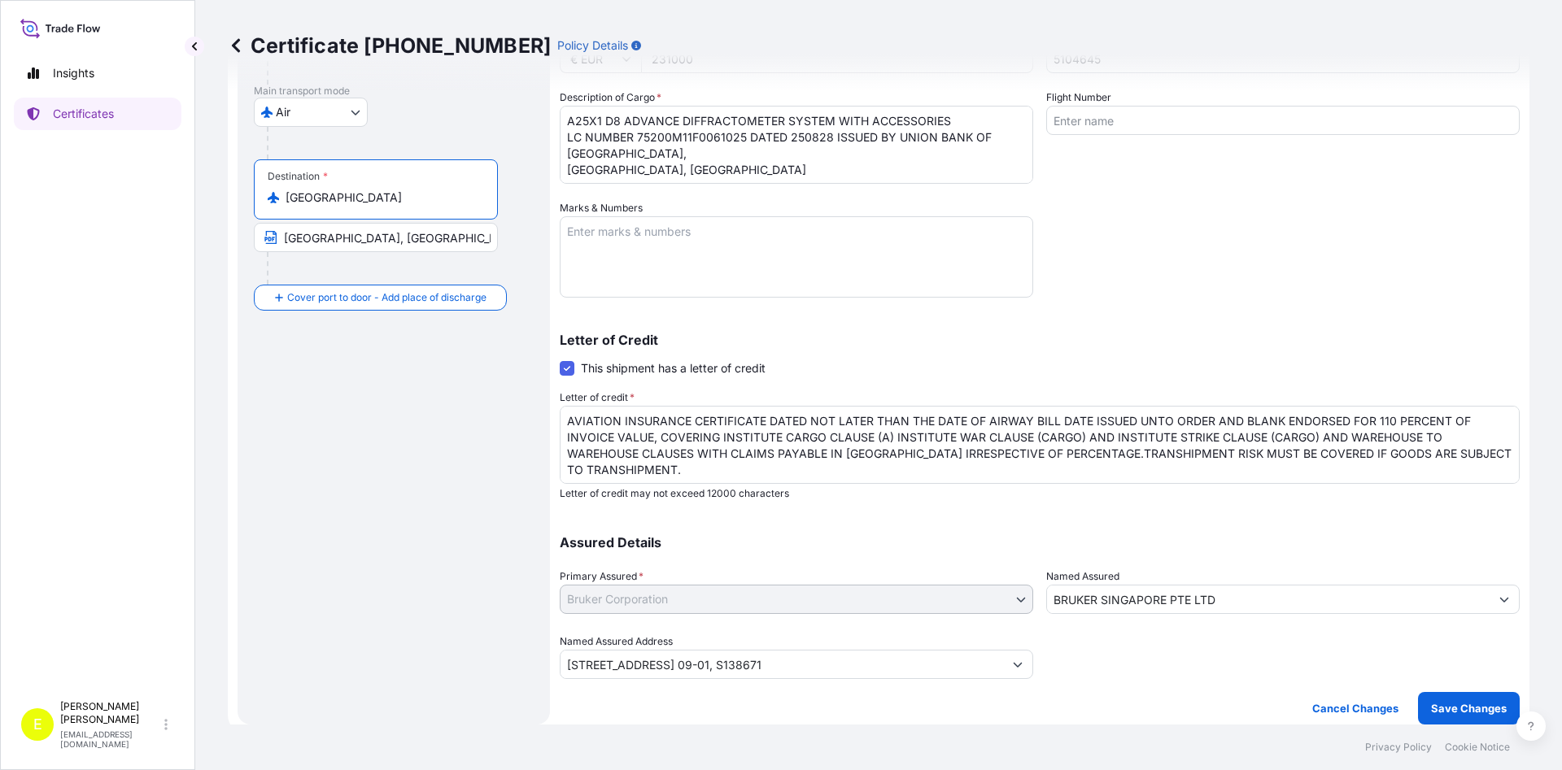
type input "[GEOGRAPHIC_DATA]"
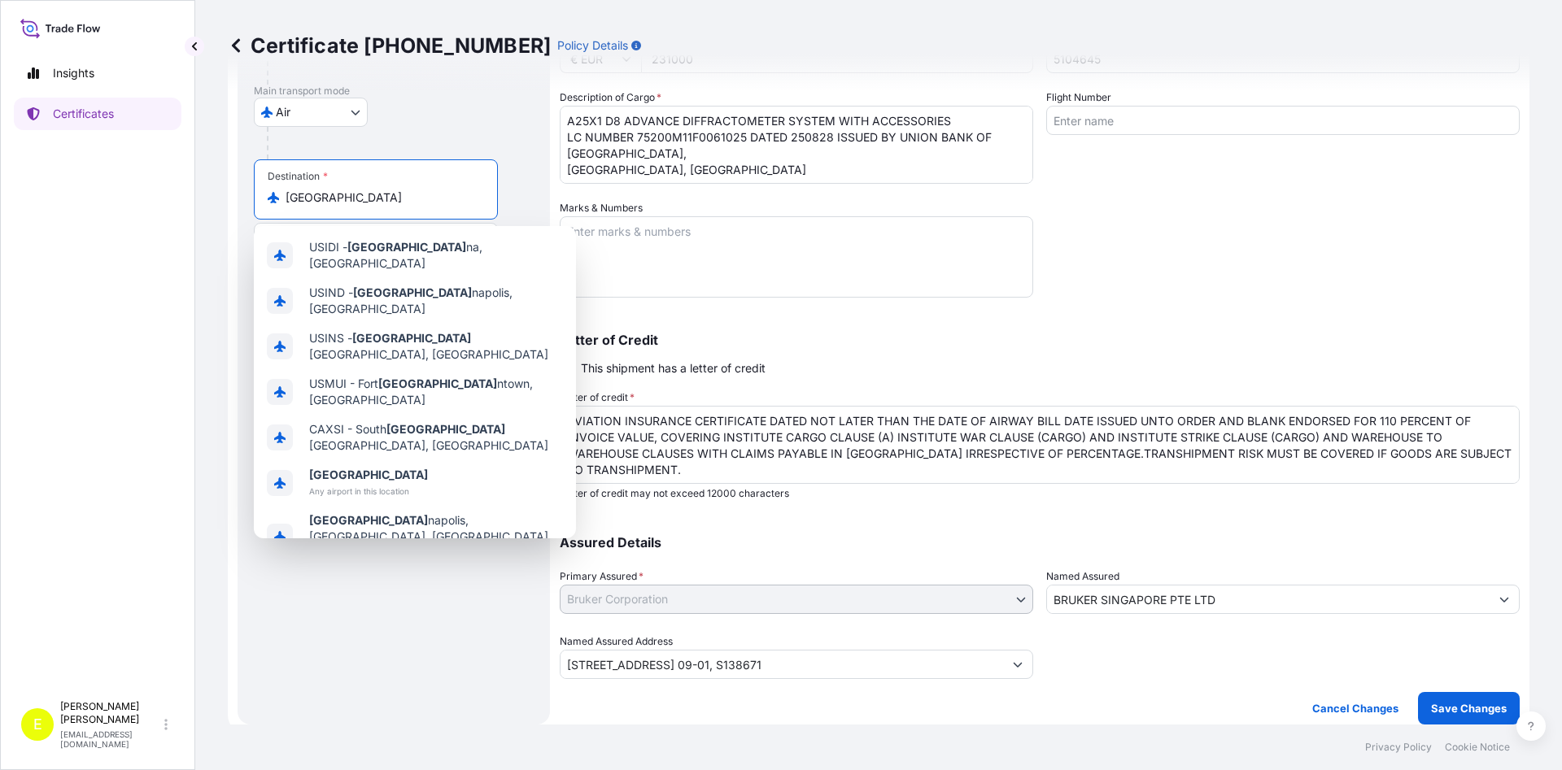
click at [932, 357] on div "Letter of Credit This shipment has a letter of credit Letter of credit * AVIATI…" at bounding box center [1040, 417] width 960 height 167
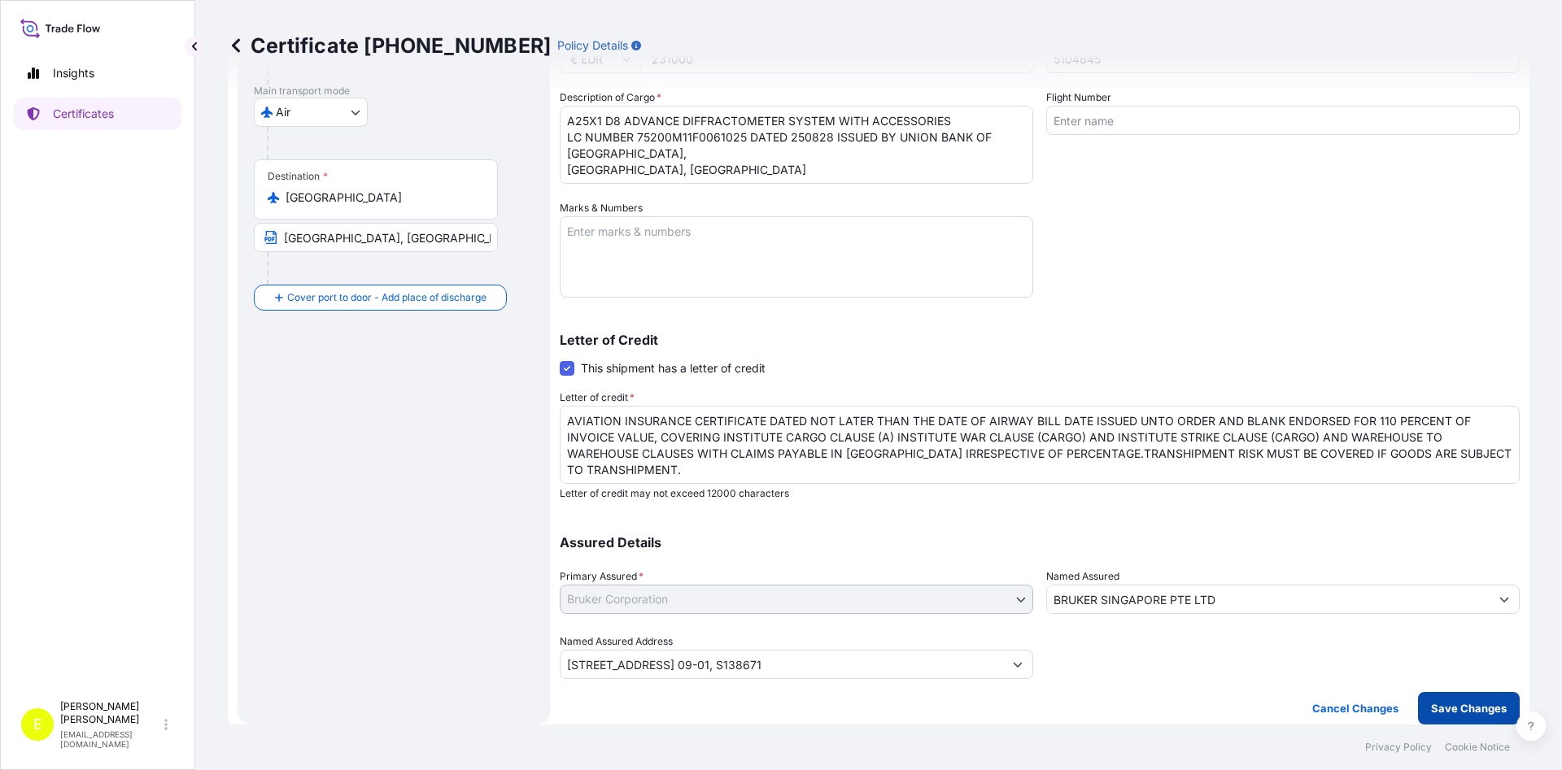
click at [1481, 708] on p "Save Changes" at bounding box center [1469, 708] width 76 height 16
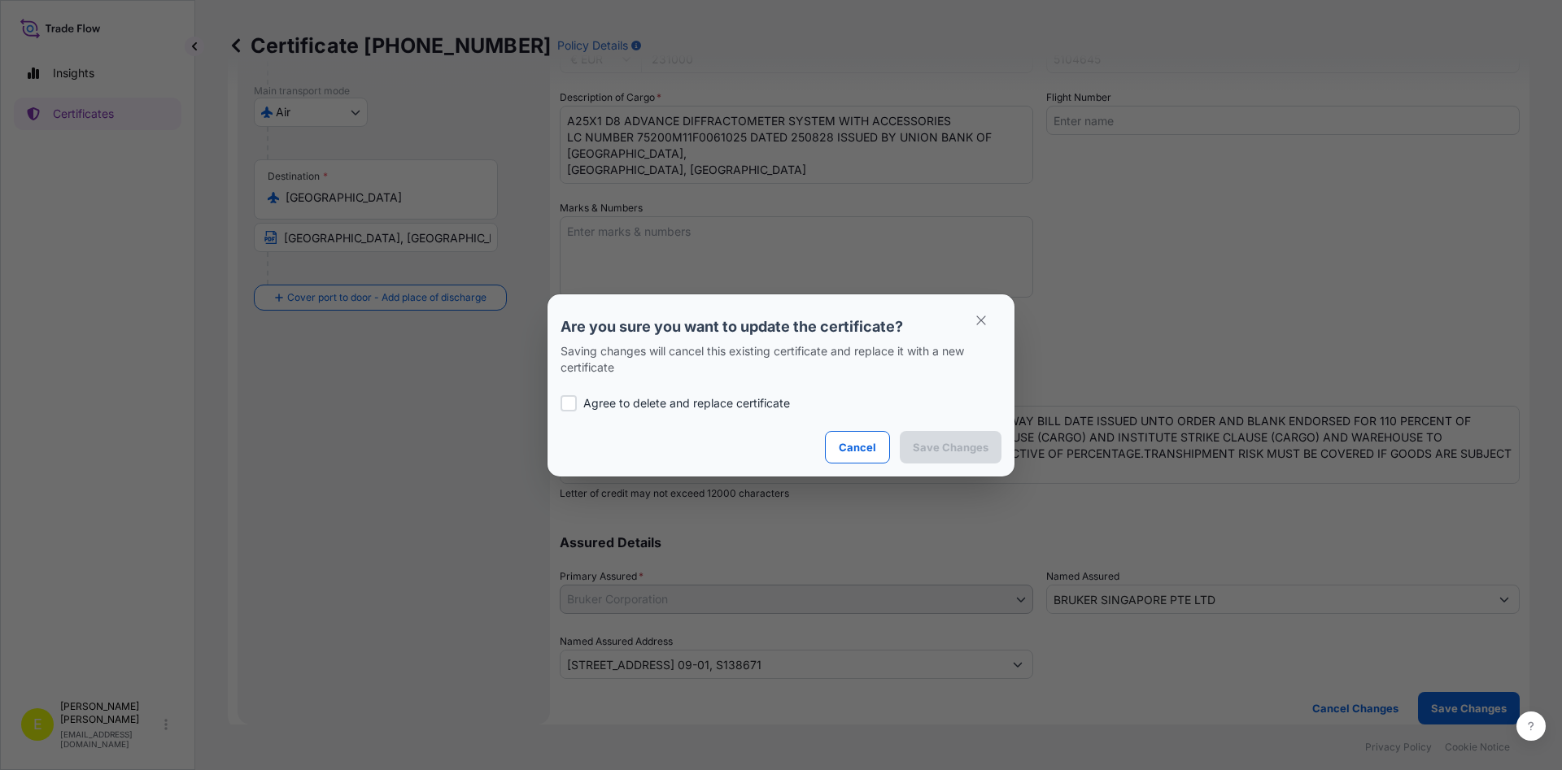
click at [690, 404] on p "Agree to delete and replace certificate" at bounding box center [686, 403] width 207 height 16
checkbox input "true"
click at [965, 457] on button "Save Changes" at bounding box center [951, 447] width 102 height 33
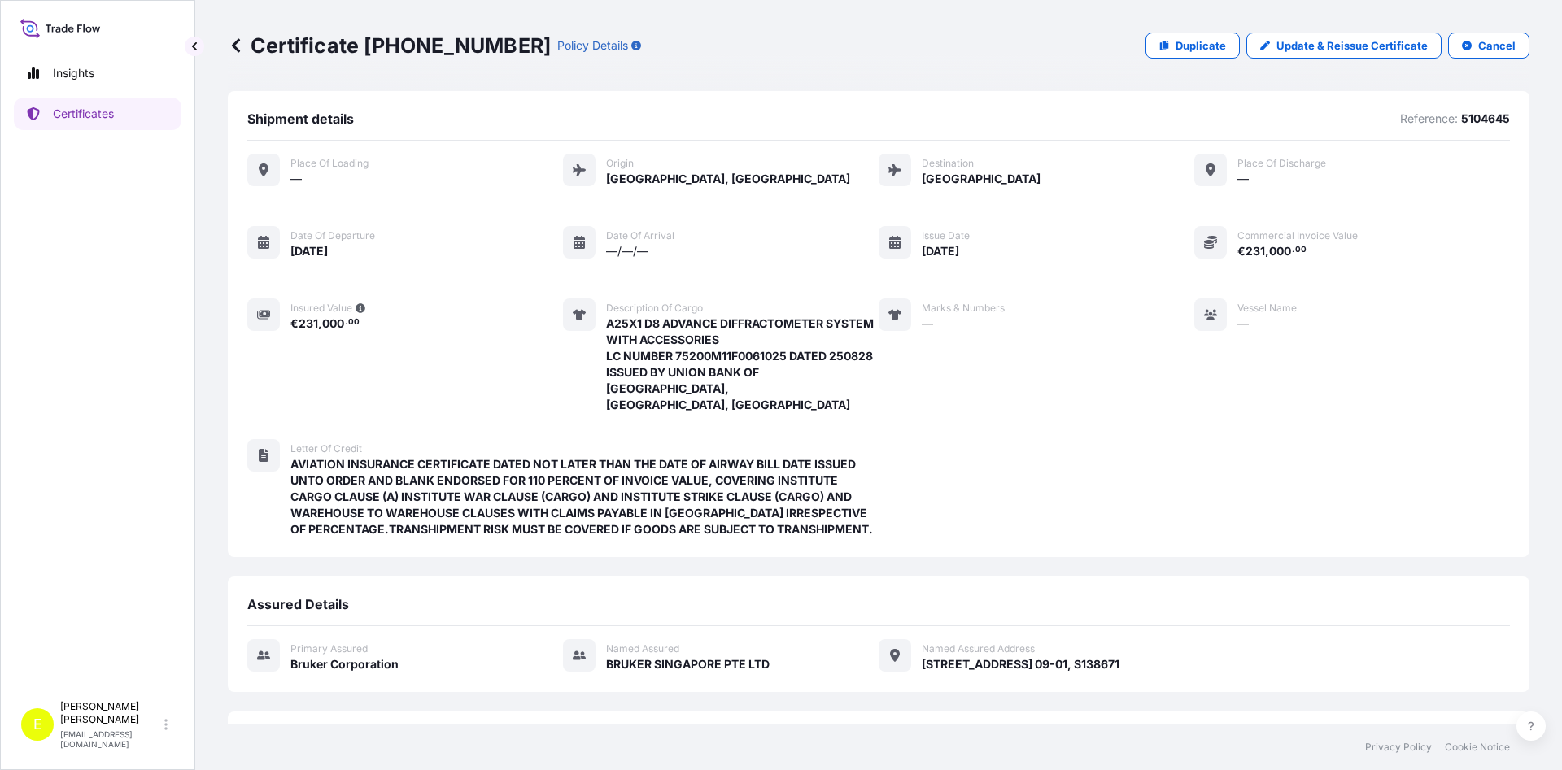
scroll to position [121, 0]
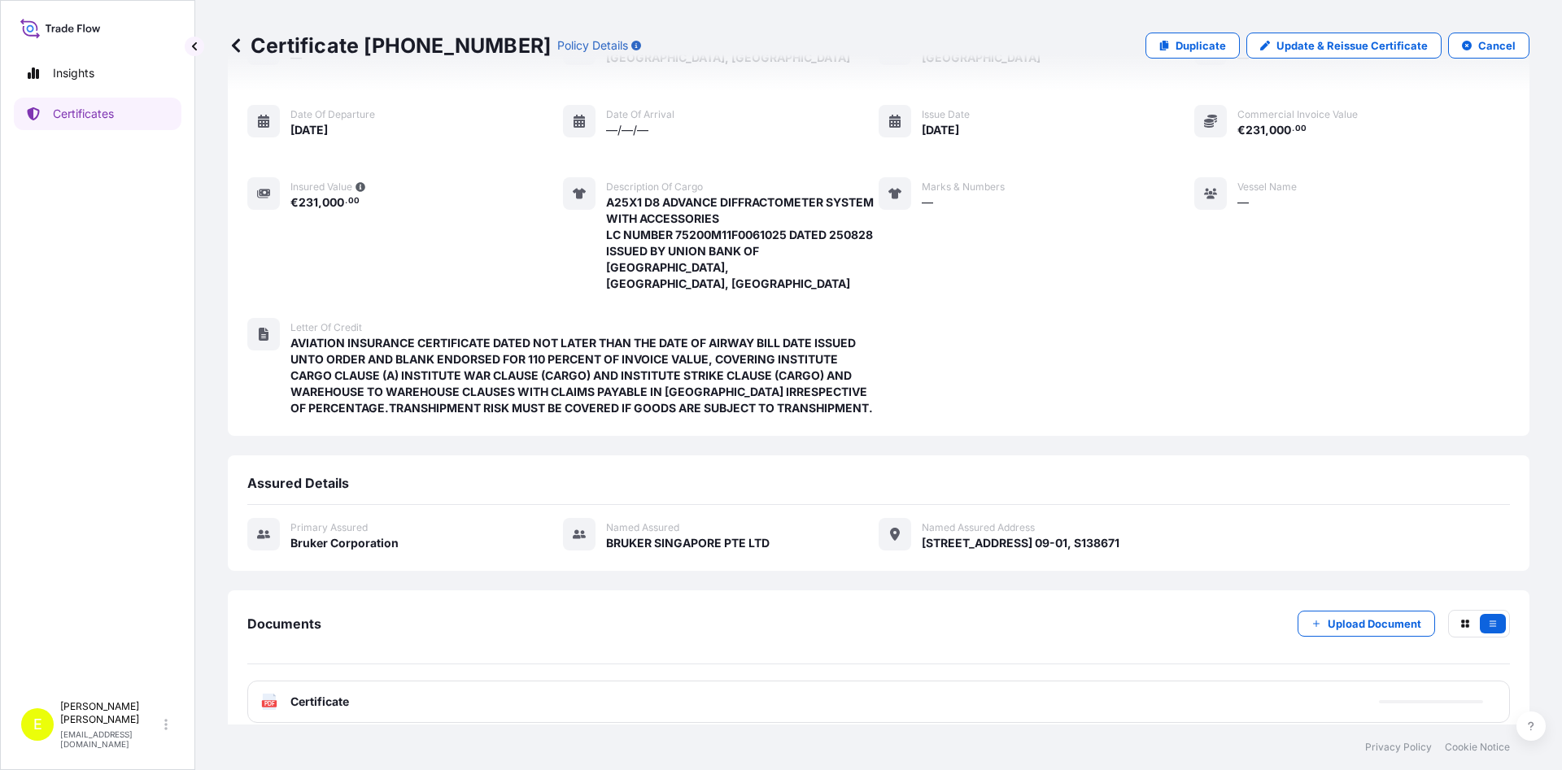
click at [320, 694] on span "Certificate" at bounding box center [319, 702] width 59 height 16
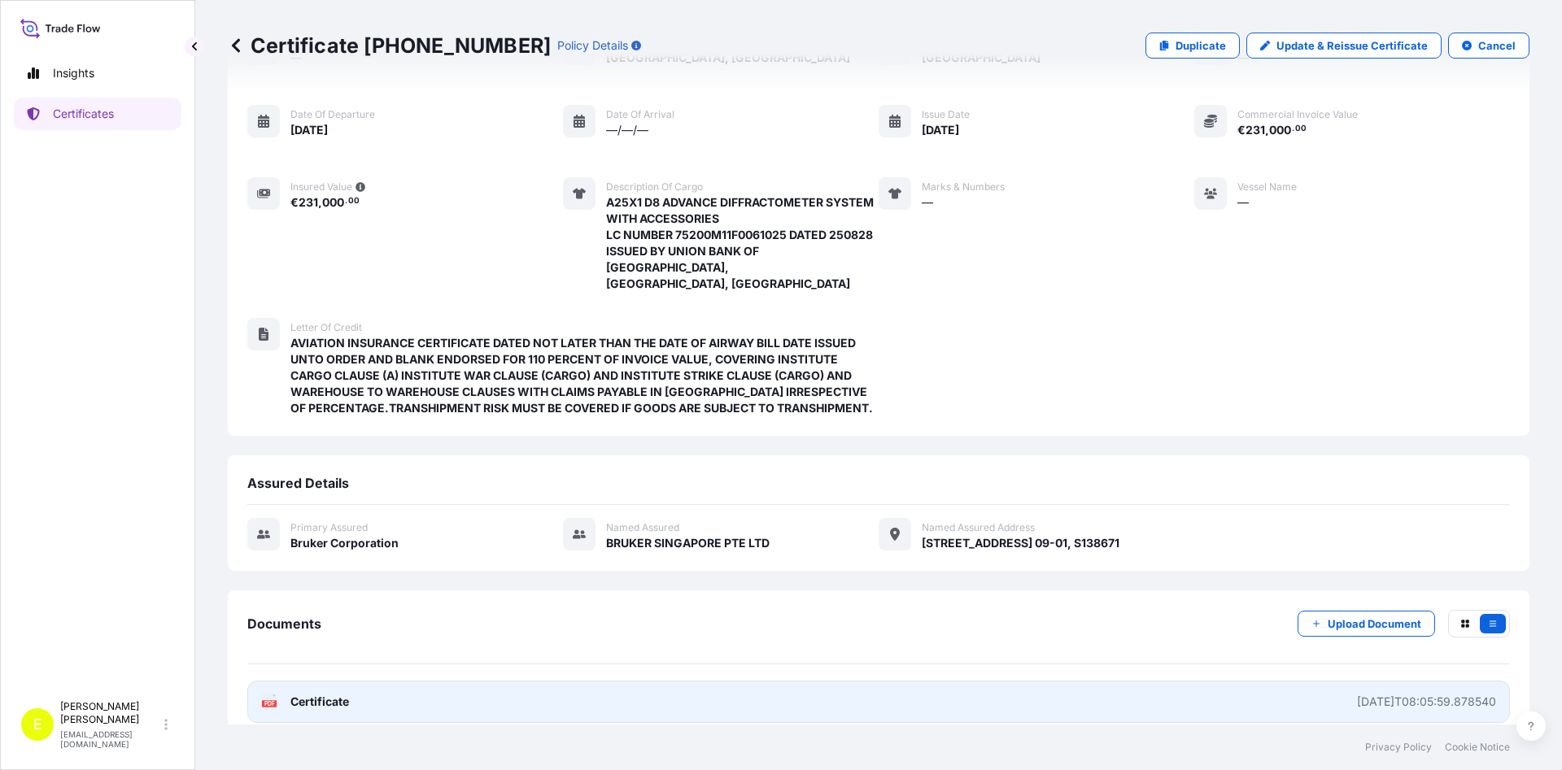
click at [319, 694] on span "Certificate" at bounding box center [319, 702] width 59 height 16
